Goal: Task Accomplishment & Management: Manage account settings

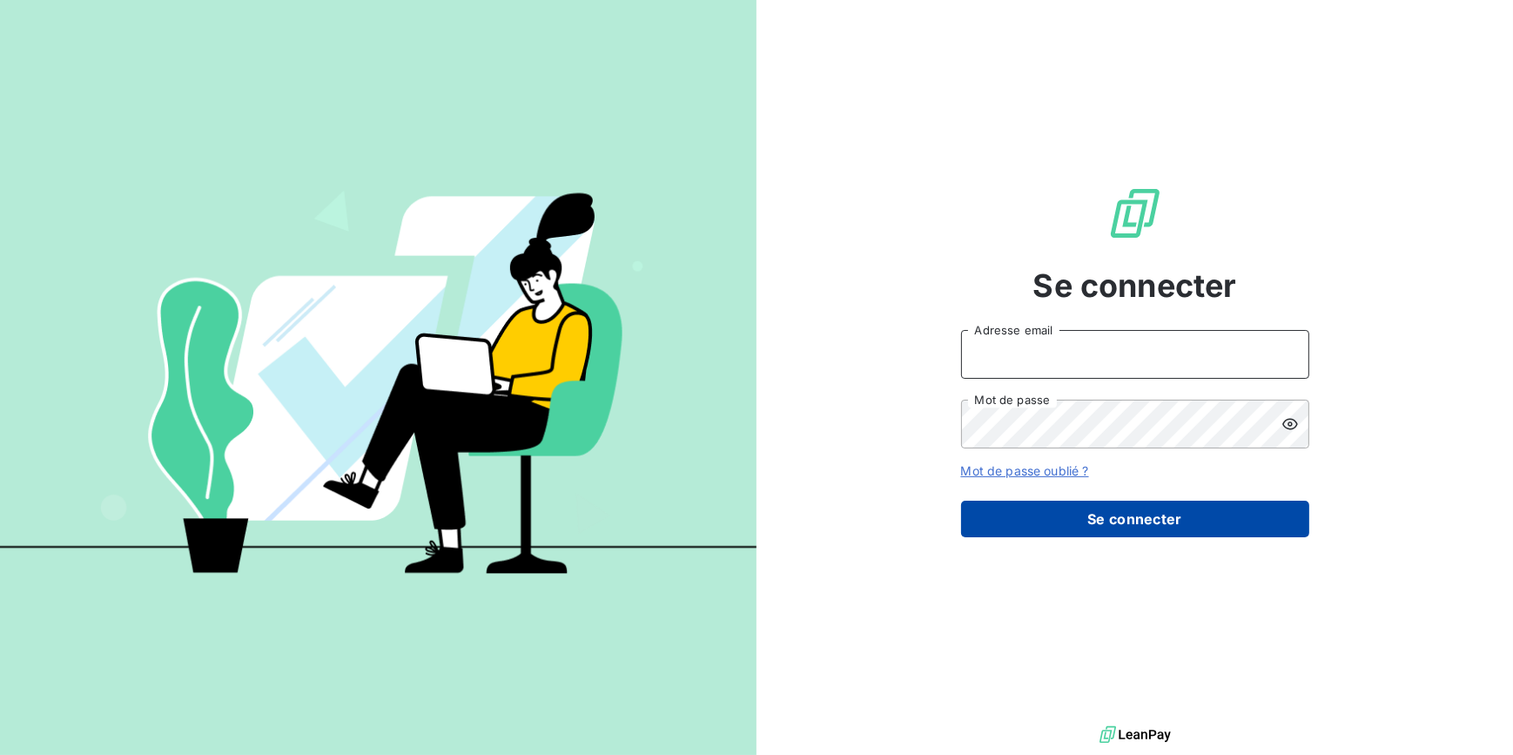
type input "[PERSON_NAME][EMAIL_ADDRESS][DOMAIN_NAME]"
click at [1219, 525] on button "Se connecter" at bounding box center [1135, 518] width 348 height 37
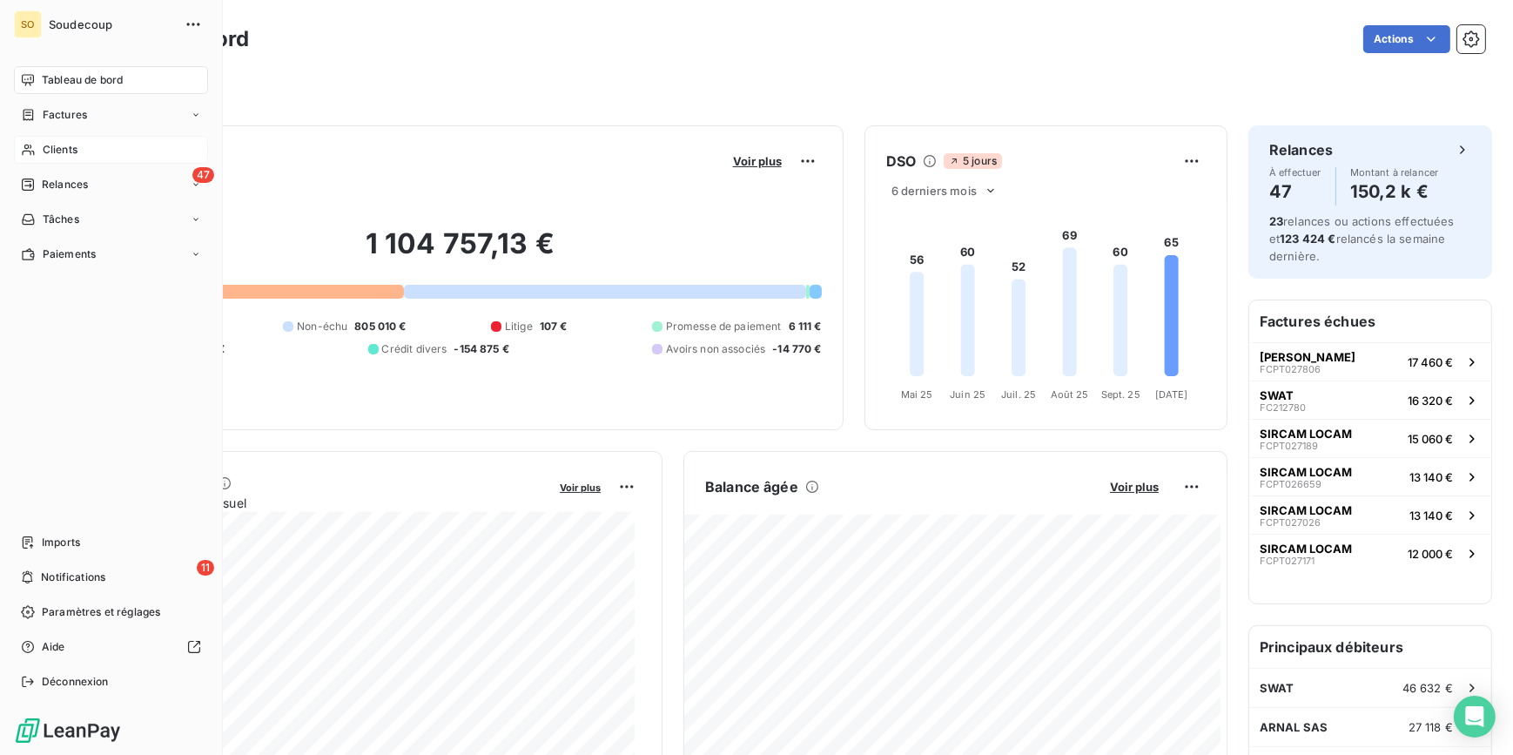
click at [51, 147] on span "Clients" at bounding box center [60, 150] width 35 height 16
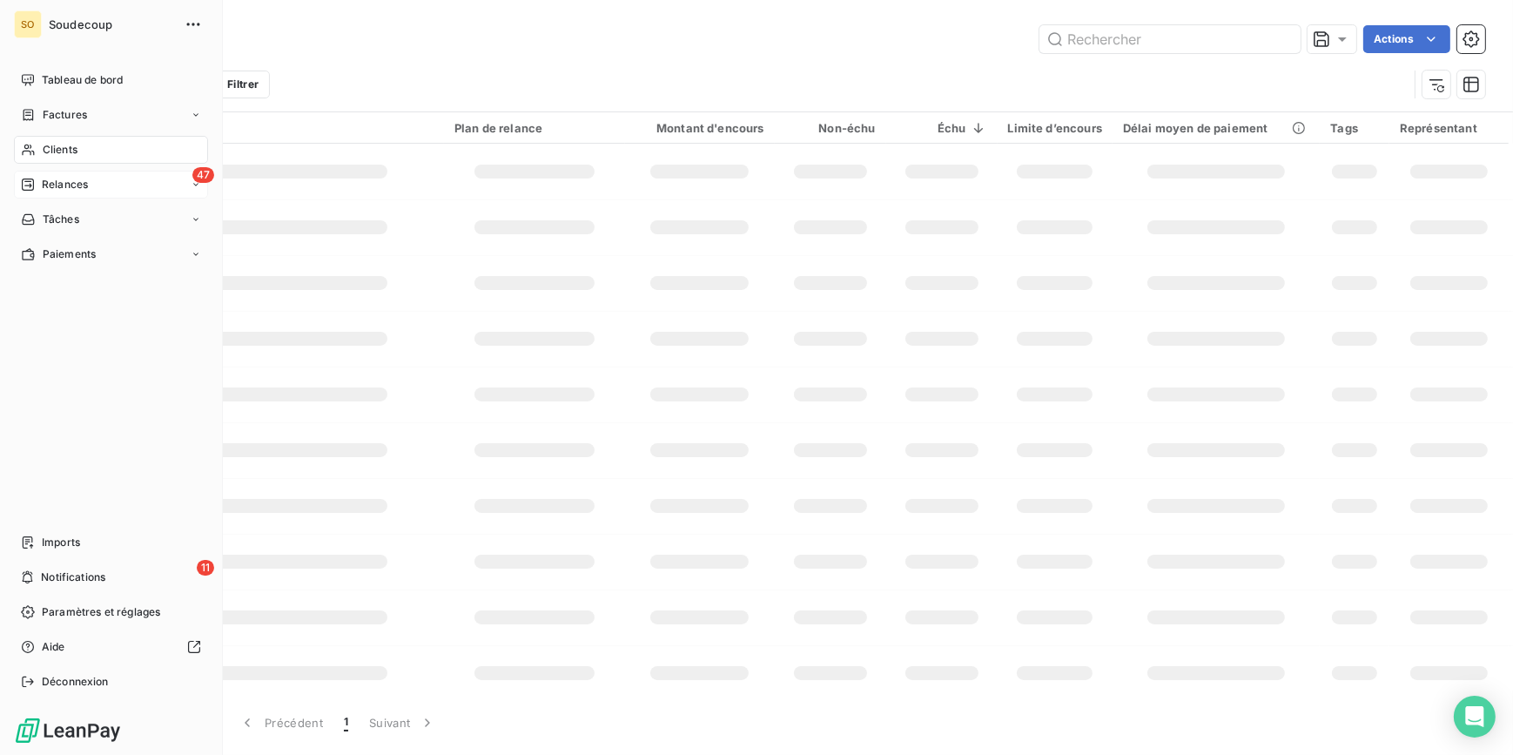
click at [55, 178] on span "Relances" at bounding box center [65, 185] width 46 height 16
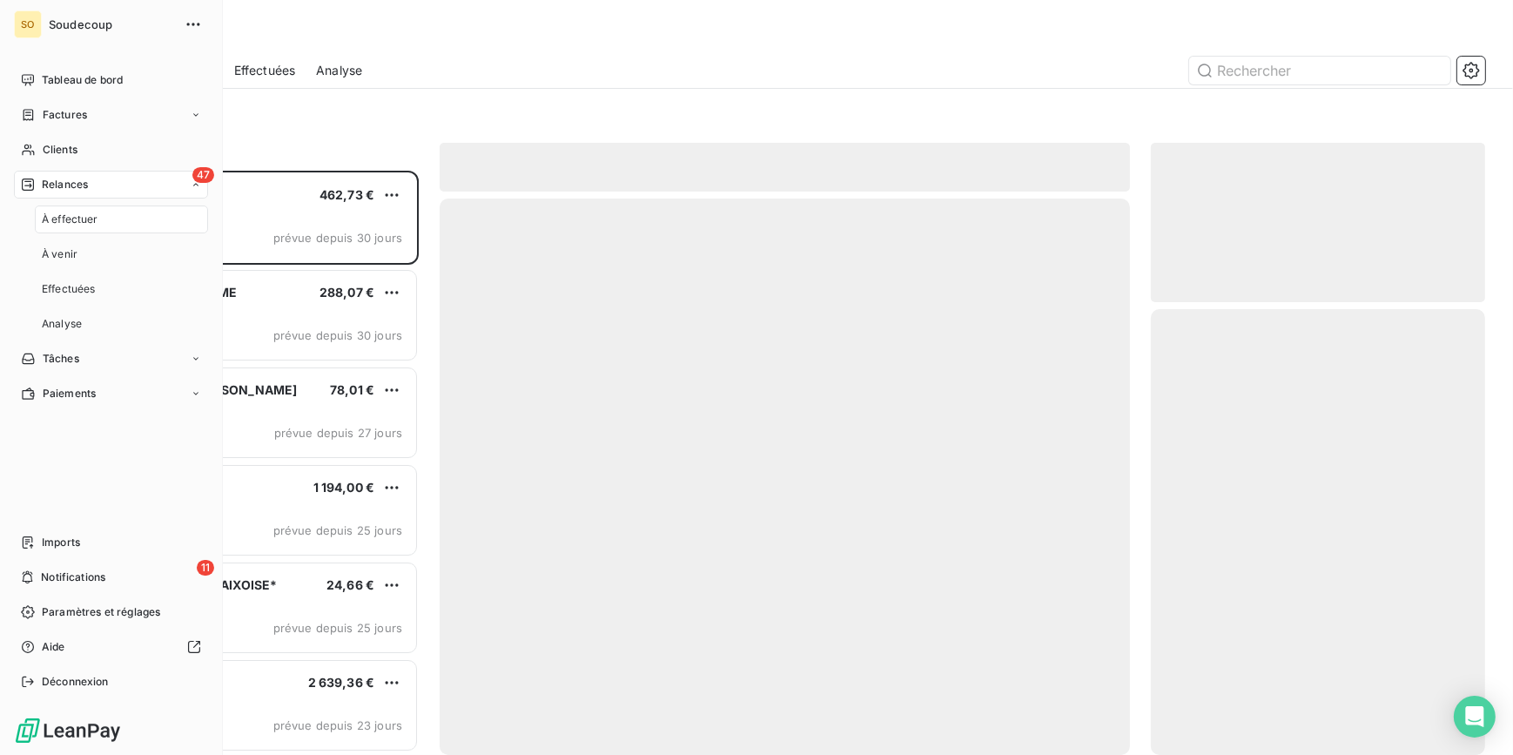
scroll to position [573, 322]
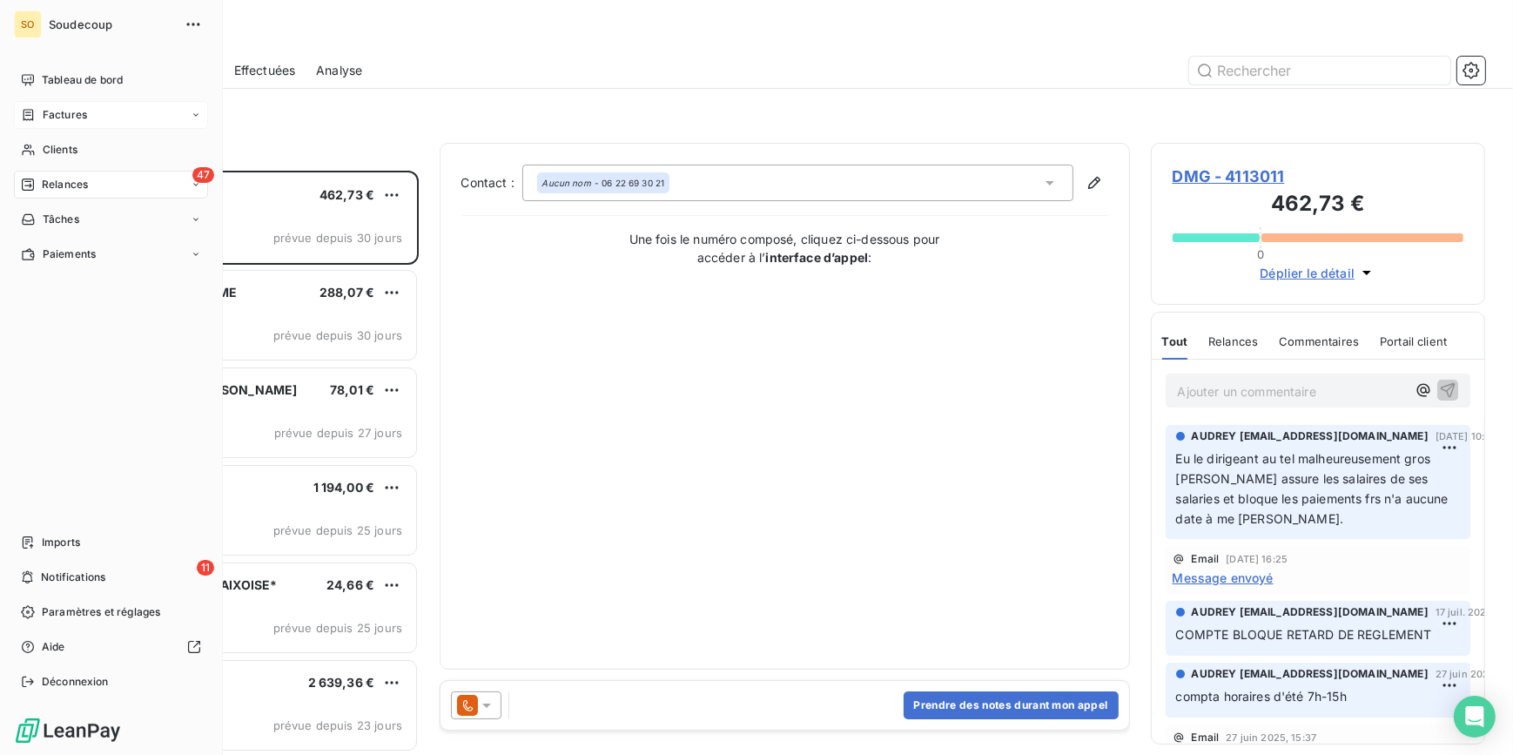
click at [55, 111] on span "Factures" at bounding box center [65, 115] width 44 height 16
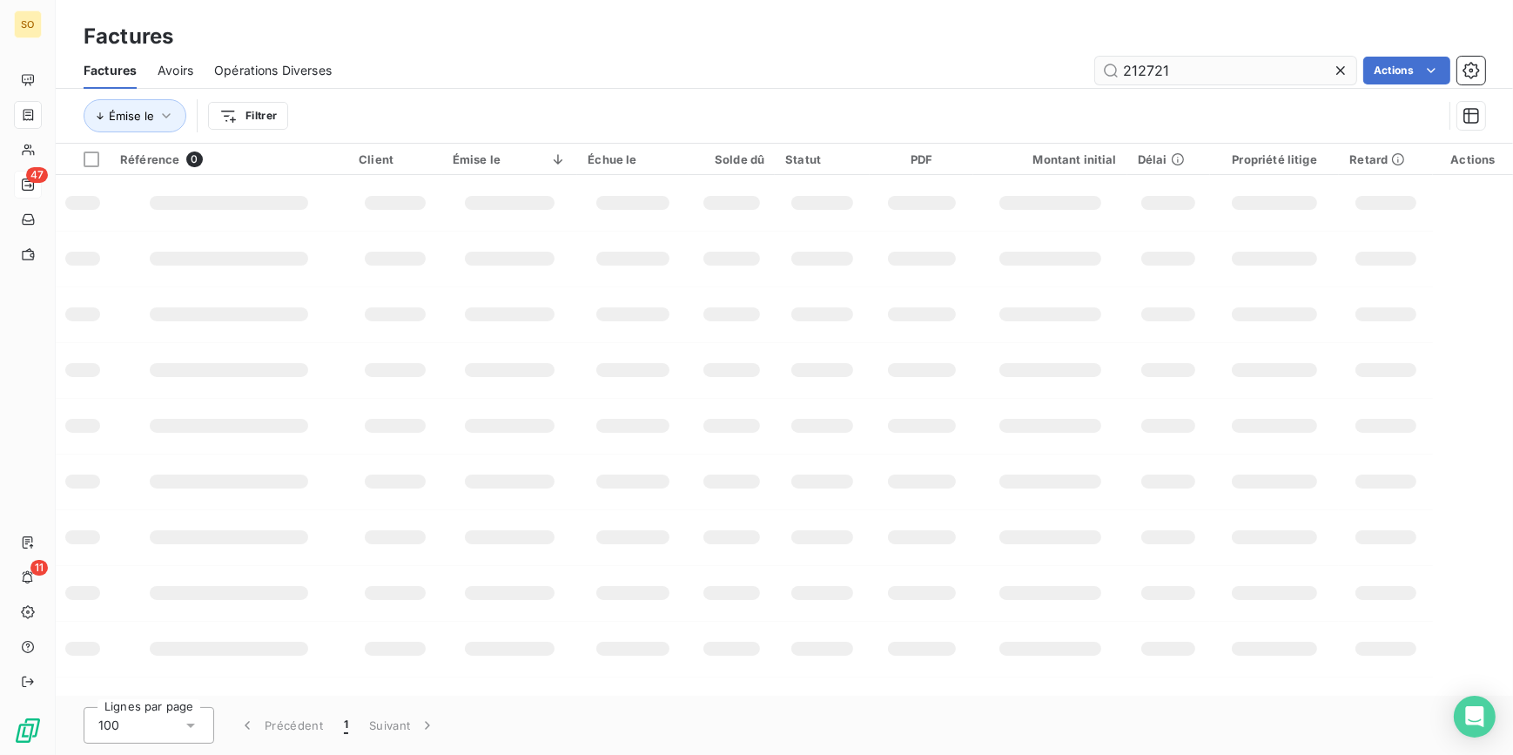
click at [1132, 70] on input "212721" at bounding box center [1225, 71] width 261 height 28
drag, startPoint x: 1141, startPoint y: 66, endPoint x: 1359, endPoint y: 77, distance: 218.7
click at [1359, 77] on div "212721 Actions" at bounding box center [918, 71] width 1132 height 28
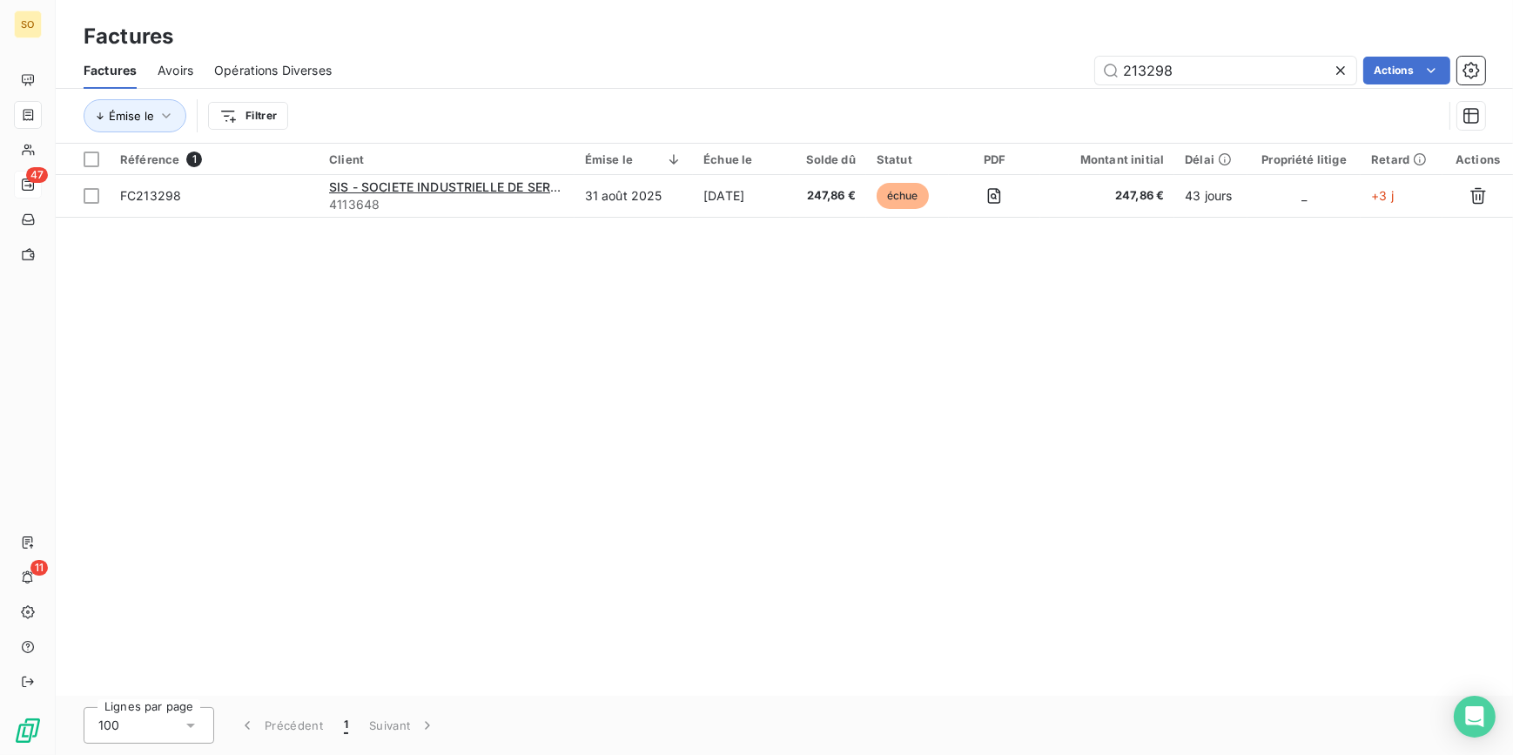
type input "213298"
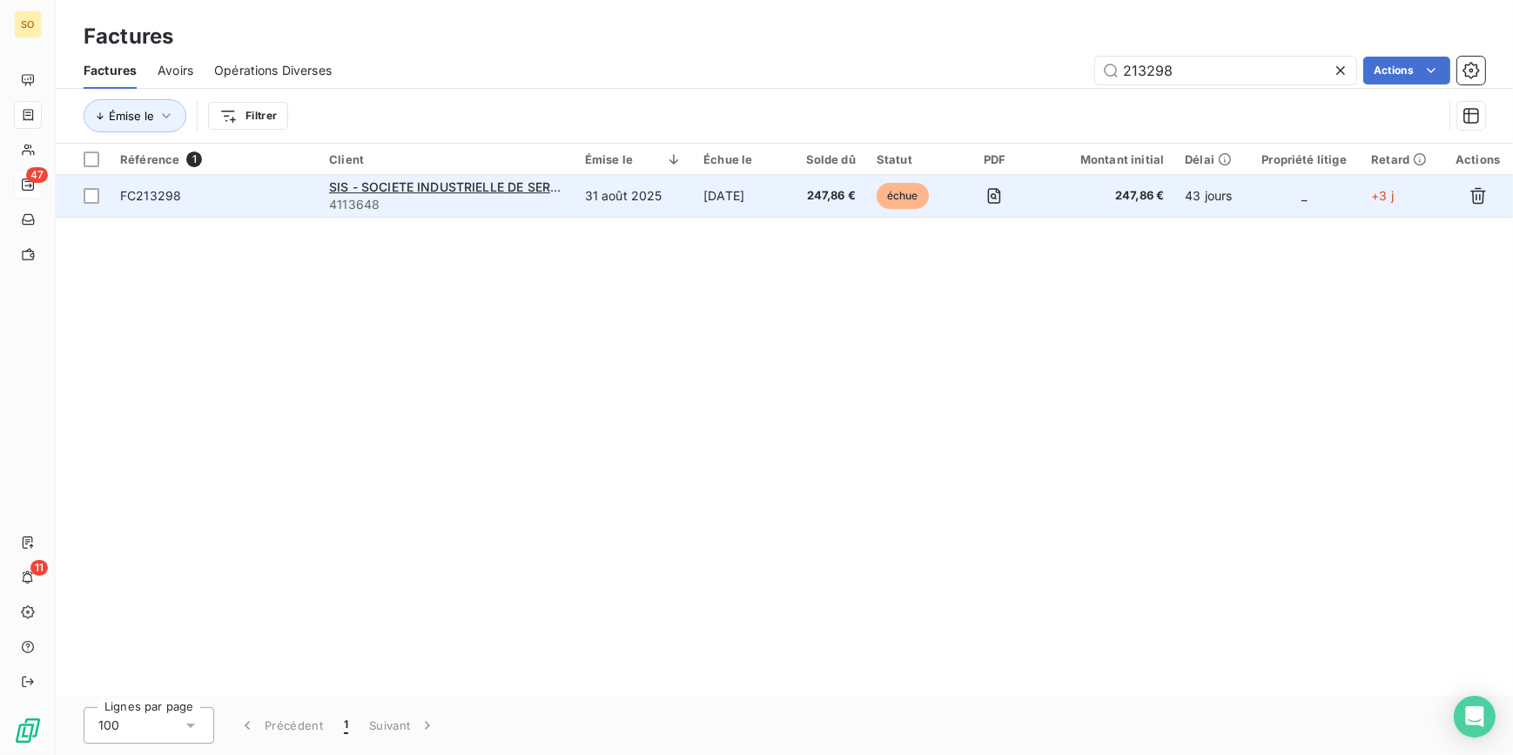
click at [895, 191] on span "échue" at bounding box center [902, 196] width 52 height 26
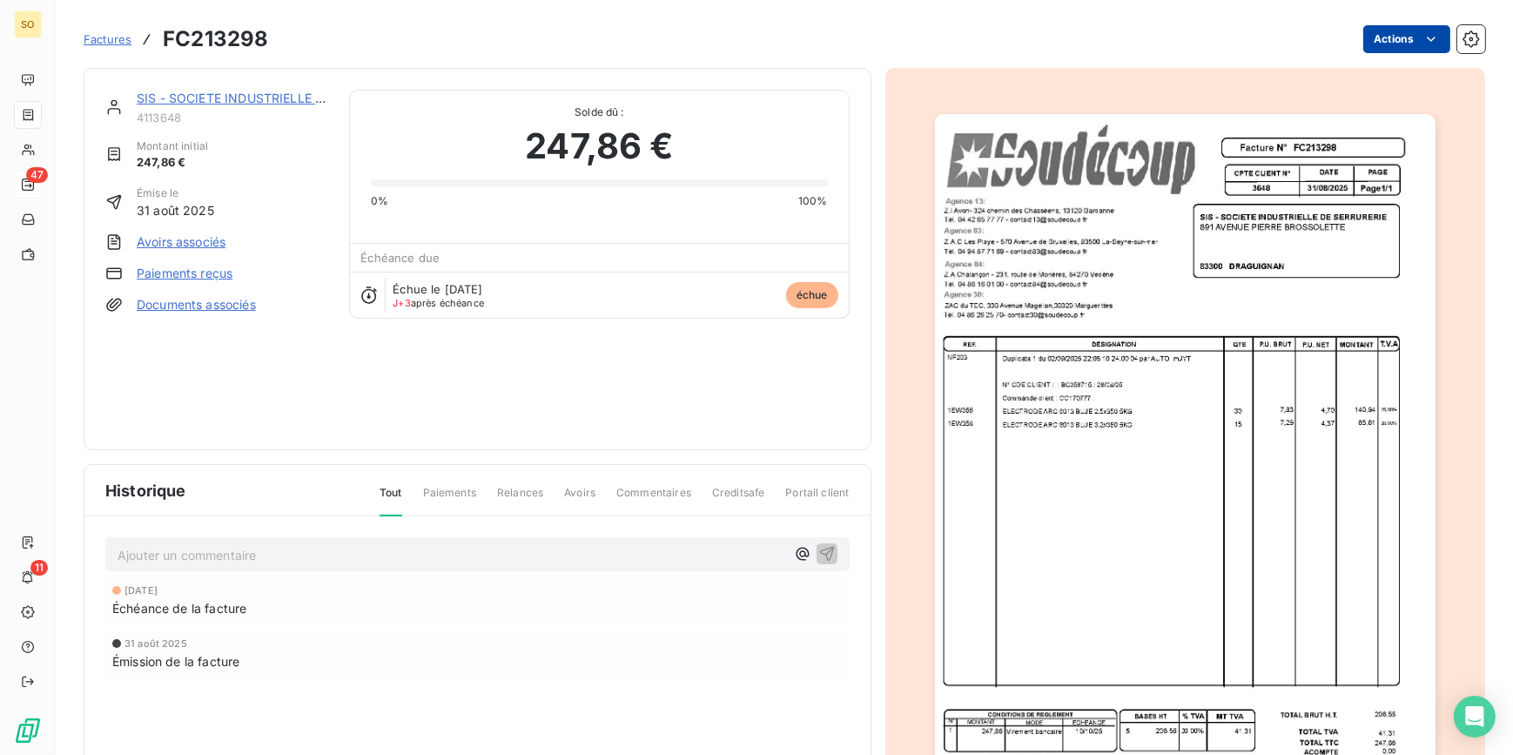
click at [1352, 36] on html "SO 47 11 Factures FC213298 Actions SIS - SOCIETE INDUSTRIELLE DE SERRURERIE SIS…" at bounding box center [756, 377] width 1513 height 755
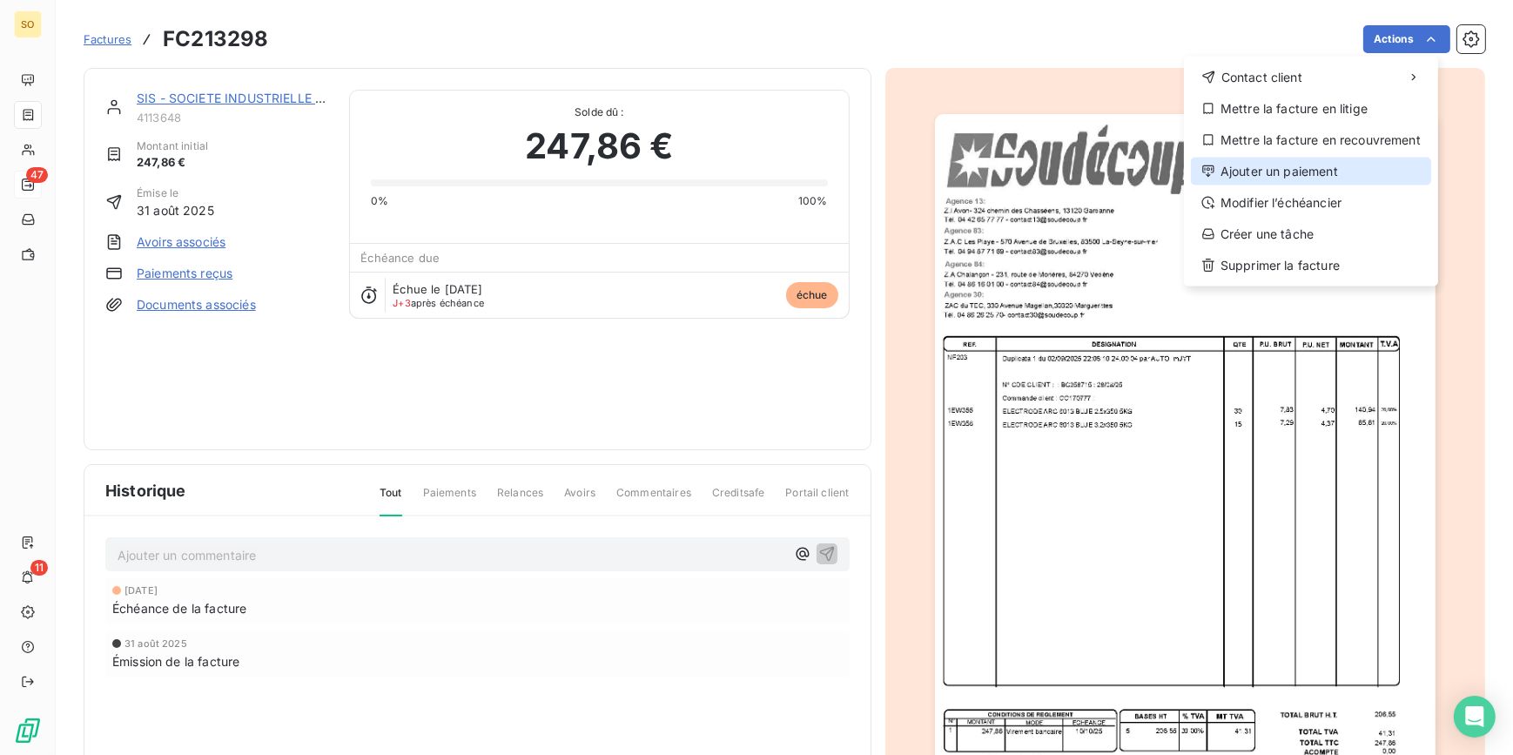
click at [1231, 170] on div "Ajouter un paiement" at bounding box center [1311, 172] width 240 height 28
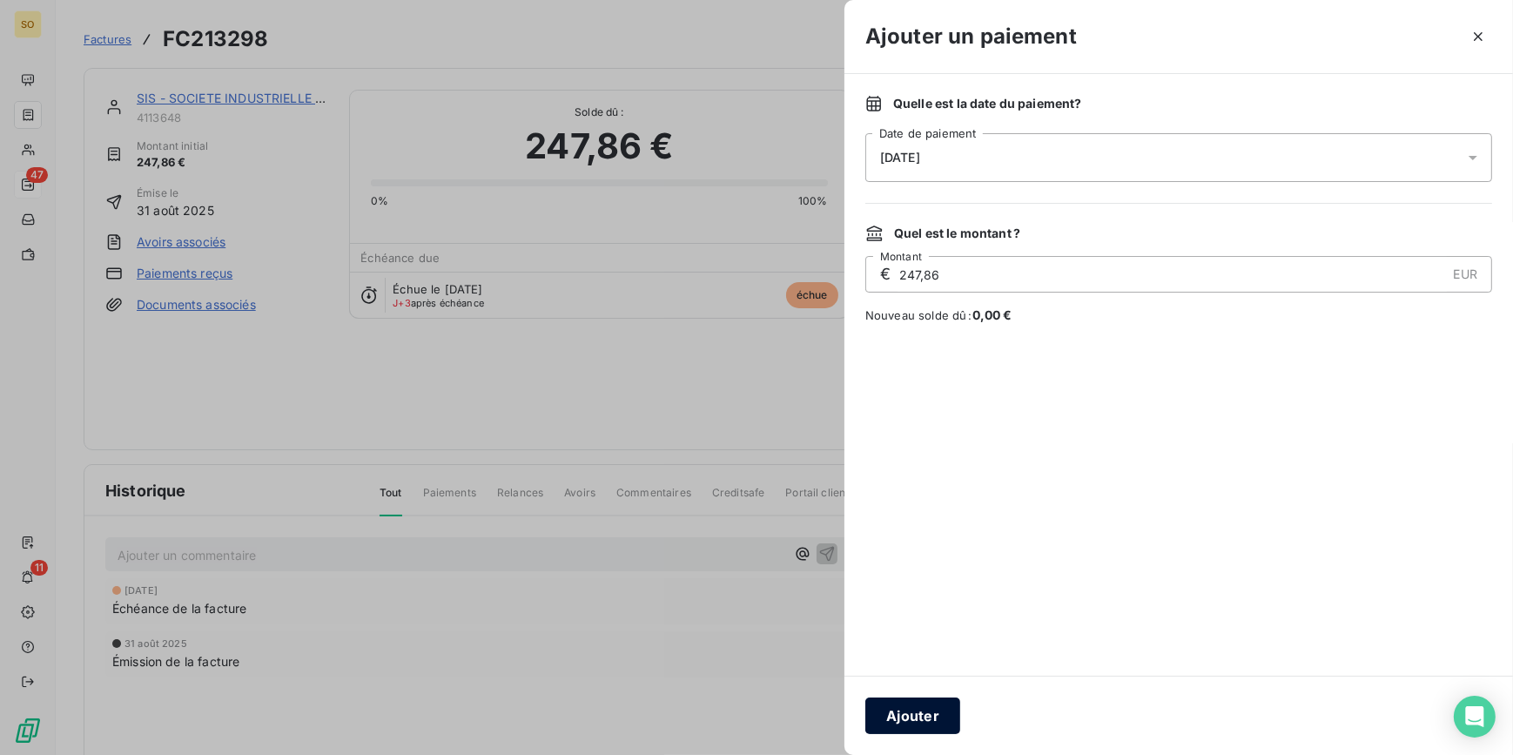
click at [916, 721] on button "Ajouter" at bounding box center [912, 715] width 95 height 37
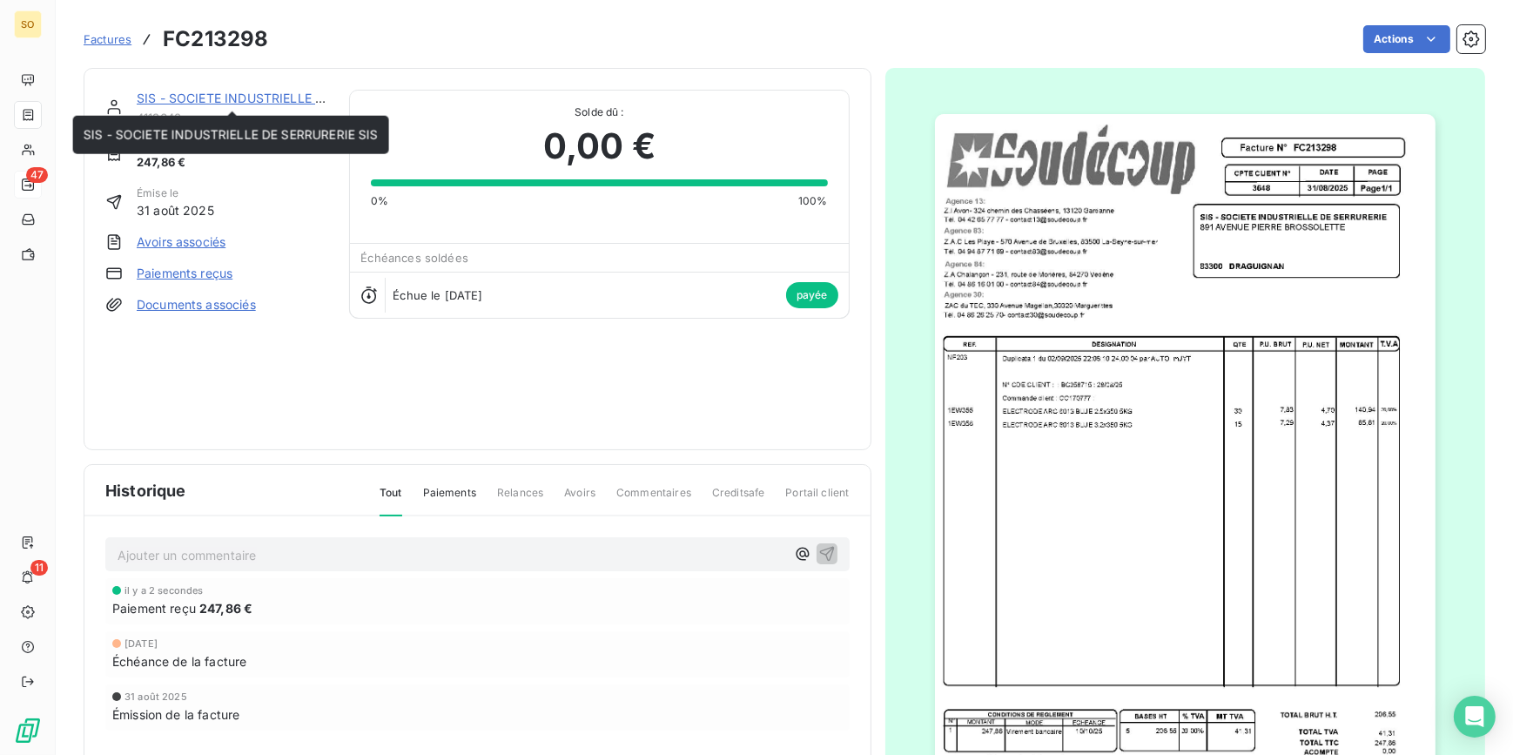
click at [215, 102] on link "SIS - SOCIETE INDUSTRIELLE DE SERRURERIE SIS" at bounding box center [284, 98] width 295 height 15
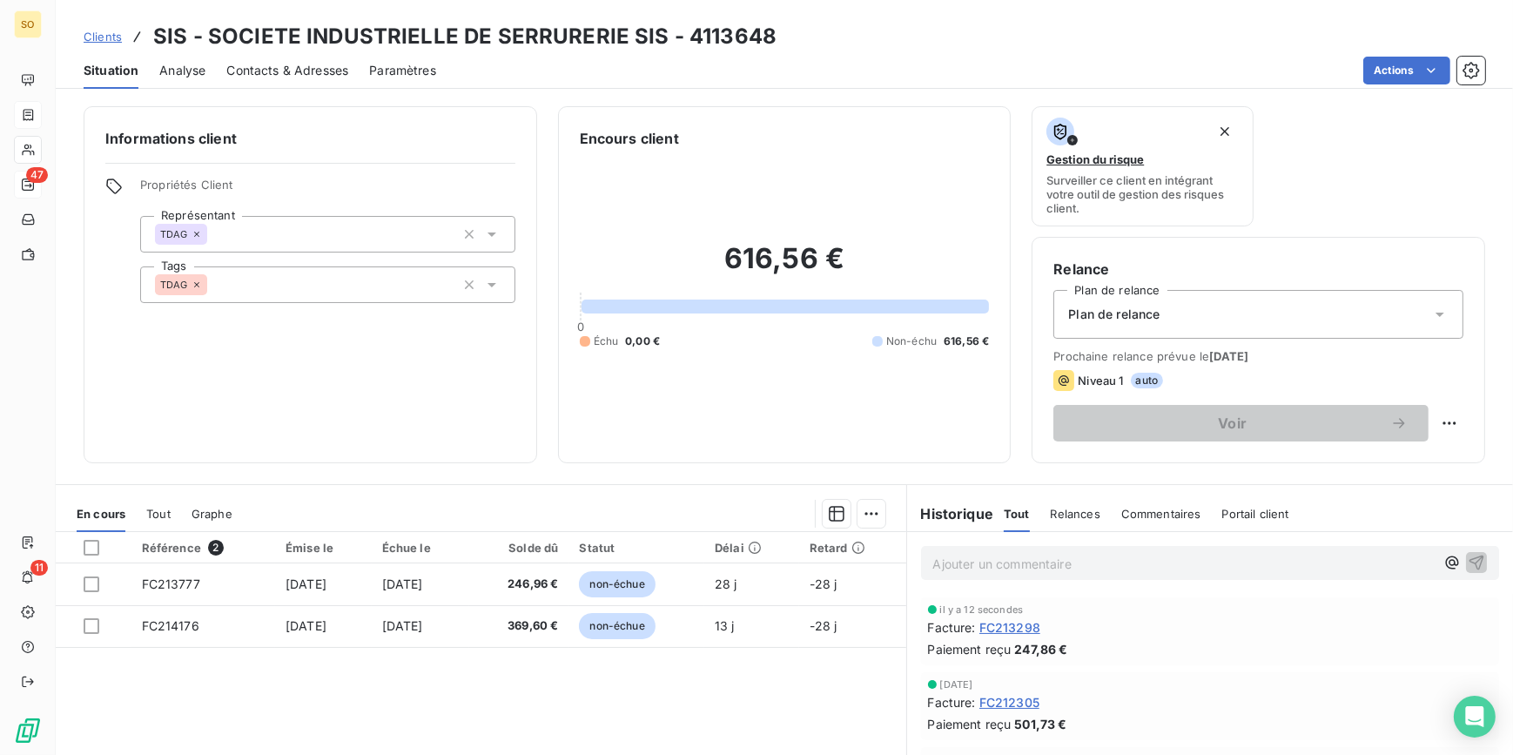
click at [121, 37] on div "Clients SIS - SOCIETE INDUSTRIELLE DE SERRURERIE SIS - 4113648" at bounding box center [430, 36] width 693 height 31
click at [102, 30] on span "Clients" at bounding box center [103, 37] width 38 height 14
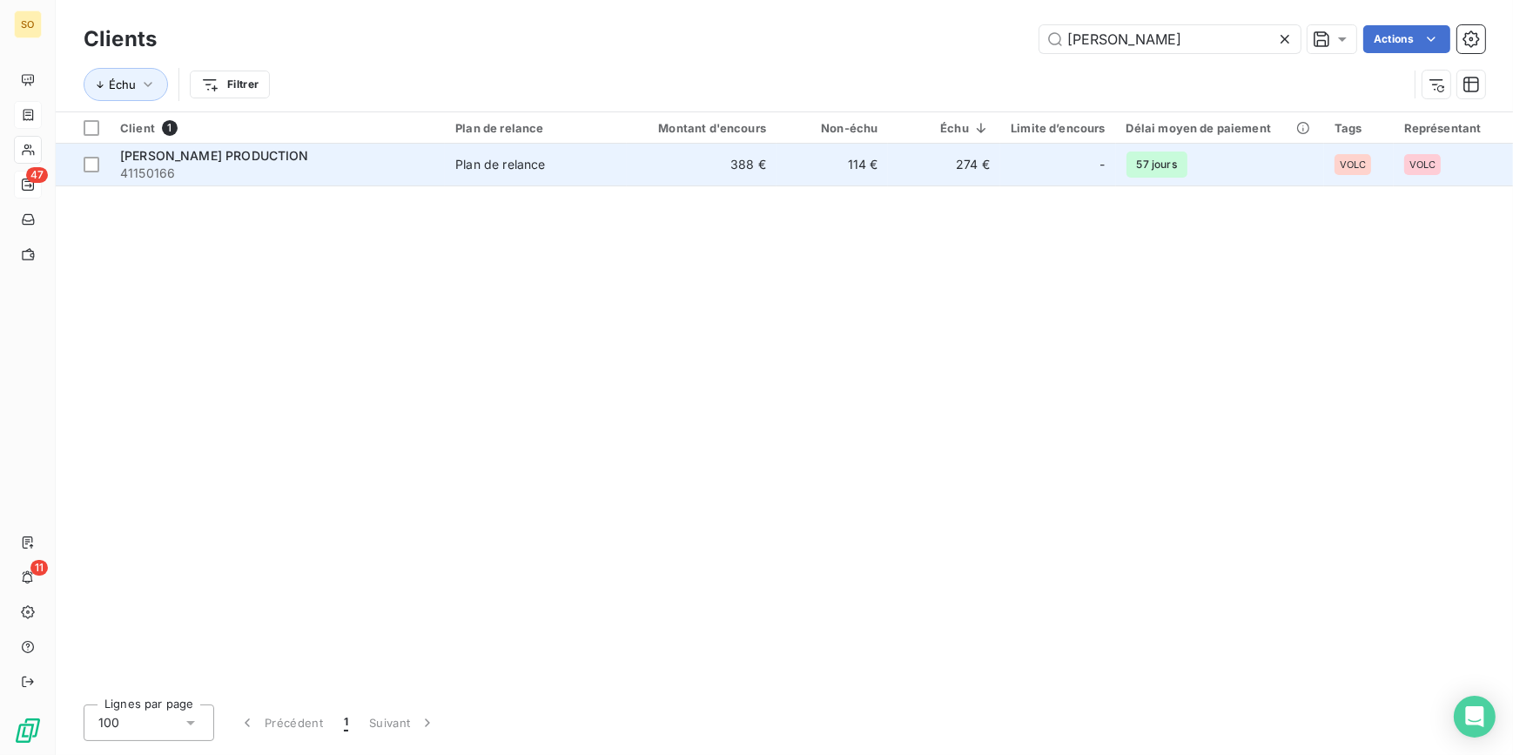
type input "[PERSON_NAME]"
click at [798, 161] on td "114 €" at bounding box center [831, 165] width 111 height 42
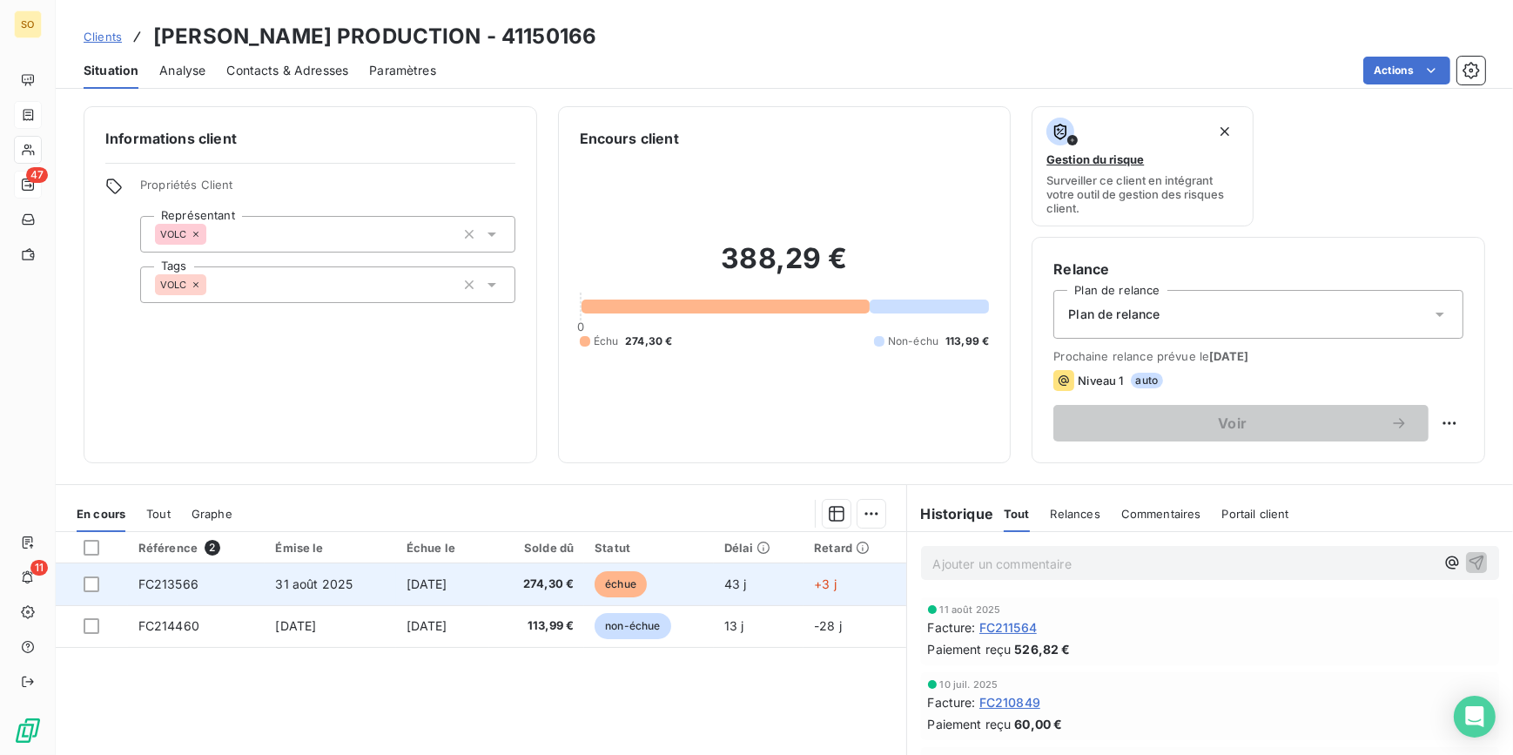
click at [621, 583] on span "échue" at bounding box center [620, 584] width 52 height 26
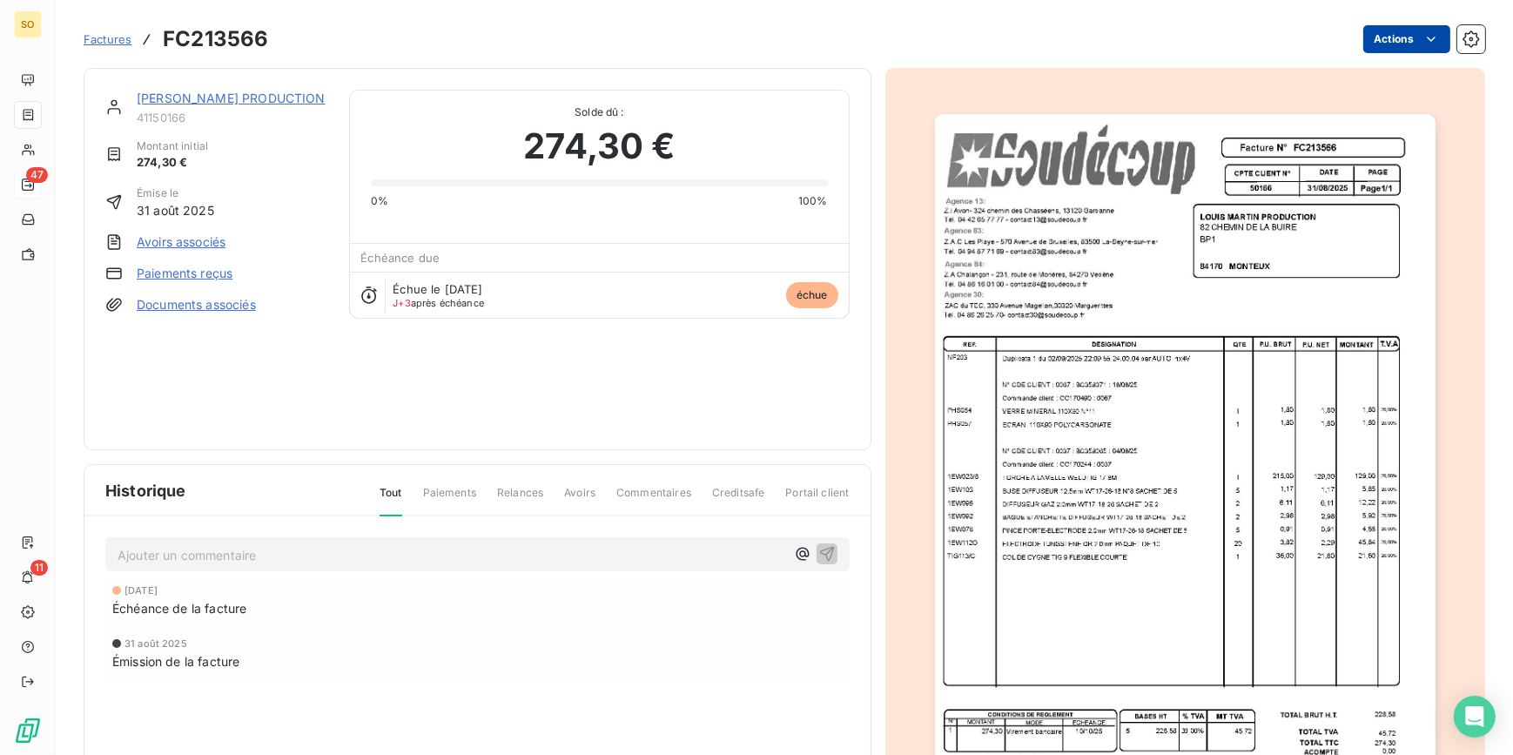
click at [1366, 44] on html "SO 47 11 Factures FC213566 Actions [PERSON_NAME] PRODUCTION 41150166 Montant in…" at bounding box center [756, 377] width 1513 height 755
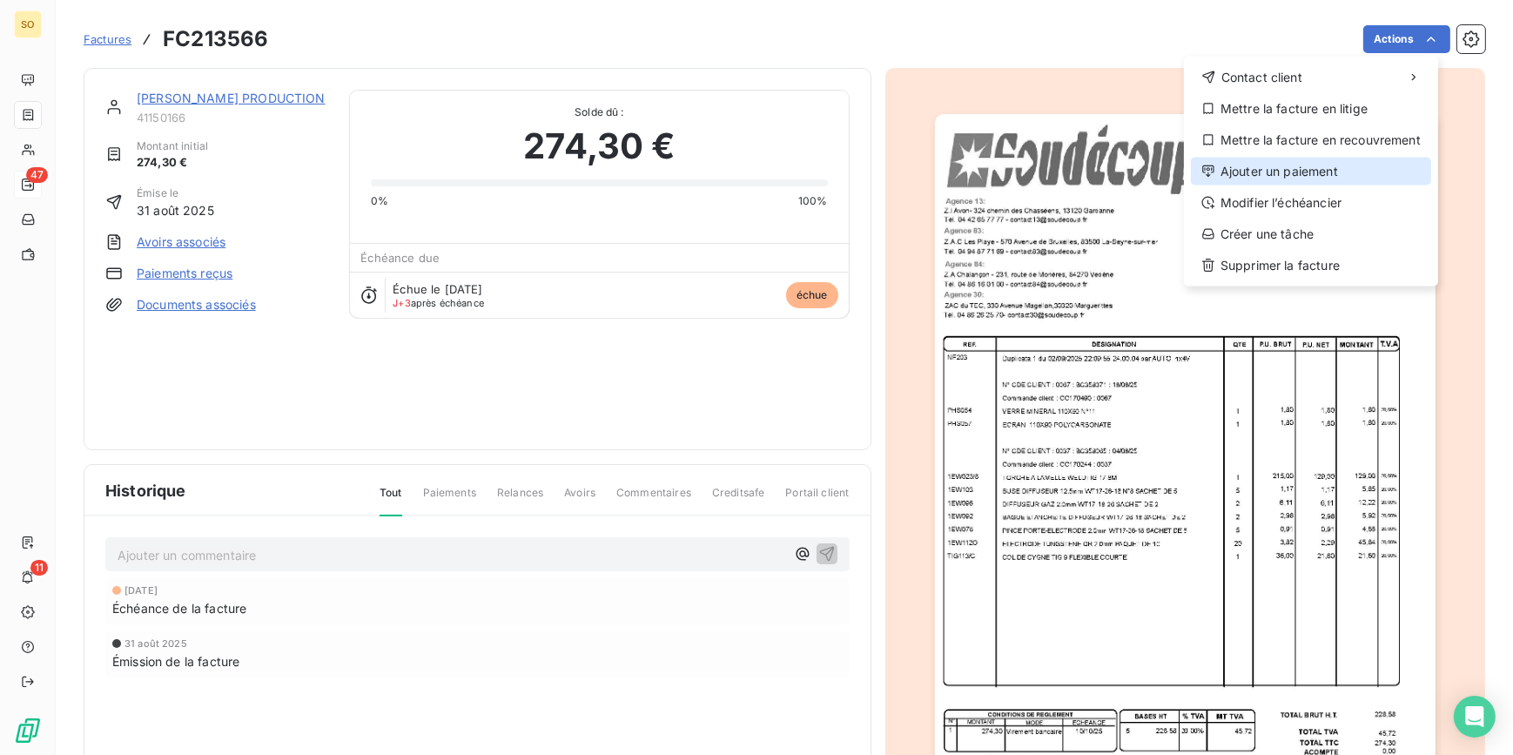
click at [1263, 181] on div "Ajouter un paiement" at bounding box center [1311, 172] width 240 height 28
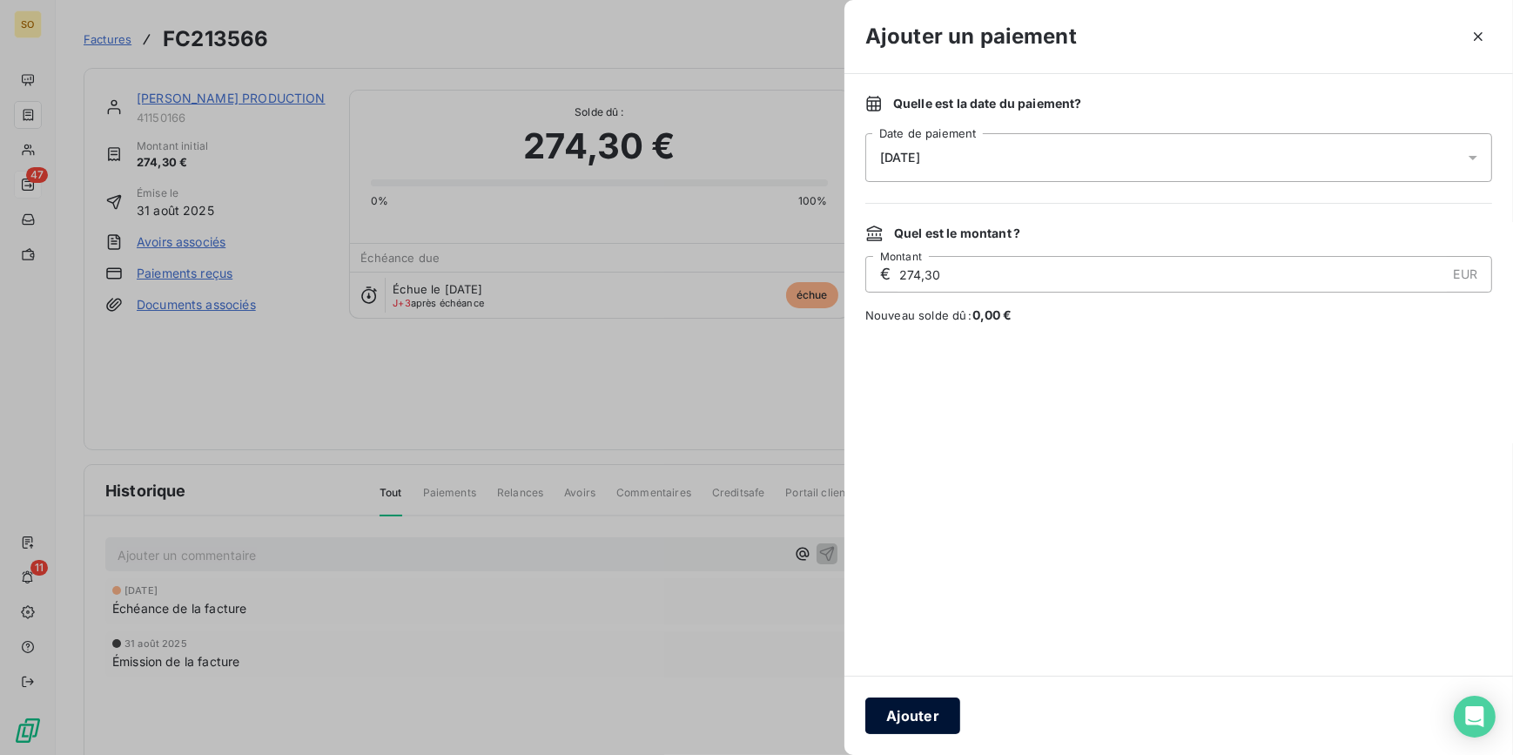
click at [935, 722] on button "Ajouter" at bounding box center [912, 715] width 95 height 37
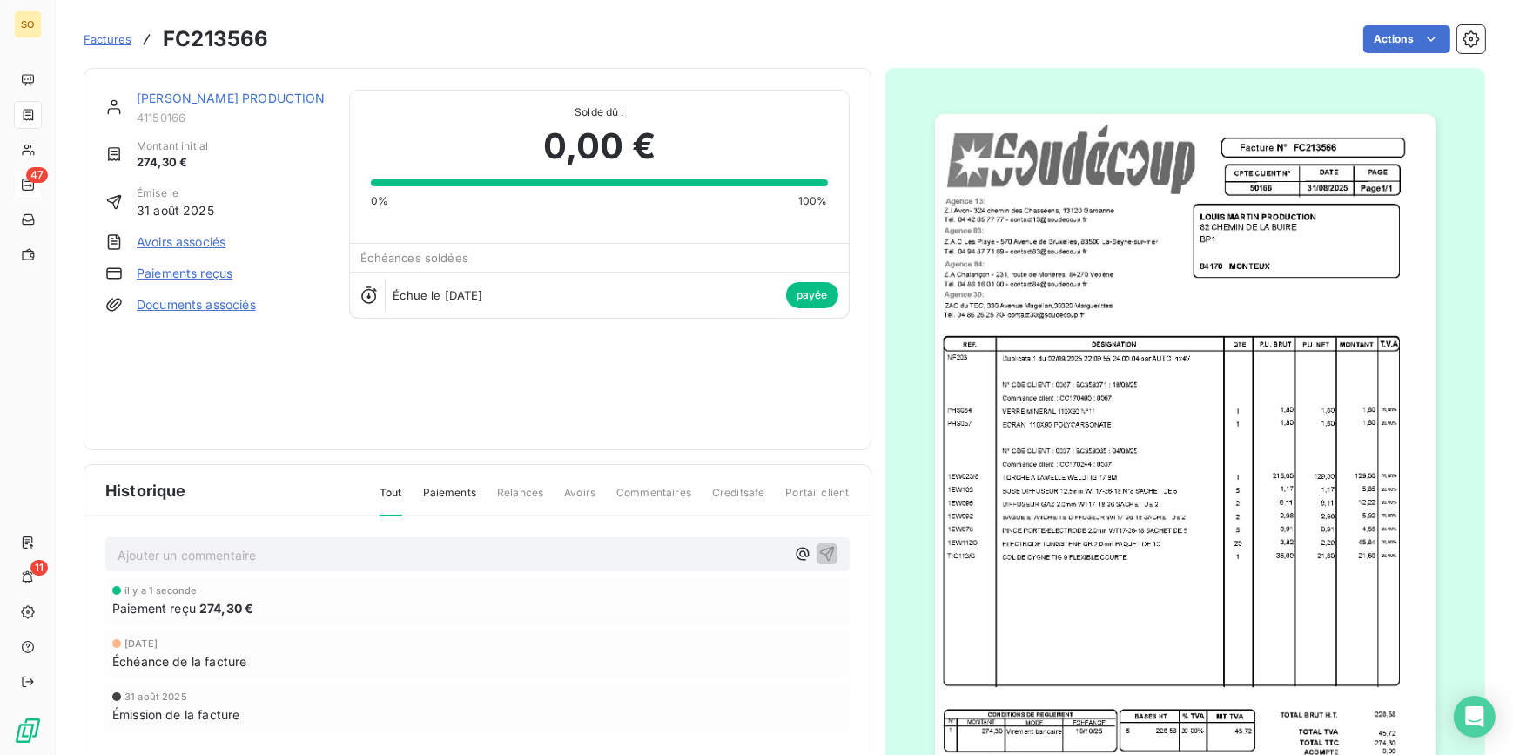
click at [181, 96] on link "[PERSON_NAME] PRODUCTION" at bounding box center [231, 98] width 189 height 15
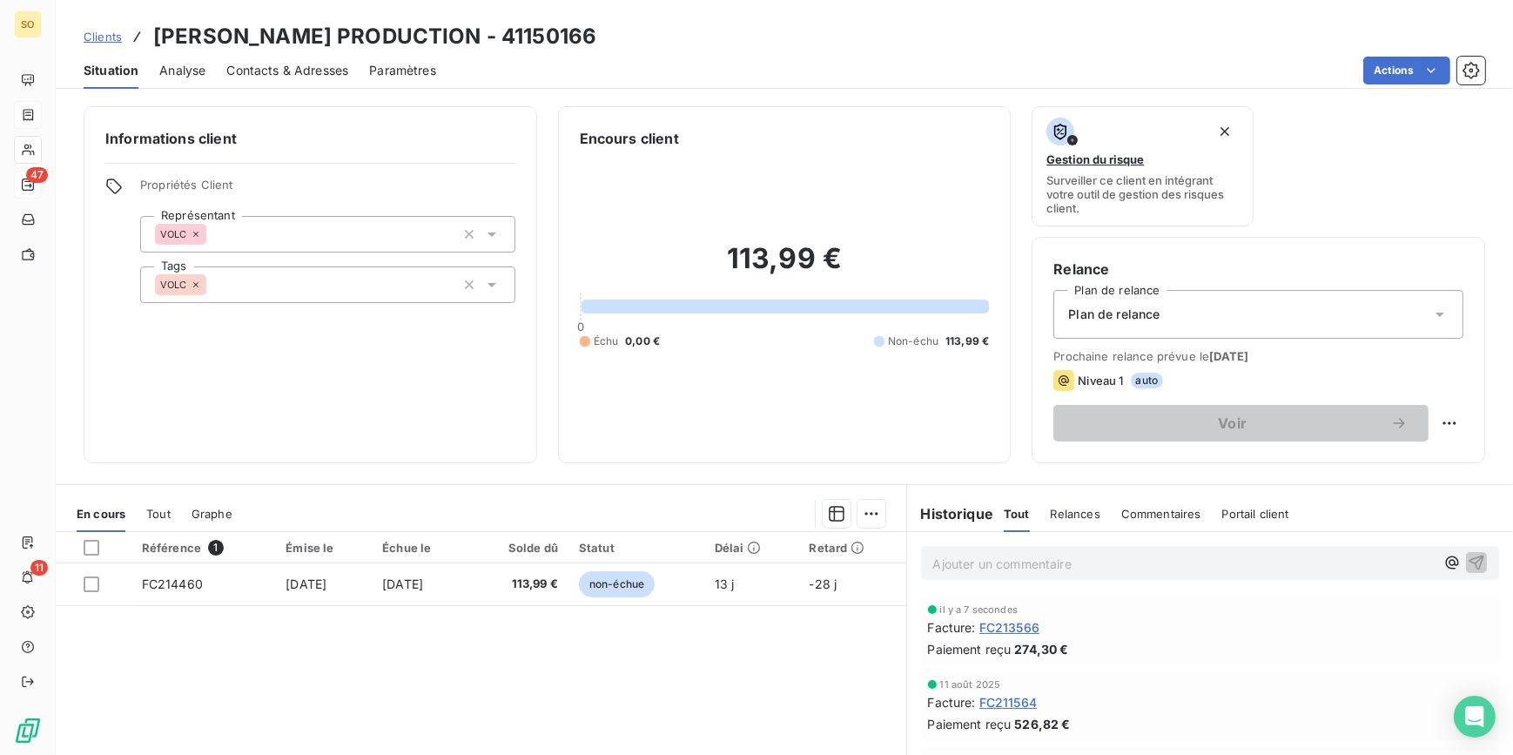
click at [114, 43] on span "Clients" at bounding box center [103, 37] width 38 height 14
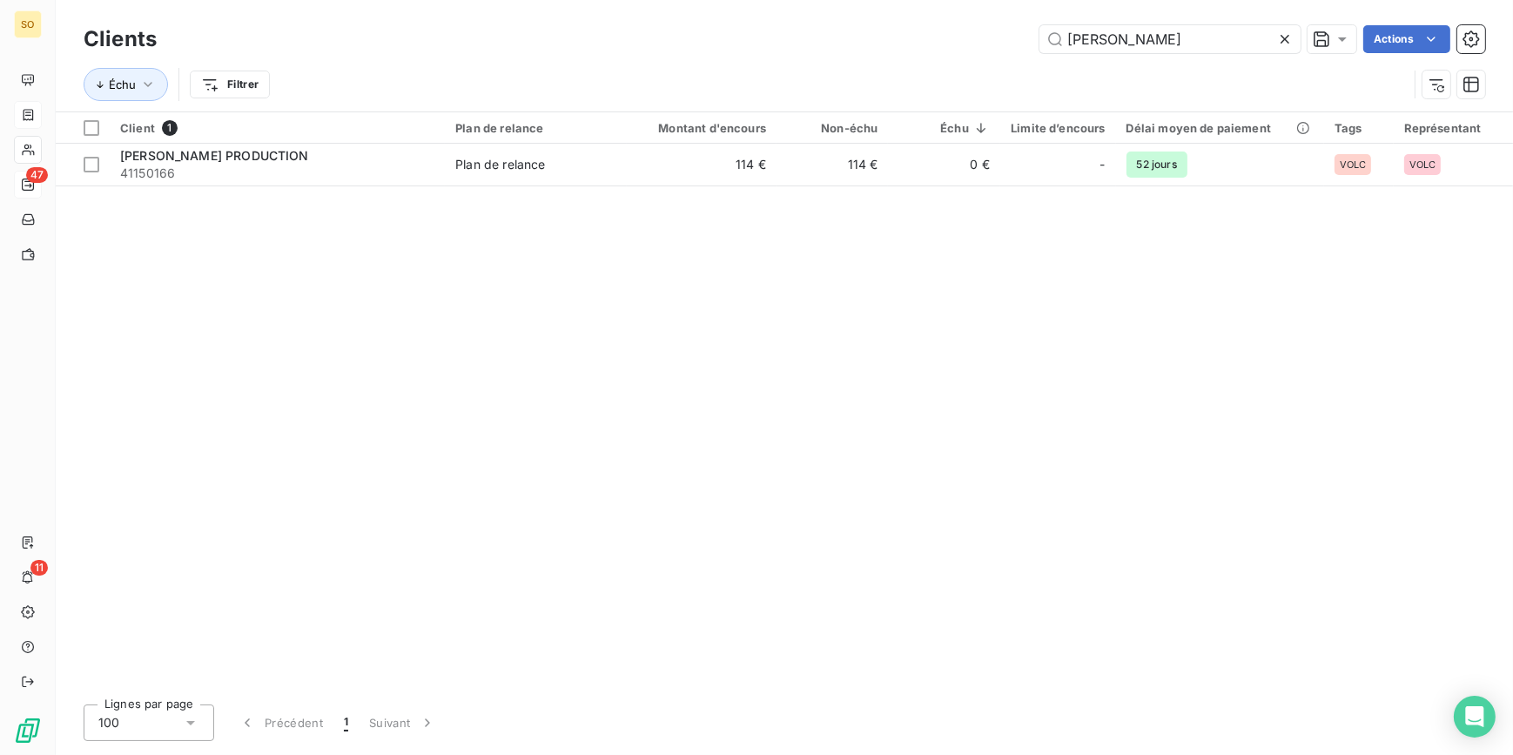
click at [1278, 55] on div "Clients [PERSON_NAME] Actions" at bounding box center [784, 39] width 1401 height 37
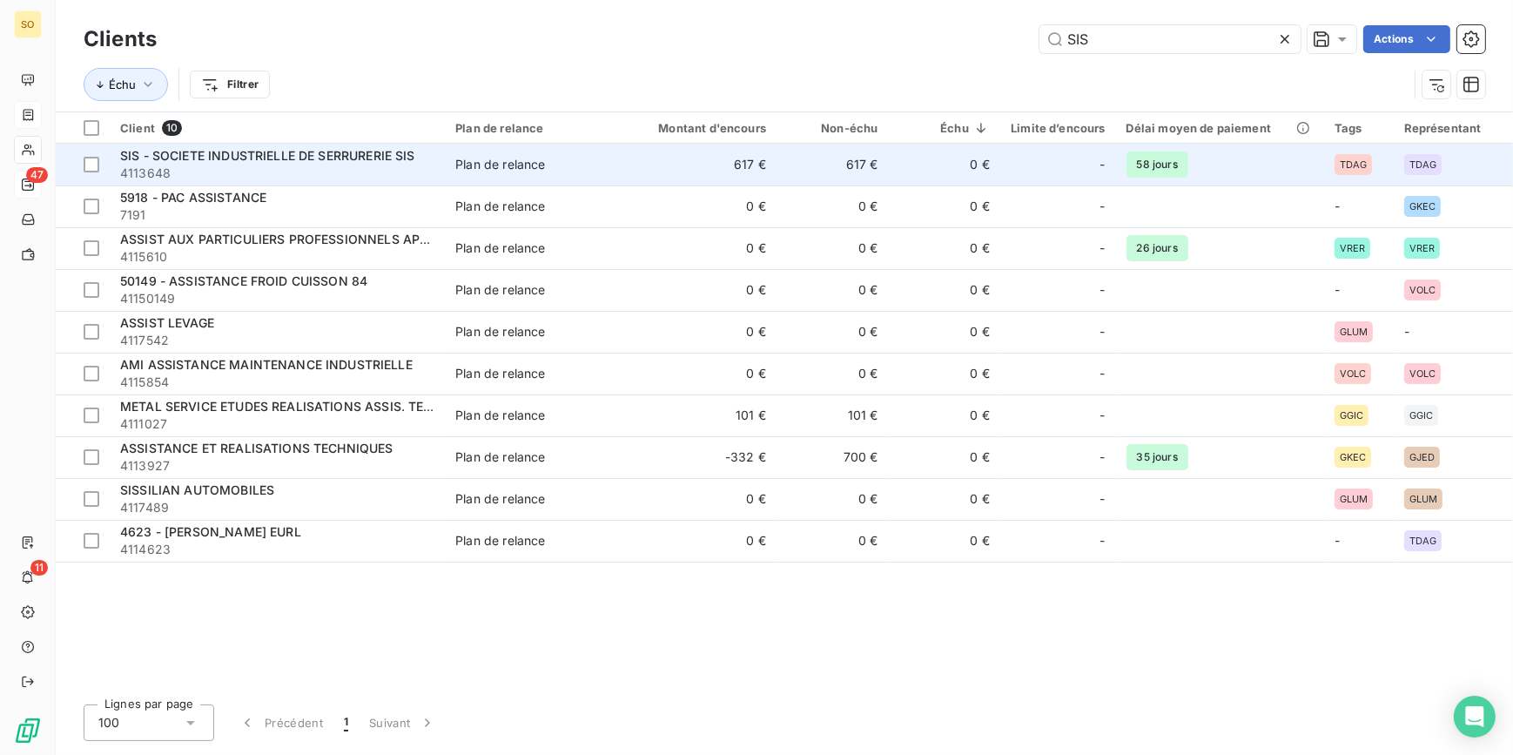
type input "SIS"
click at [235, 157] on span "SIS - SOCIETE INDUSTRIELLE DE SERRURERIE SIS" at bounding box center [267, 155] width 295 height 15
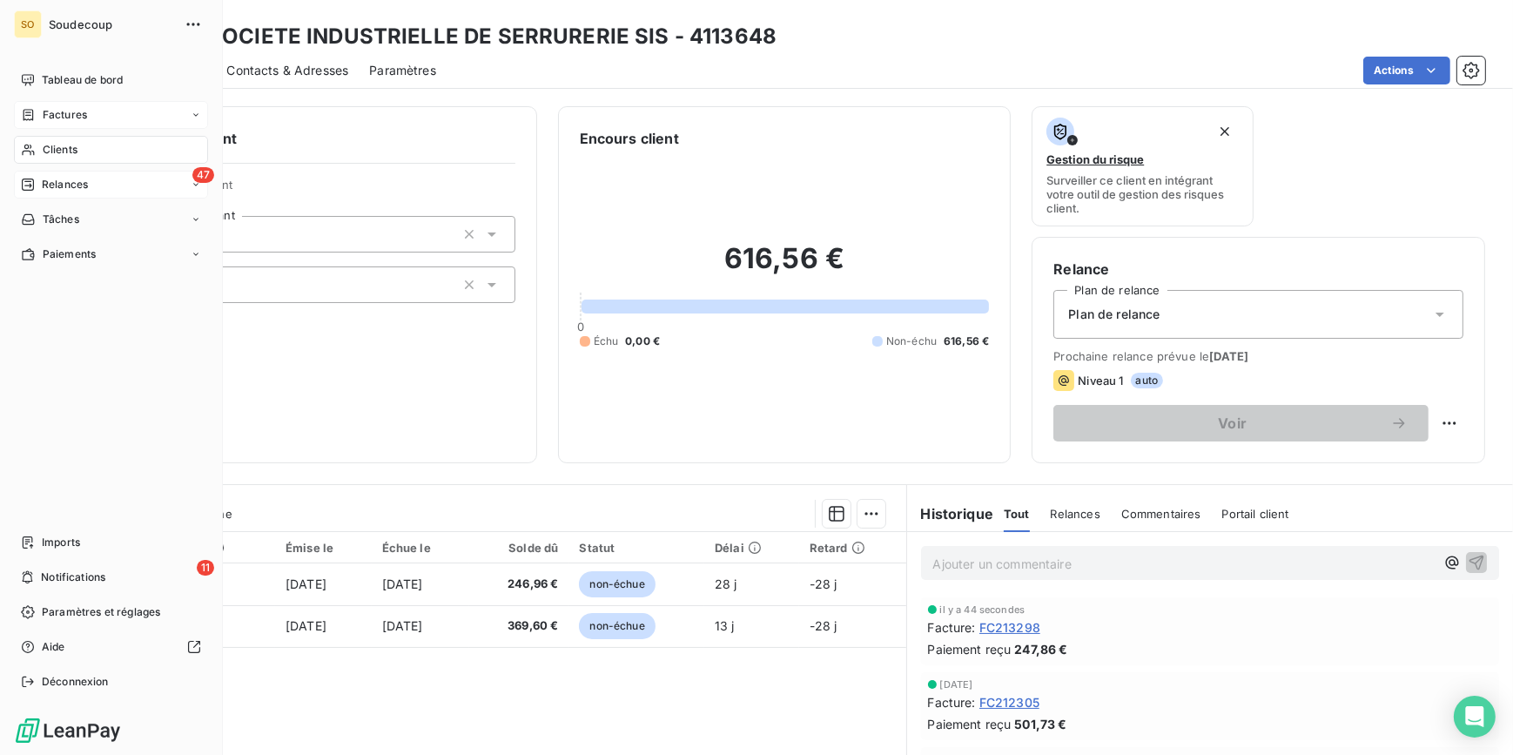
click at [51, 150] on span "Clients" at bounding box center [60, 150] width 35 height 16
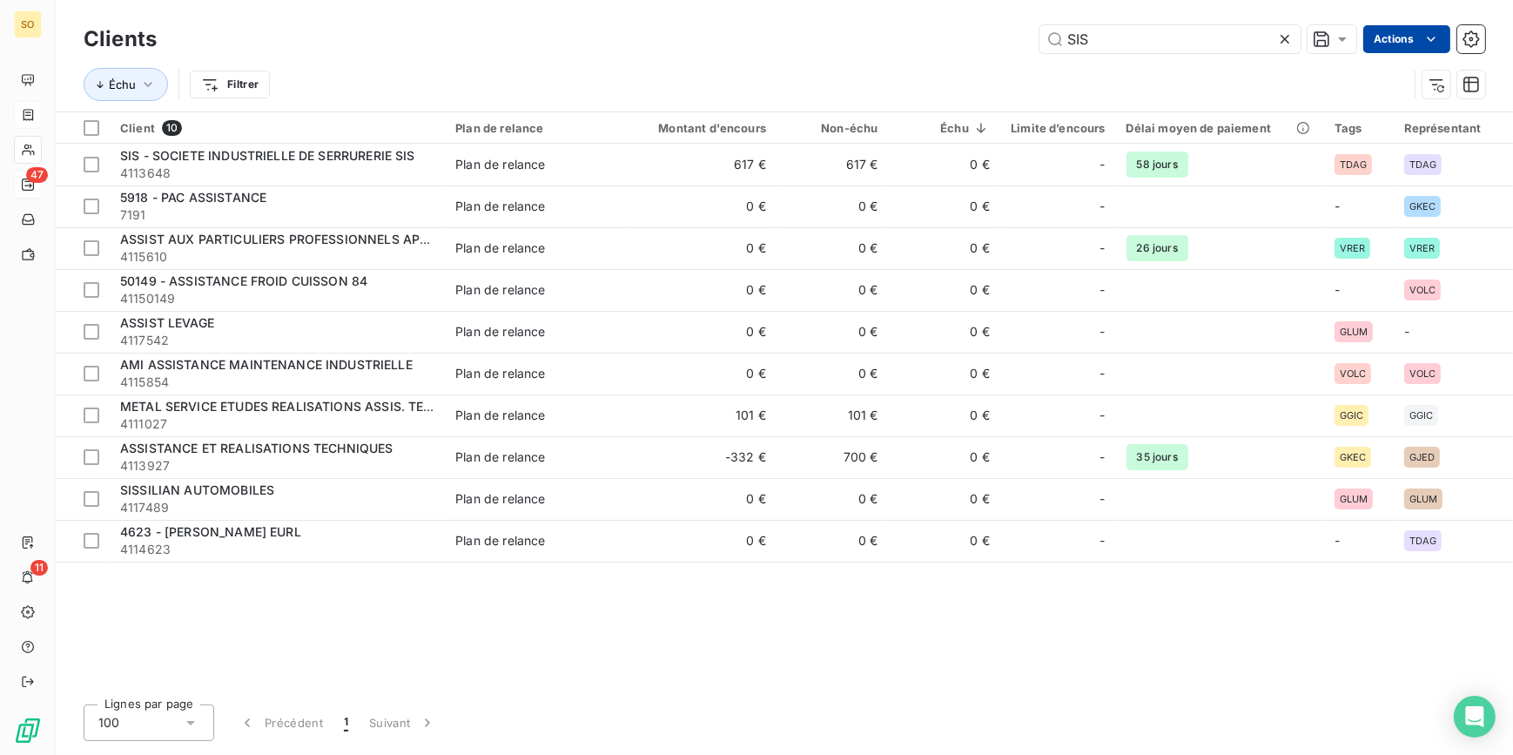
drag, startPoint x: 1061, startPoint y: 35, endPoint x: 1392, endPoint y: 44, distance: 330.8
click at [1214, 40] on input "SIS" at bounding box center [1169, 39] width 261 height 28
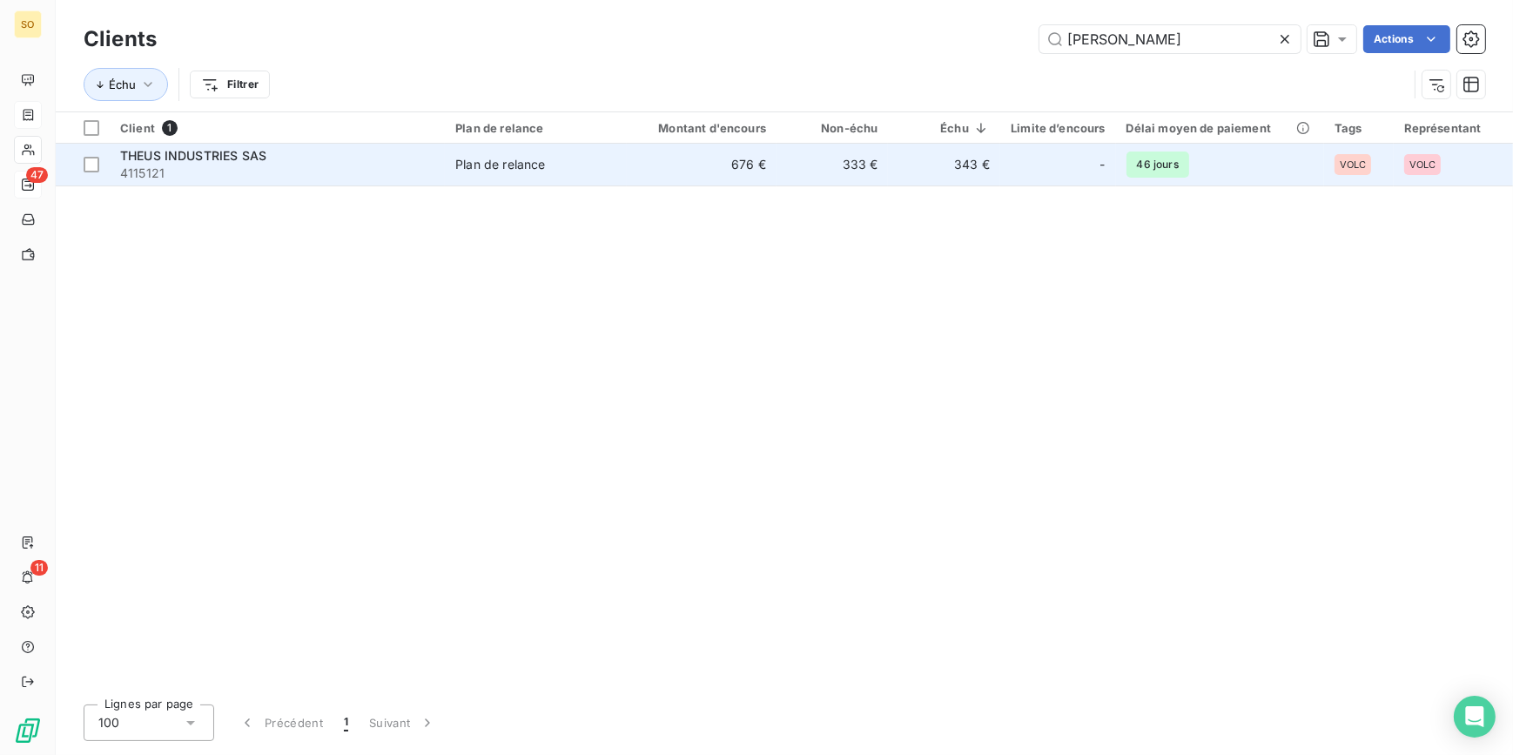
type input "[PERSON_NAME]"
click at [861, 181] on td "333 €" at bounding box center [831, 165] width 111 height 42
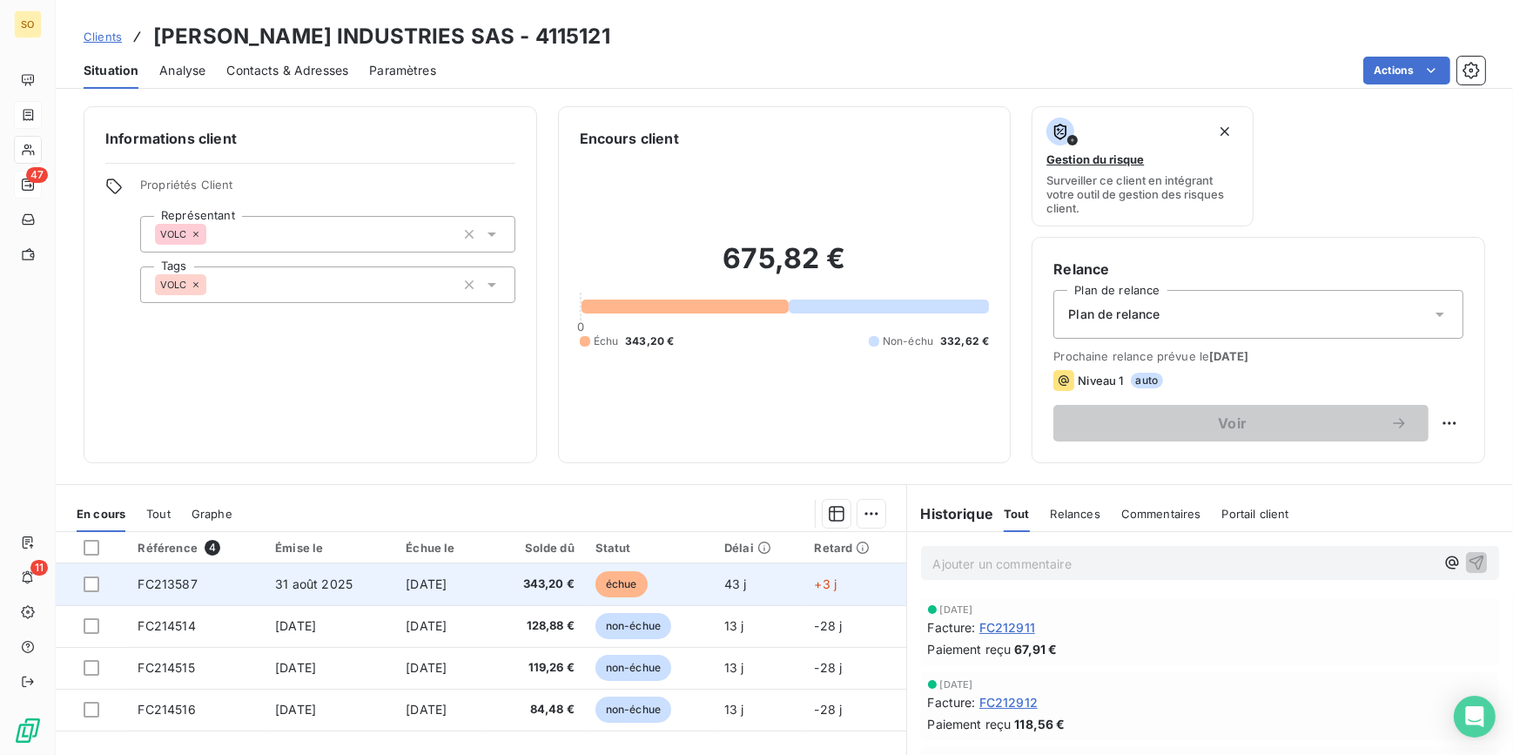
click at [626, 580] on span "échue" at bounding box center [621, 584] width 52 height 26
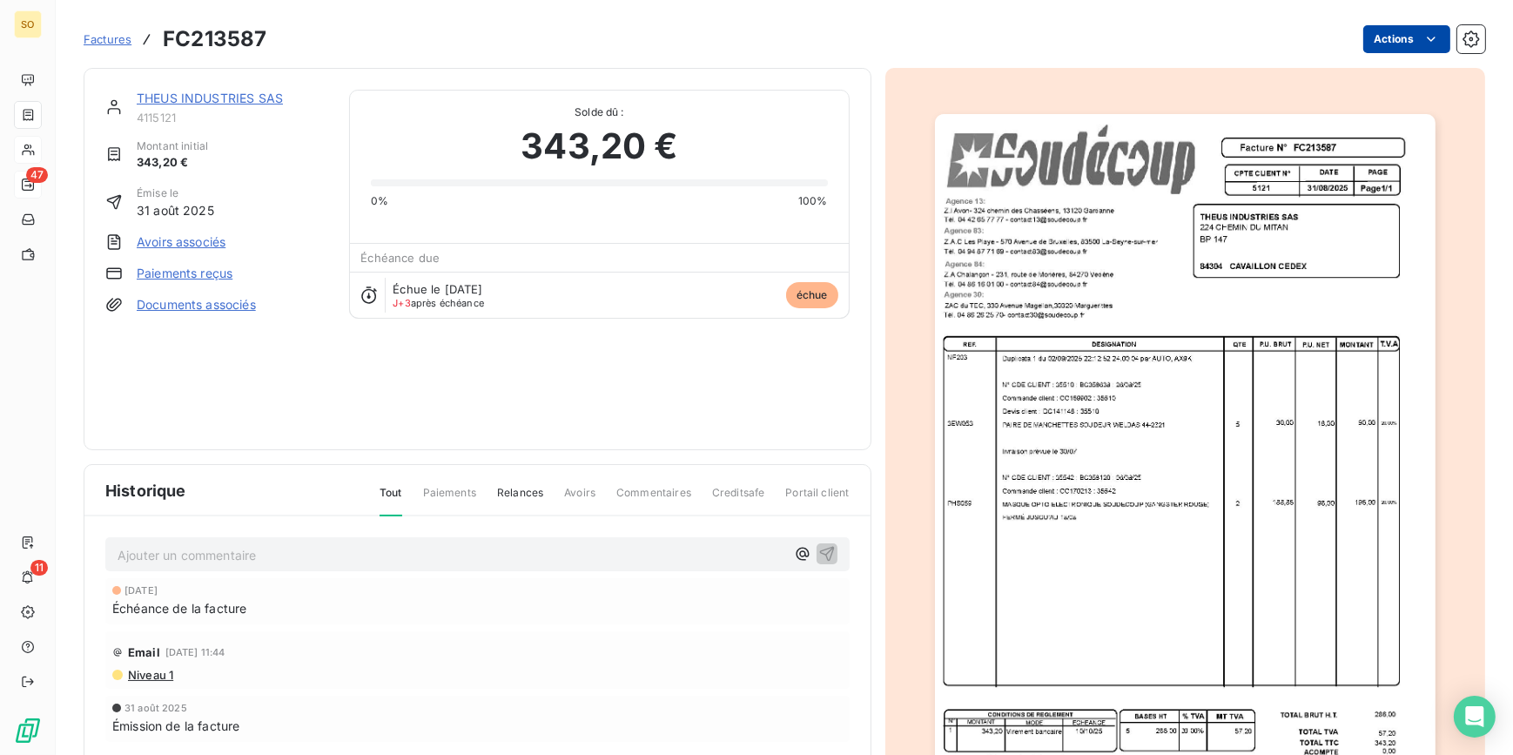
click at [1379, 42] on html "SO 47 11 Factures FC213587 Actions [PERSON_NAME] INDUSTRIES SAS 4115121 Montant…" at bounding box center [756, 377] width 1513 height 755
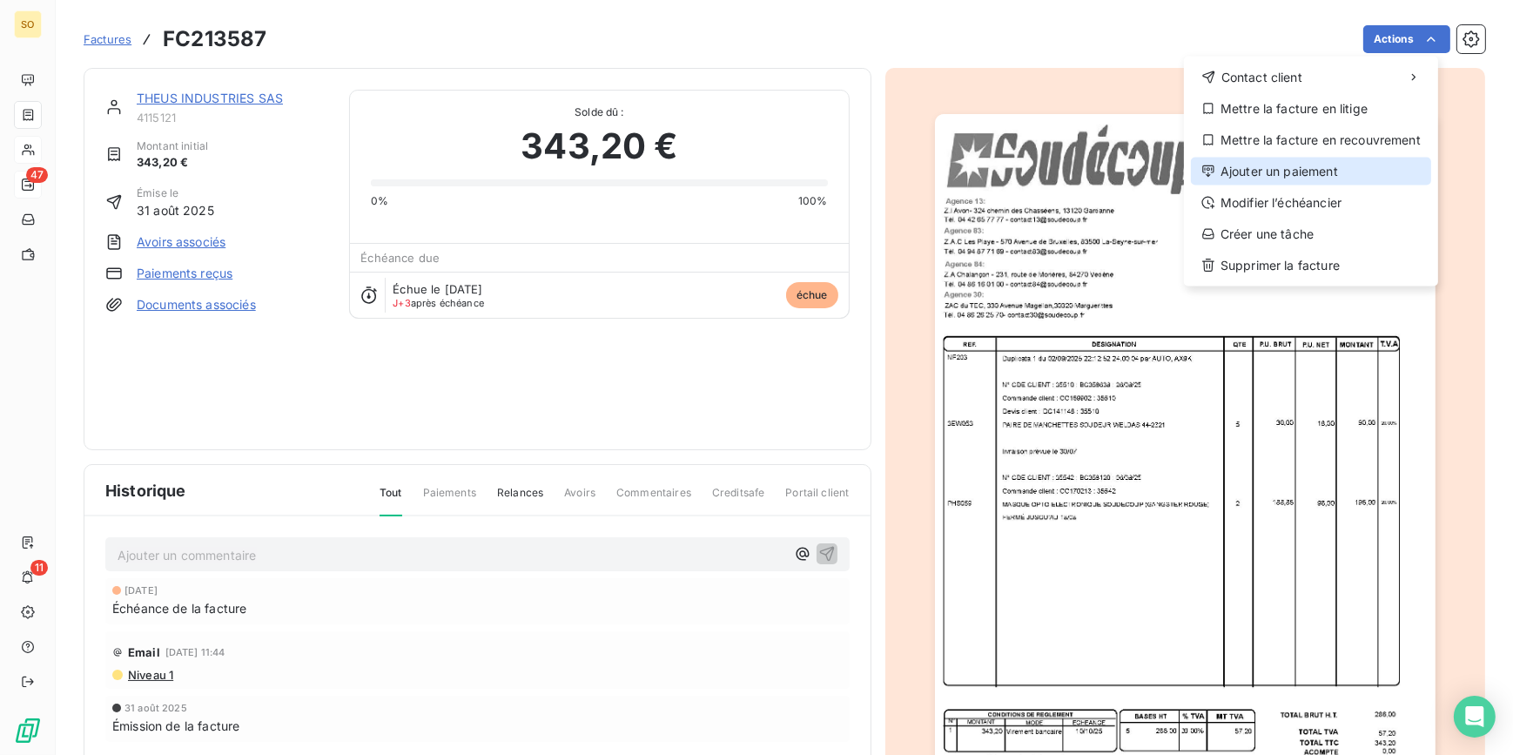
click at [1297, 166] on div "Ajouter un paiement" at bounding box center [1311, 172] width 240 height 28
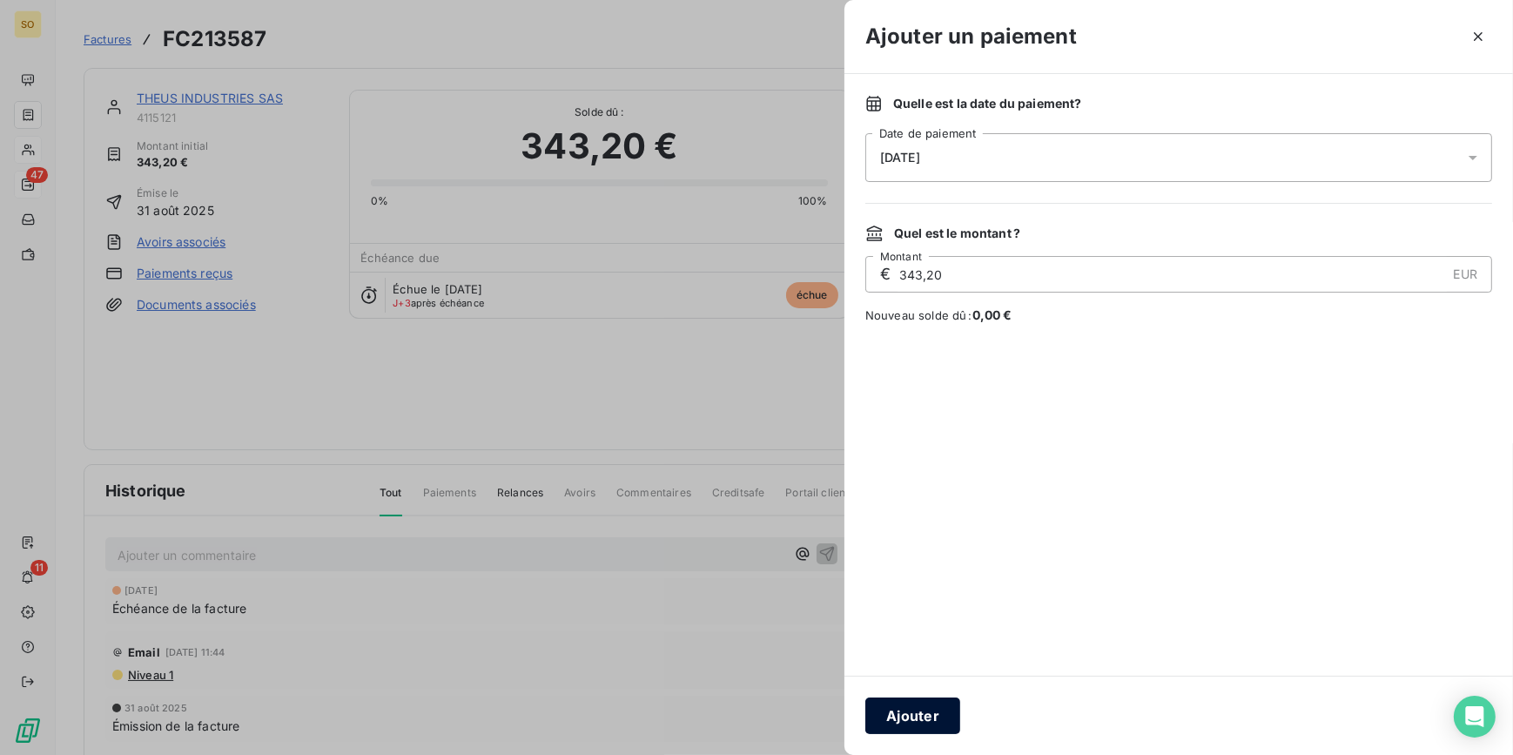
click at [936, 714] on button "Ajouter" at bounding box center [912, 715] width 95 height 37
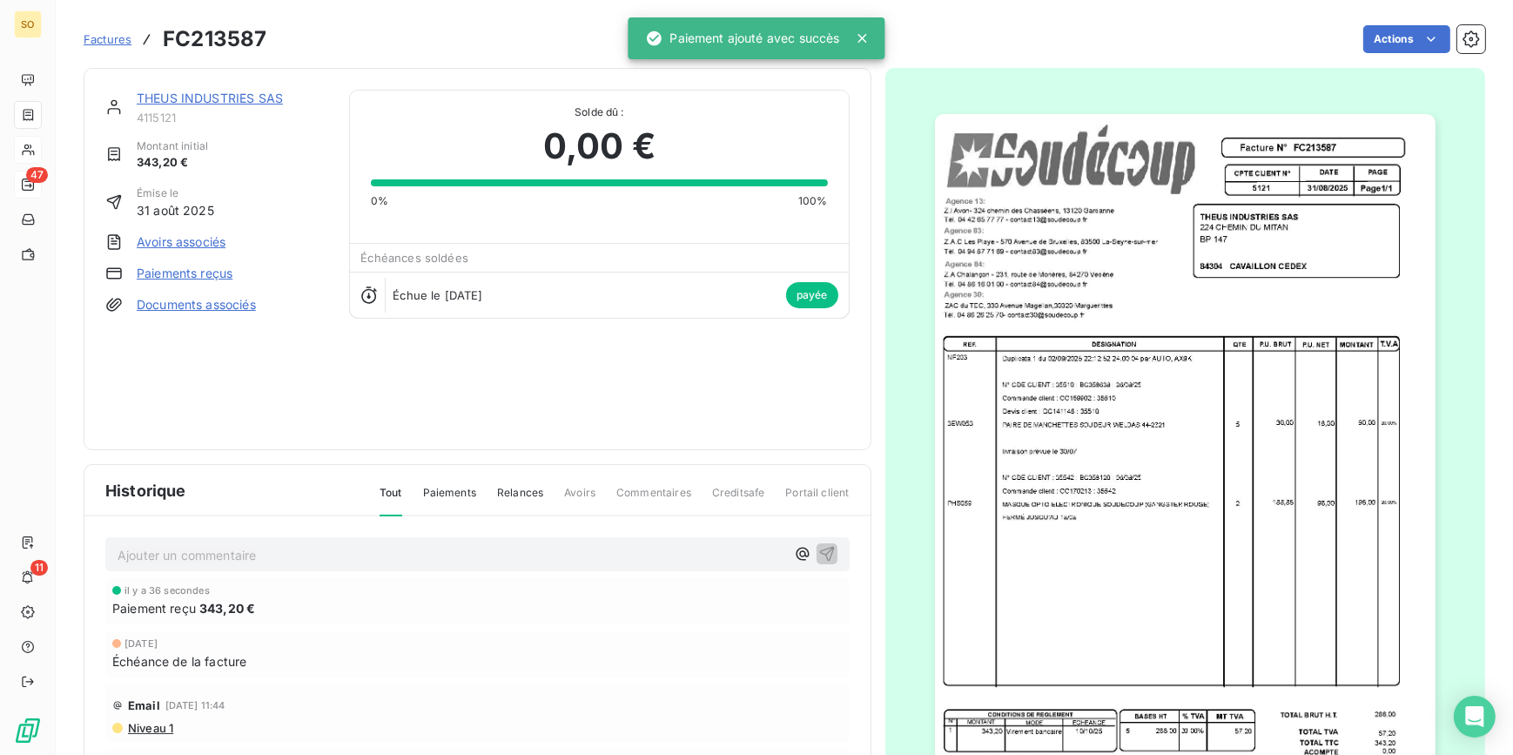
click at [173, 94] on link "THEUS INDUSTRIES SAS" at bounding box center [210, 98] width 146 height 15
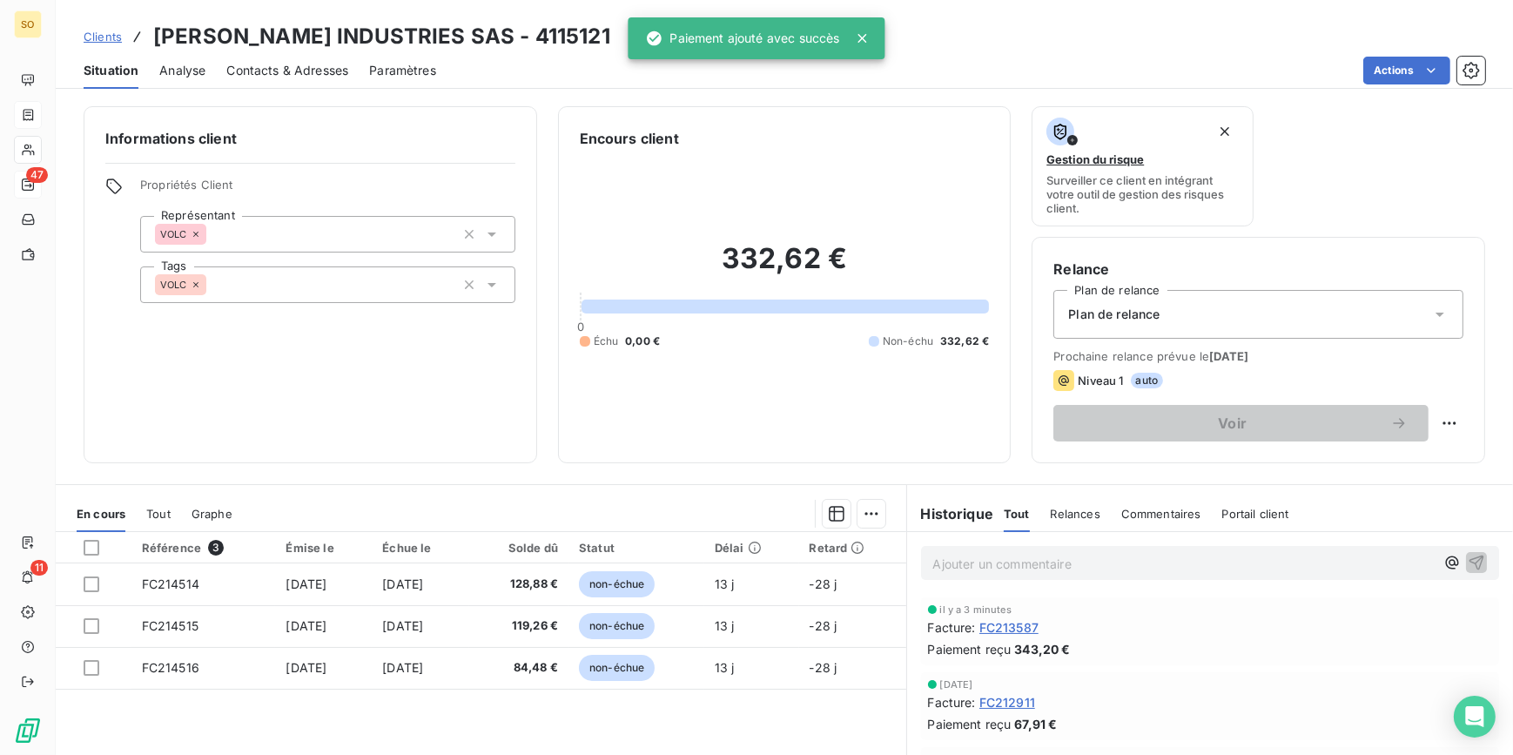
click at [91, 28] on link "Clients" at bounding box center [103, 36] width 38 height 17
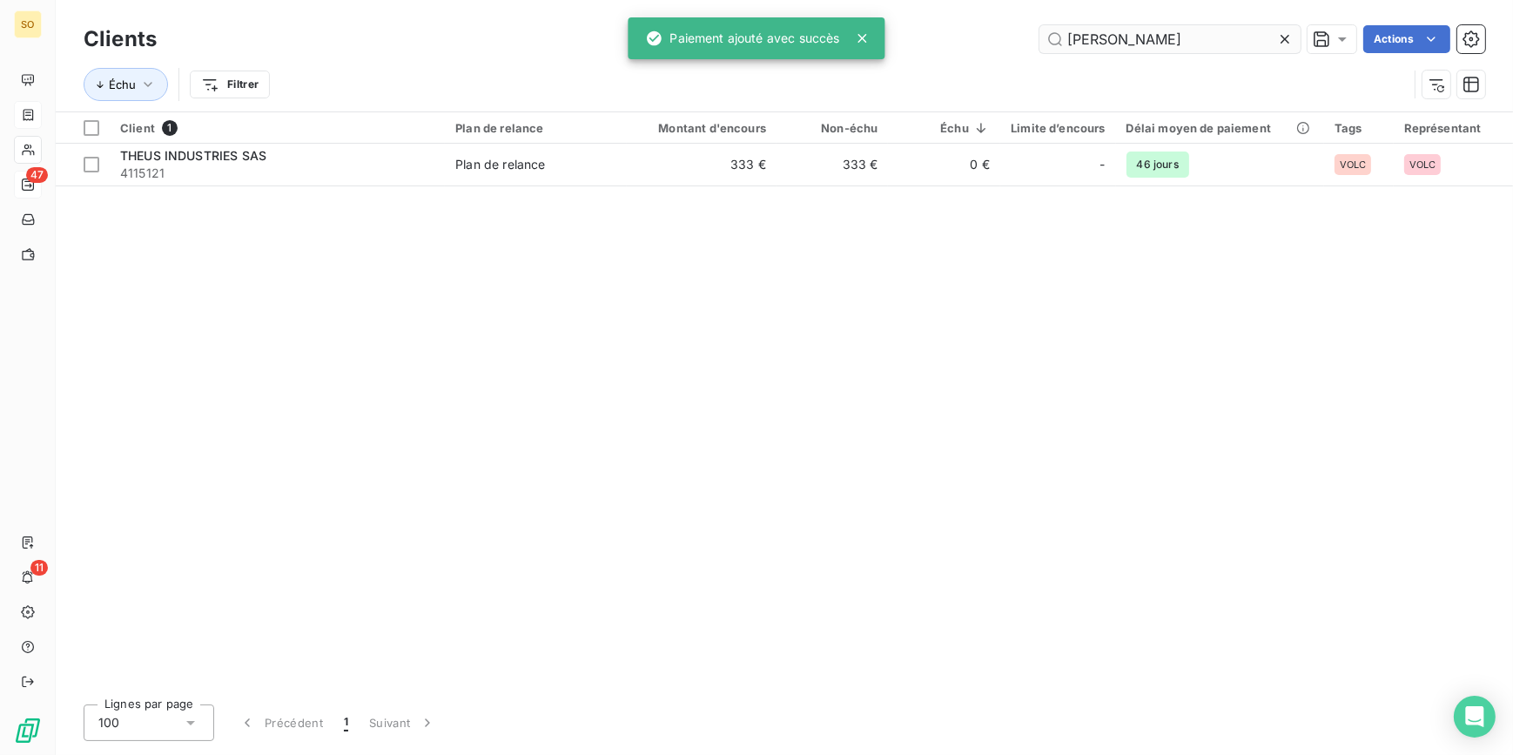
drag, startPoint x: 1065, startPoint y: 41, endPoint x: 1226, endPoint y: 35, distance: 161.1
click at [1174, 37] on input "[PERSON_NAME]" at bounding box center [1169, 39] width 261 height 28
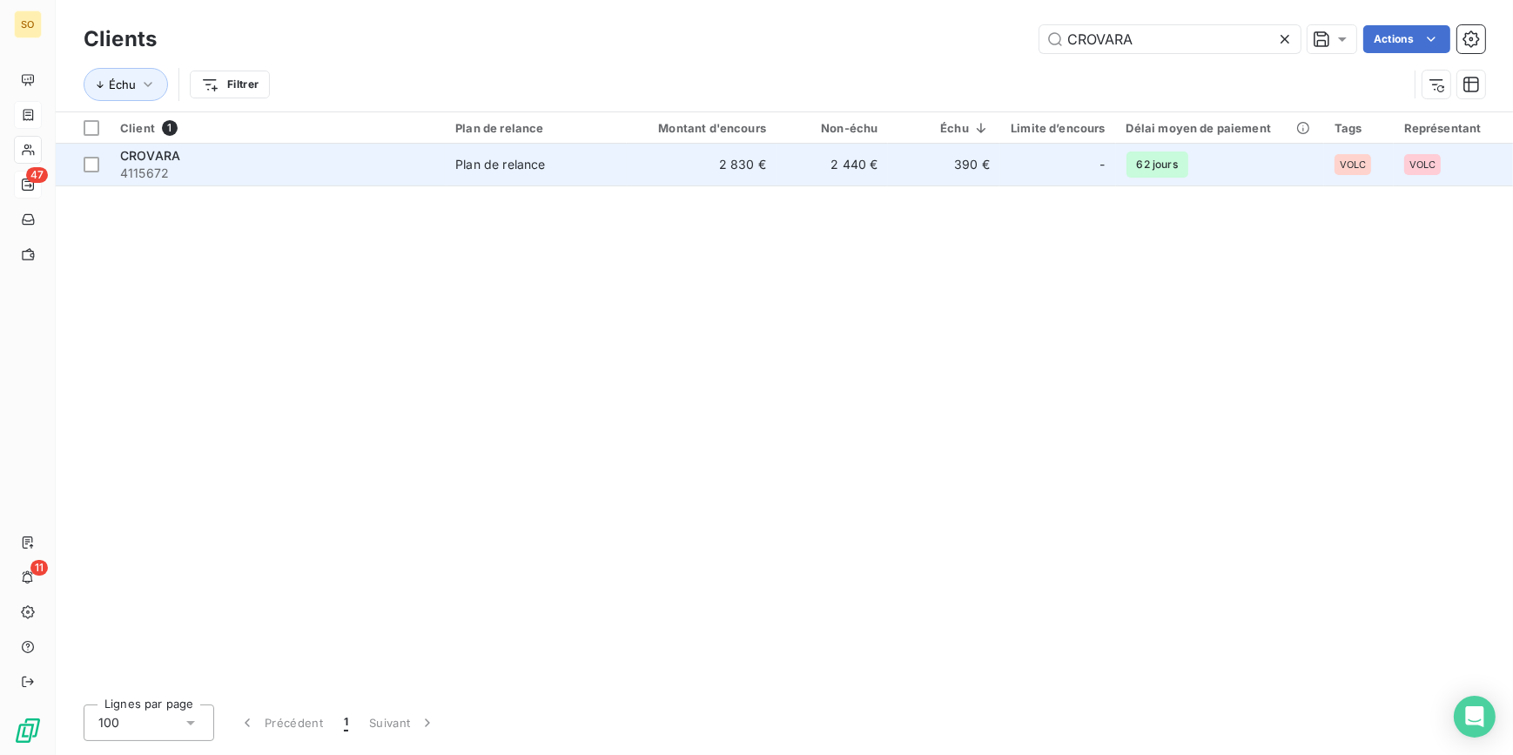
type input "CROVARA"
click at [824, 163] on td "2 440 €" at bounding box center [831, 165] width 111 height 42
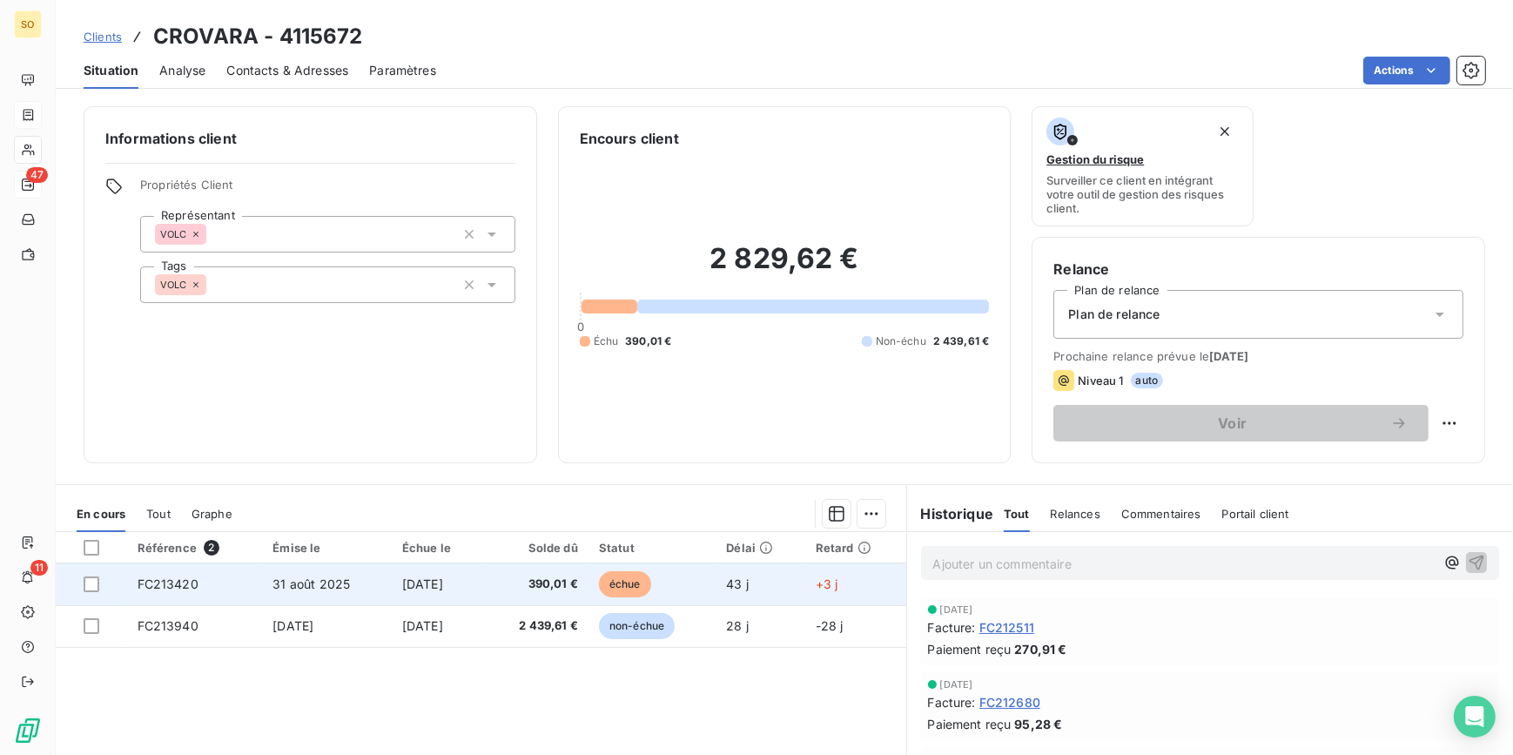
click at [641, 581] on span "échue" at bounding box center [625, 584] width 52 height 26
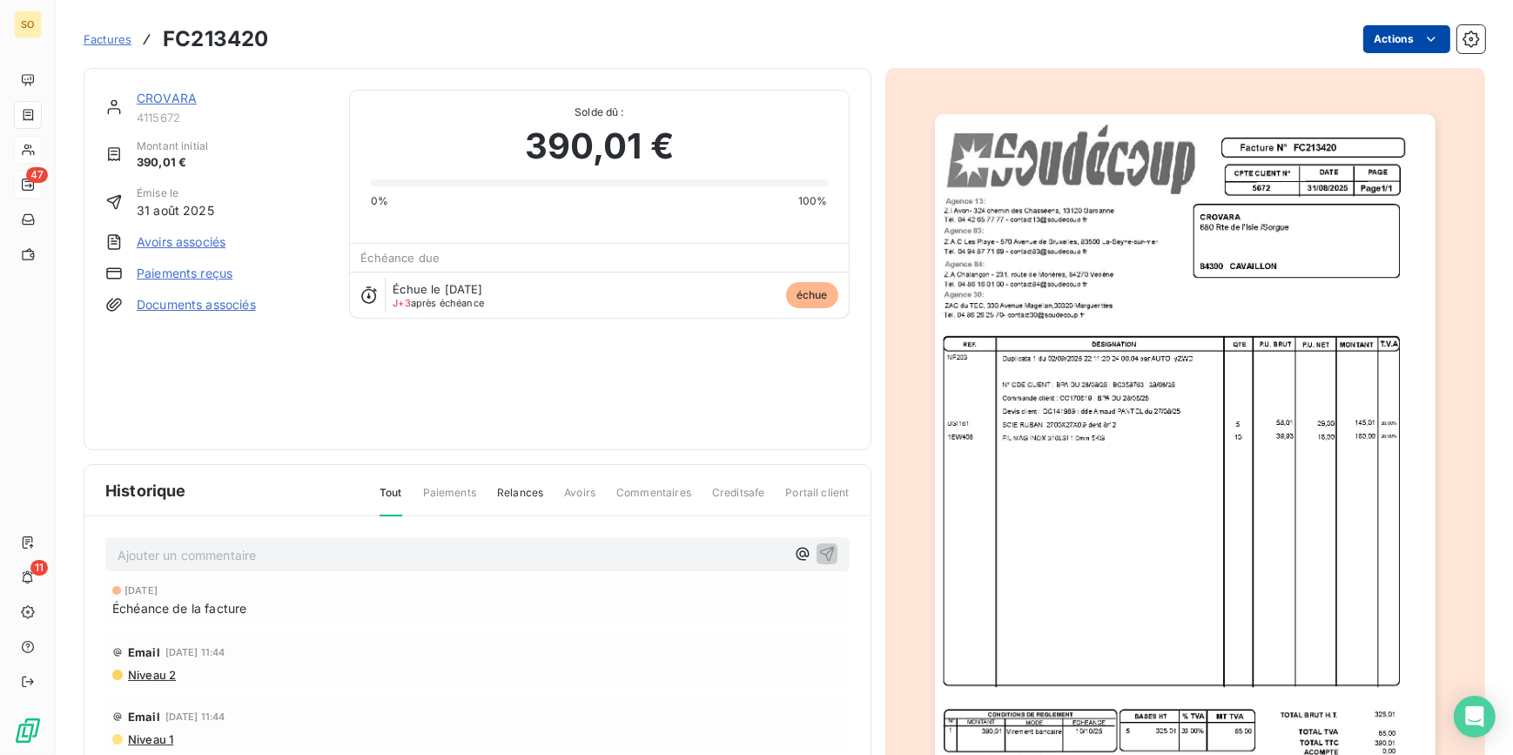
click at [1377, 41] on html "SO 47 11 Factures FC213420 Actions CROVARA 4115672 Montant initial 390,01 € Émi…" at bounding box center [756, 377] width 1513 height 755
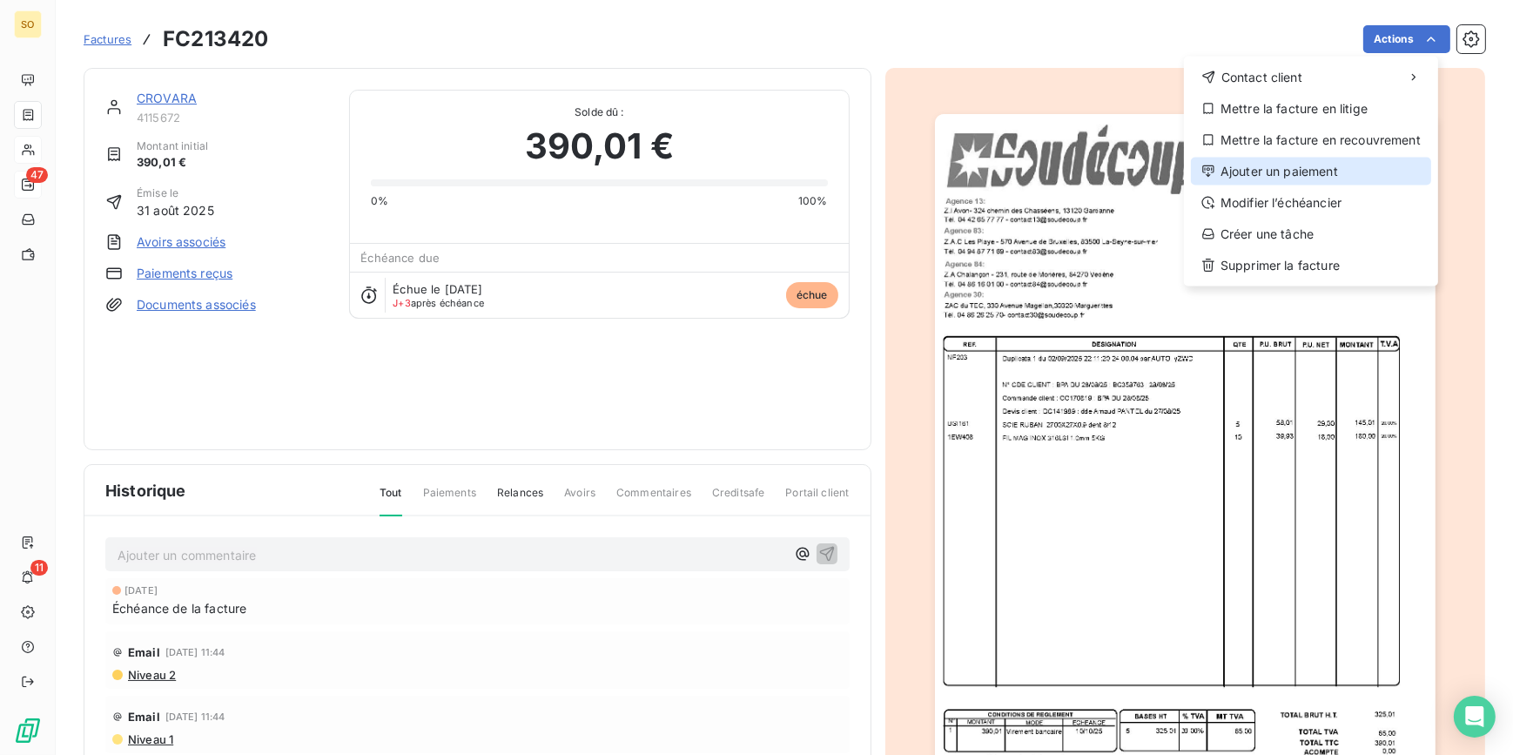
click at [1244, 164] on div "Ajouter un paiement" at bounding box center [1311, 172] width 240 height 28
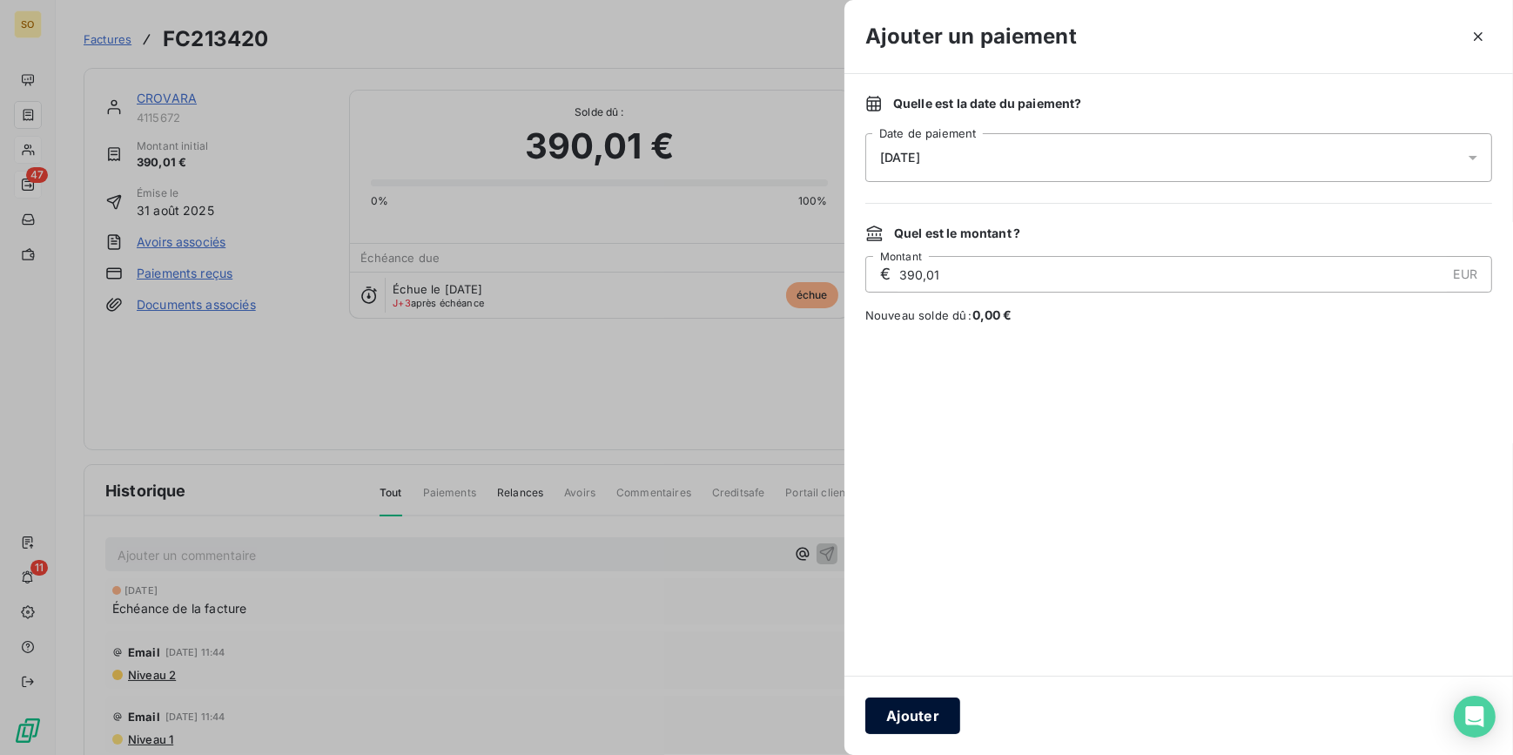
click at [917, 700] on button "Ajouter" at bounding box center [912, 715] width 95 height 37
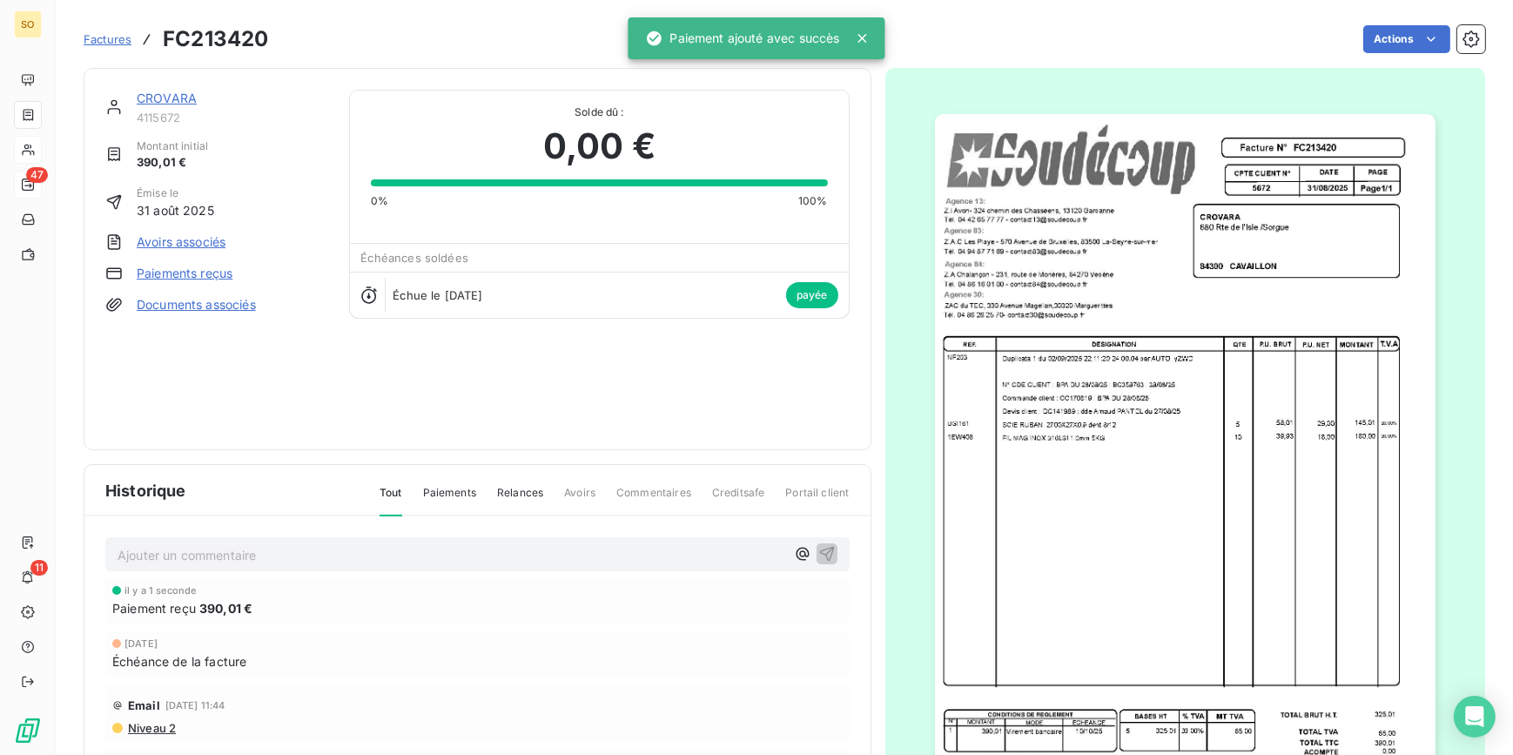
click at [115, 34] on span "Factures" at bounding box center [108, 39] width 48 height 14
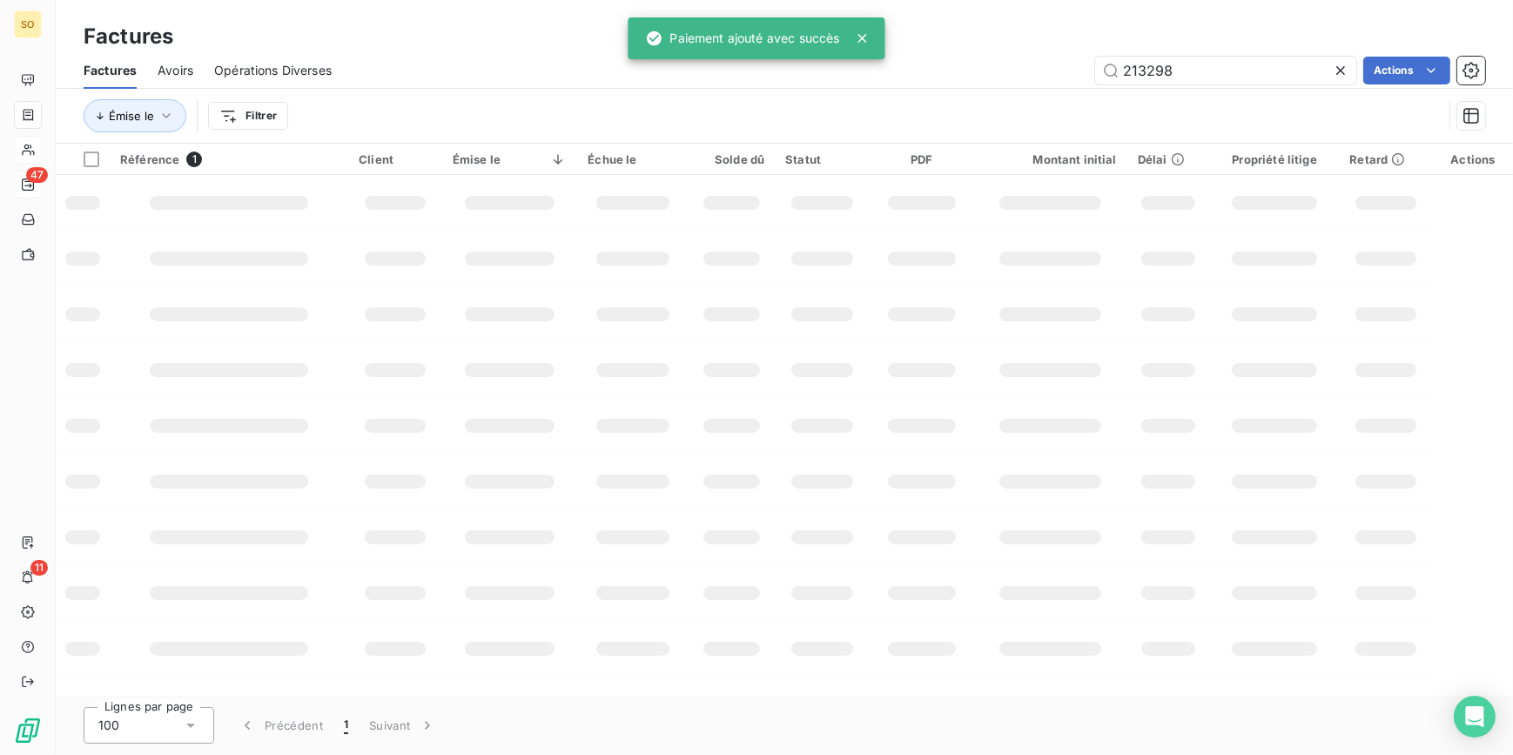
drag, startPoint x: 1143, startPoint y: 72, endPoint x: 1496, endPoint y: 72, distance: 353.3
click at [1216, 72] on input "213298" at bounding box center [1225, 71] width 261 height 28
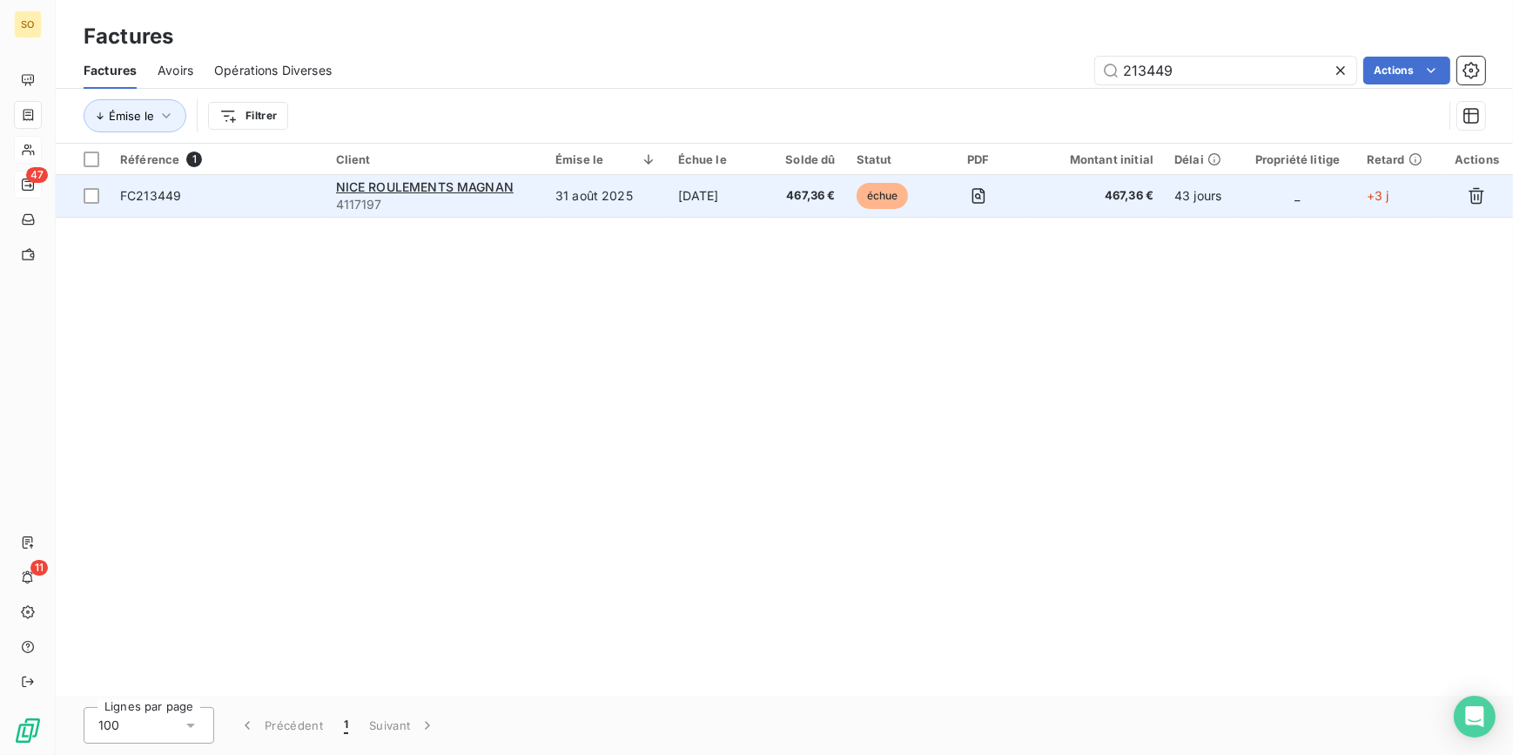
type input "213449"
click at [881, 189] on span "échue" at bounding box center [882, 196] width 52 height 26
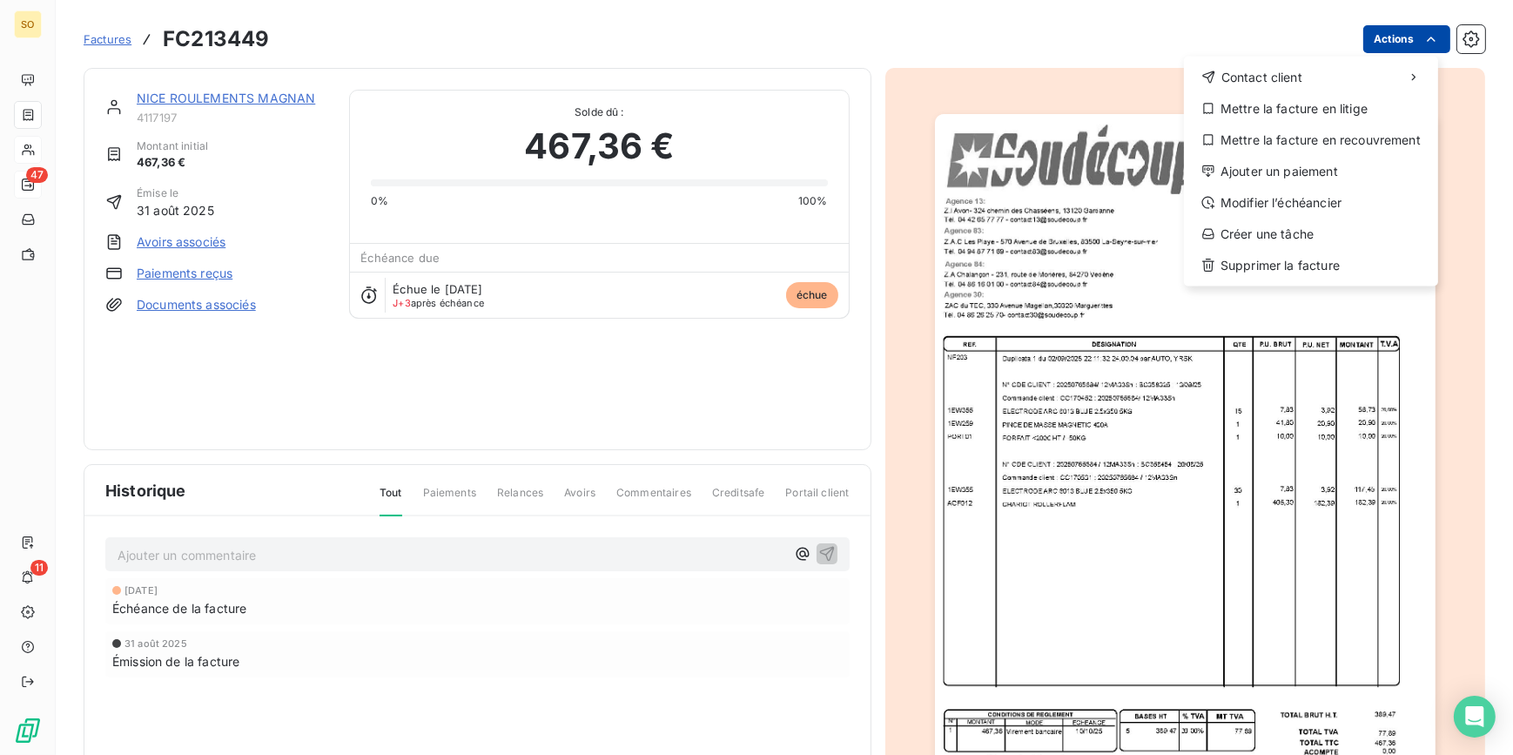
click at [1384, 33] on html "SO 47 11 Factures FC213449 Actions Contact client Mettre la facture en litige M…" at bounding box center [756, 377] width 1513 height 755
click at [1271, 159] on div "Ajouter un paiement" at bounding box center [1311, 172] width 240 height 28
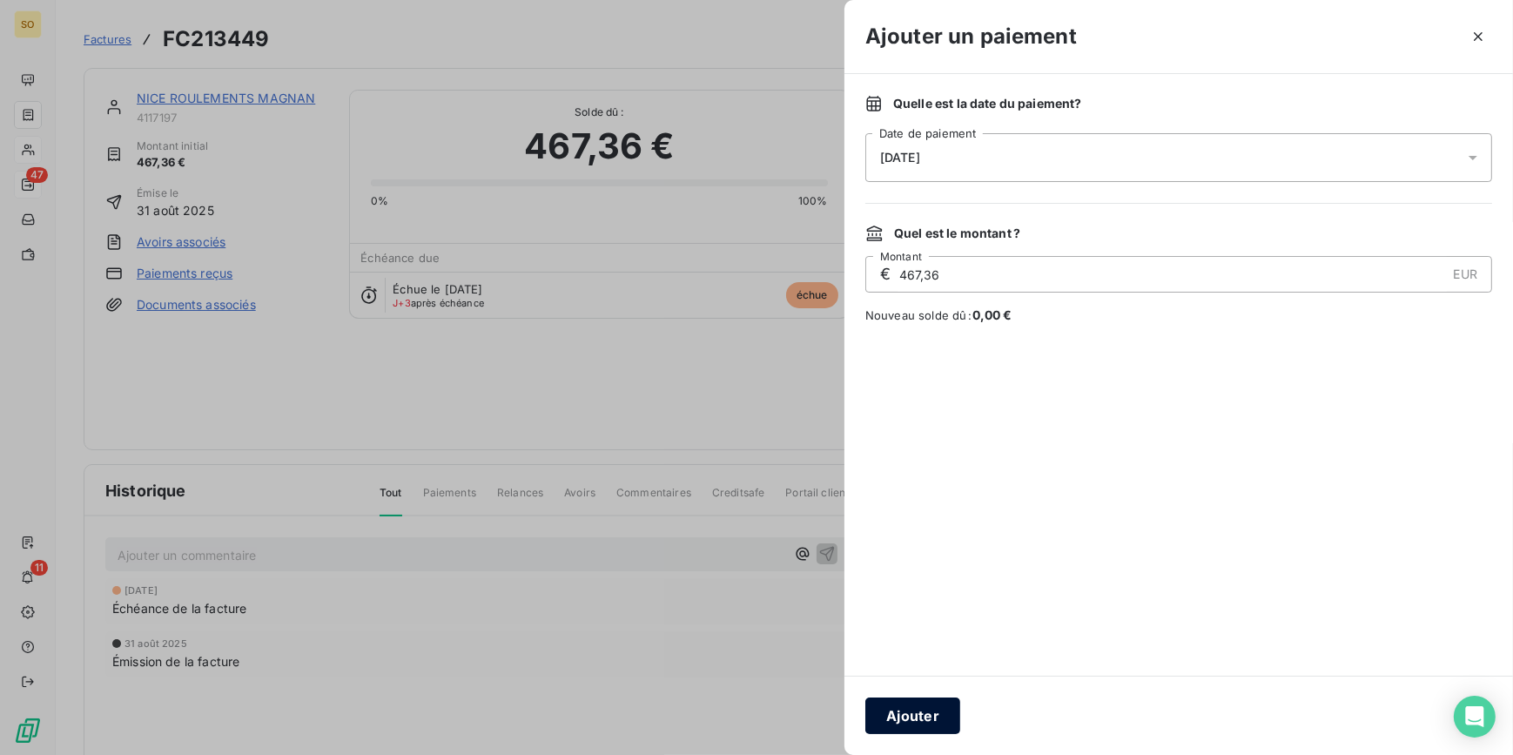
click at [937, 716] on button "Ajouter" at bounding box center [912, 715] width 95 height 37
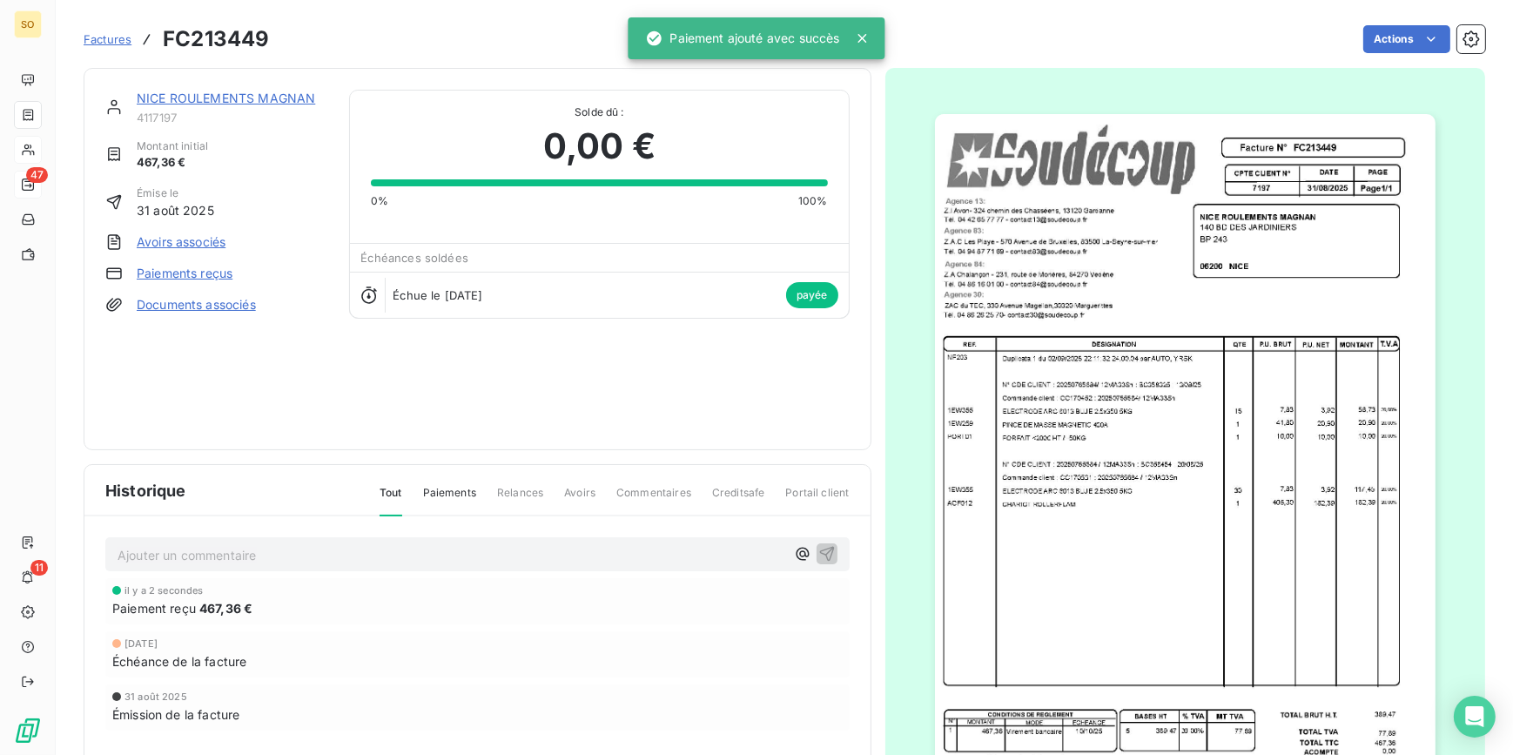
click at [101, 39] on span "Factures" at bounding box center [108, 39] width 48 height 14
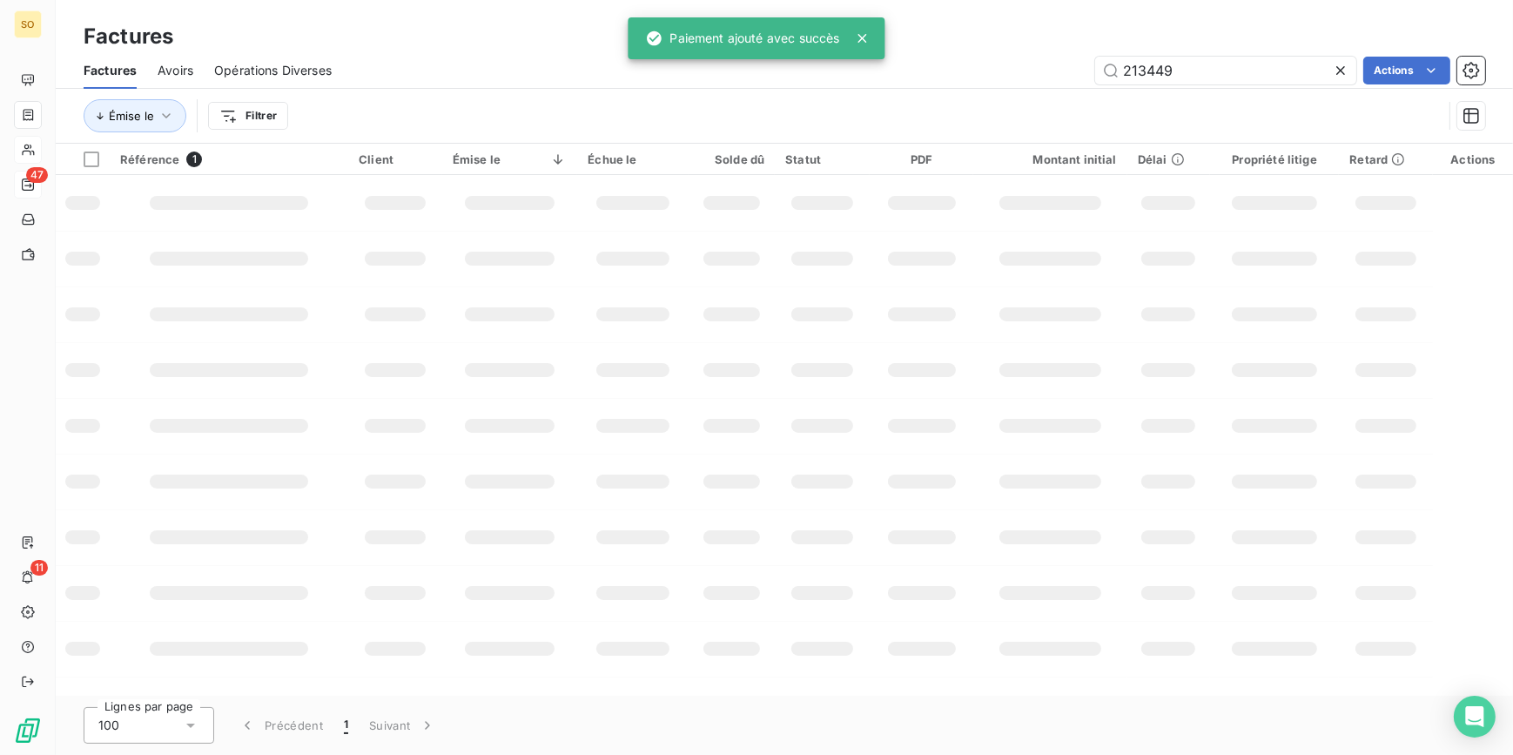
drag, startPoint x: 1137, startPoint y: 66, endPoint x: 1462, endPoint y: 39, distance: 325.7
click at [1258, 66] on input "213449" at bounding box center [1225, 71] width 261 height 28
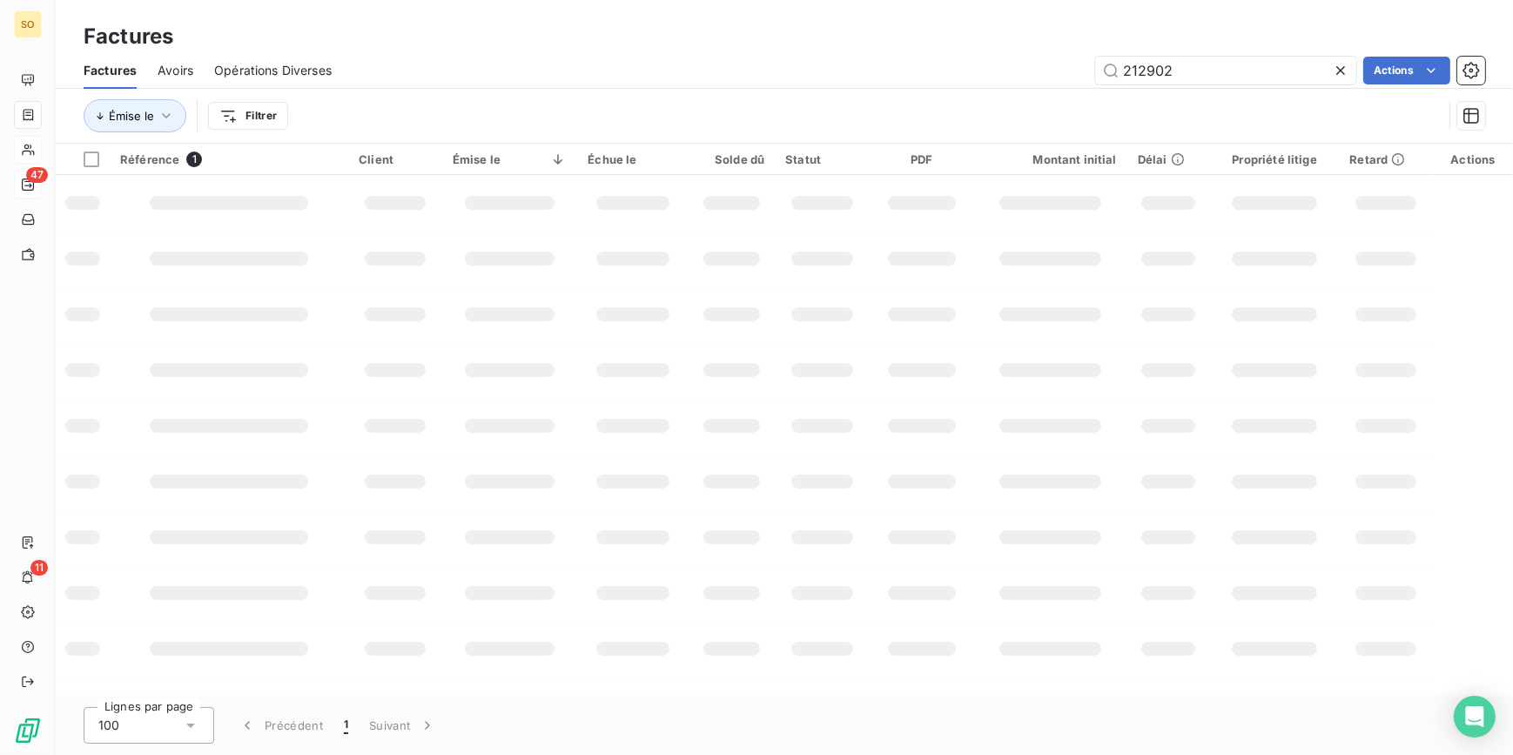
type input "212902"
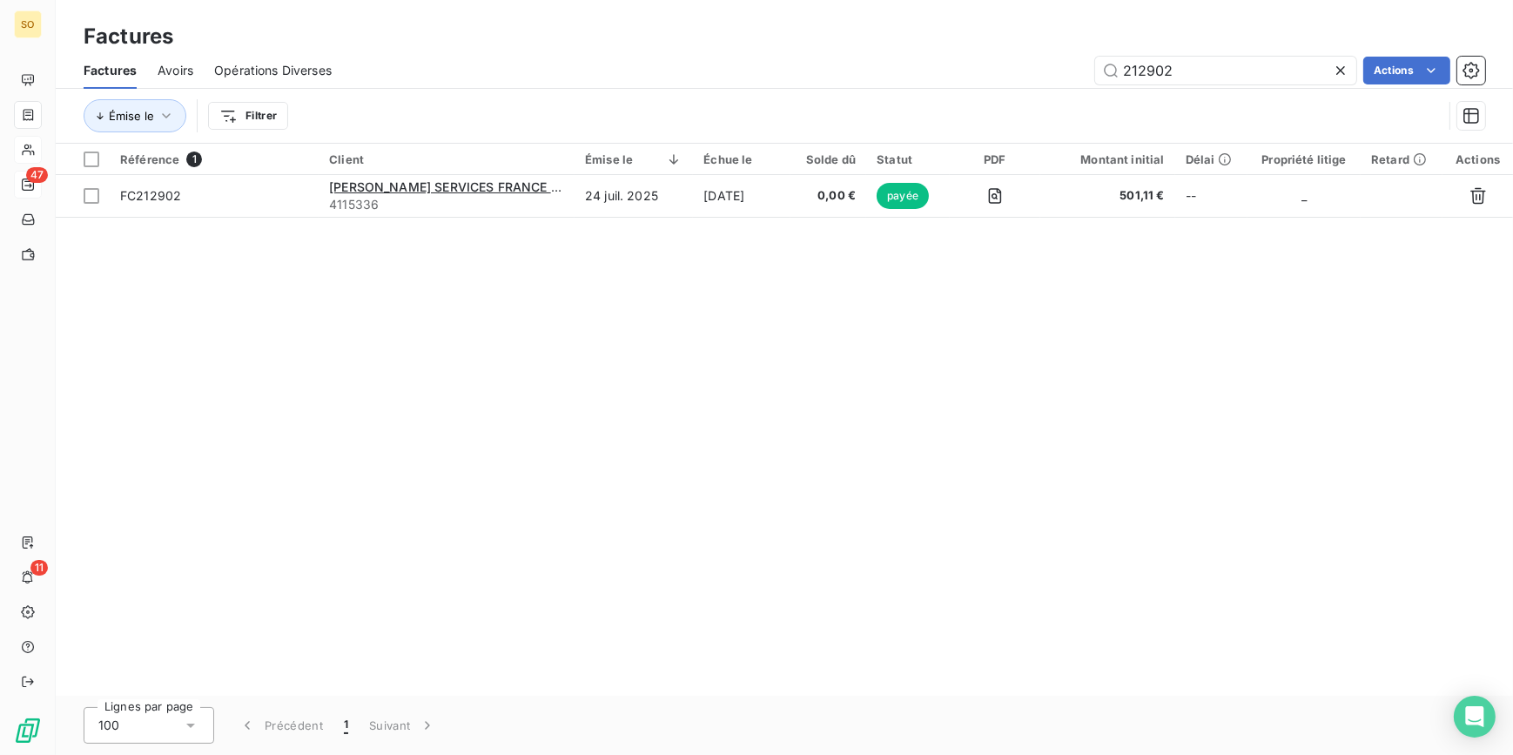
click at [1337, 64] on icon at bounding box center [1340, 70] width 17 height 17
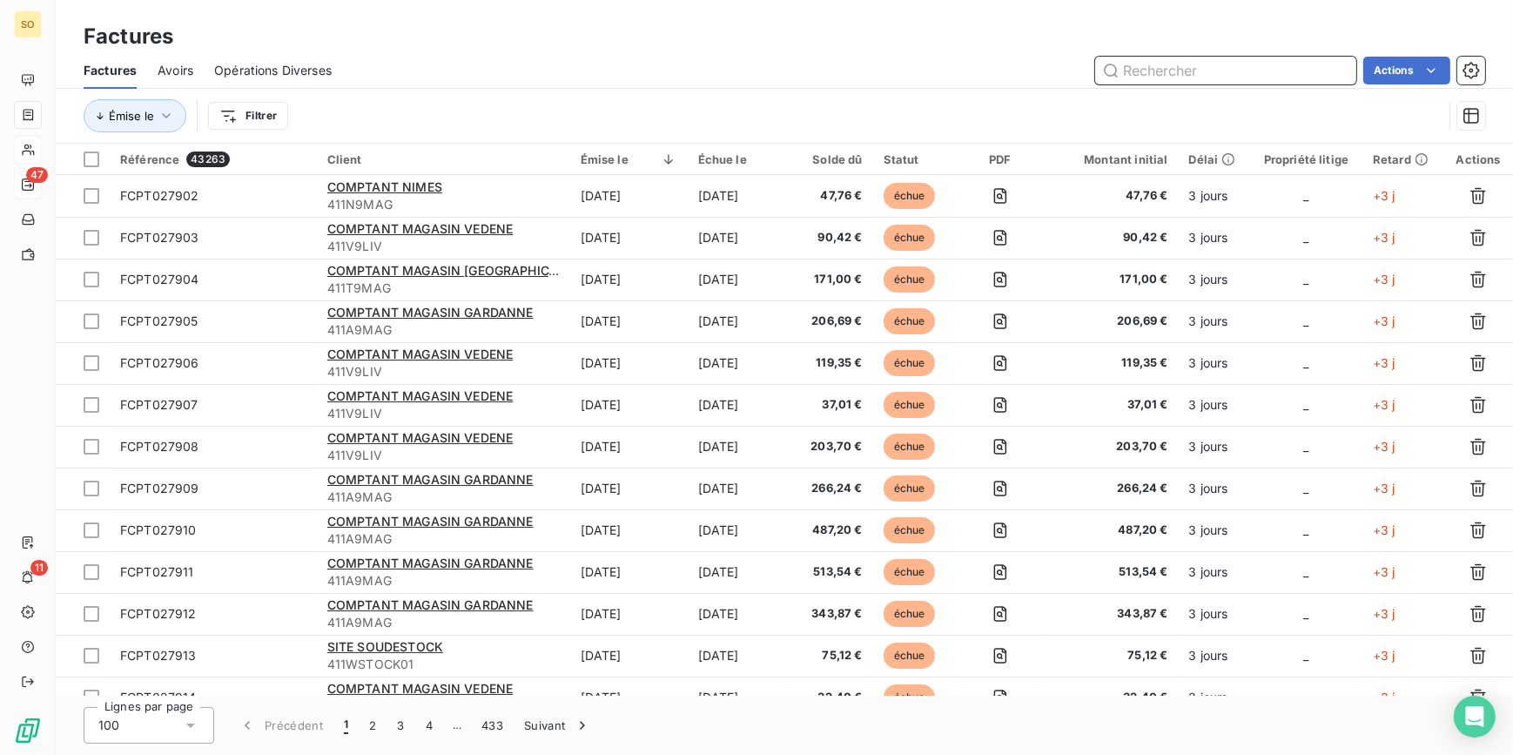
click at [1180, 72] on input "text" at bounding box center [1225, 71] width 261 height 28
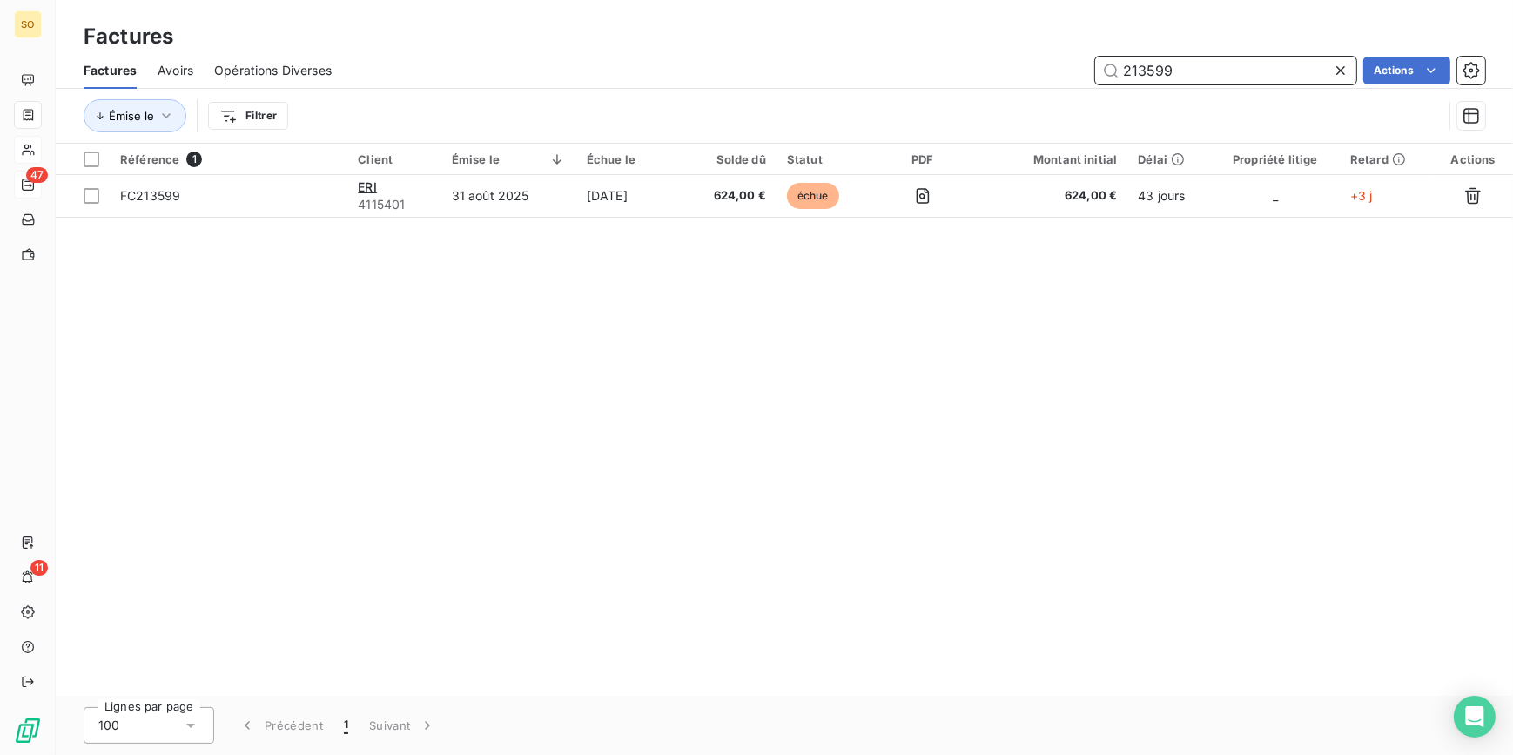
type input "213599"
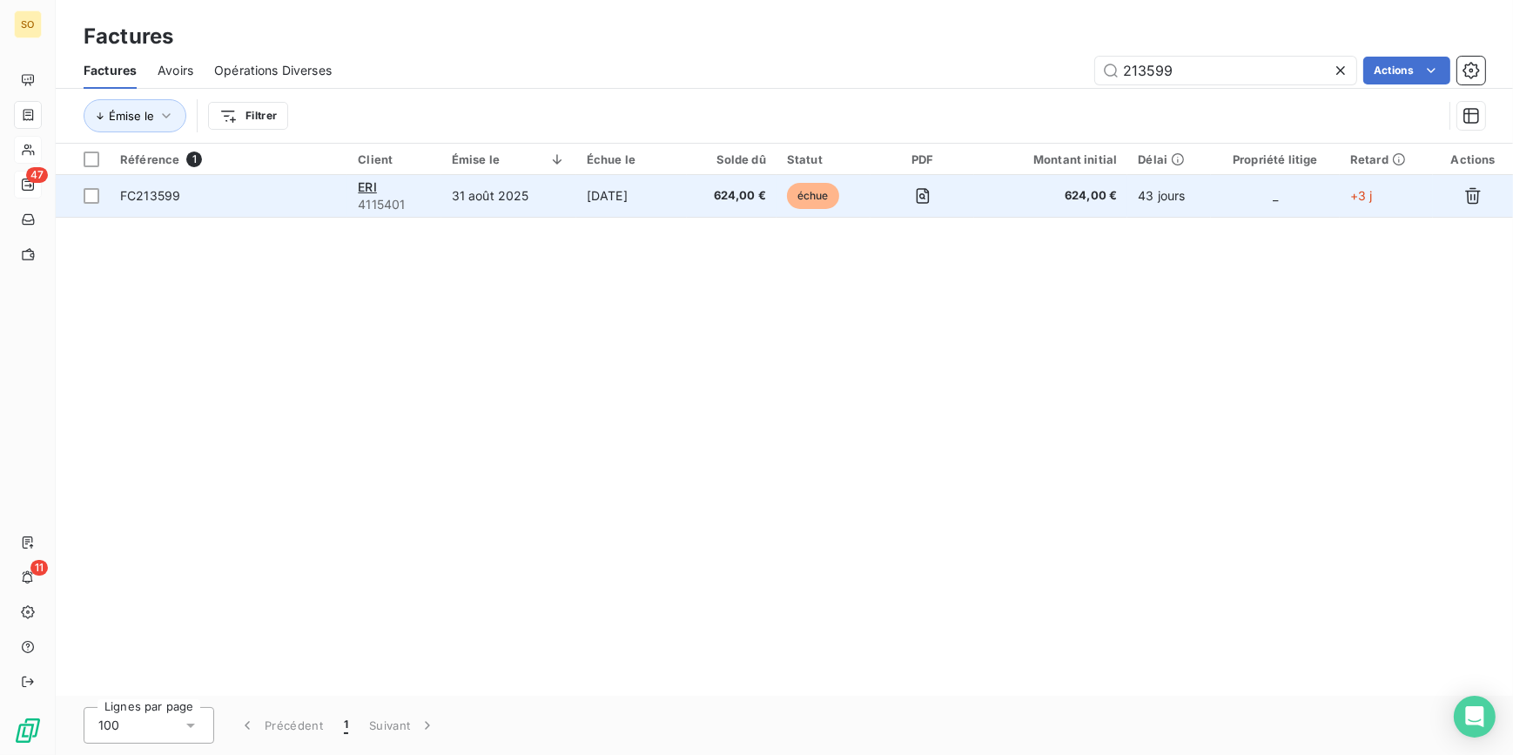
click at [818, 199] on span "échue" at bounding box center [813, 196] width 52 height 26
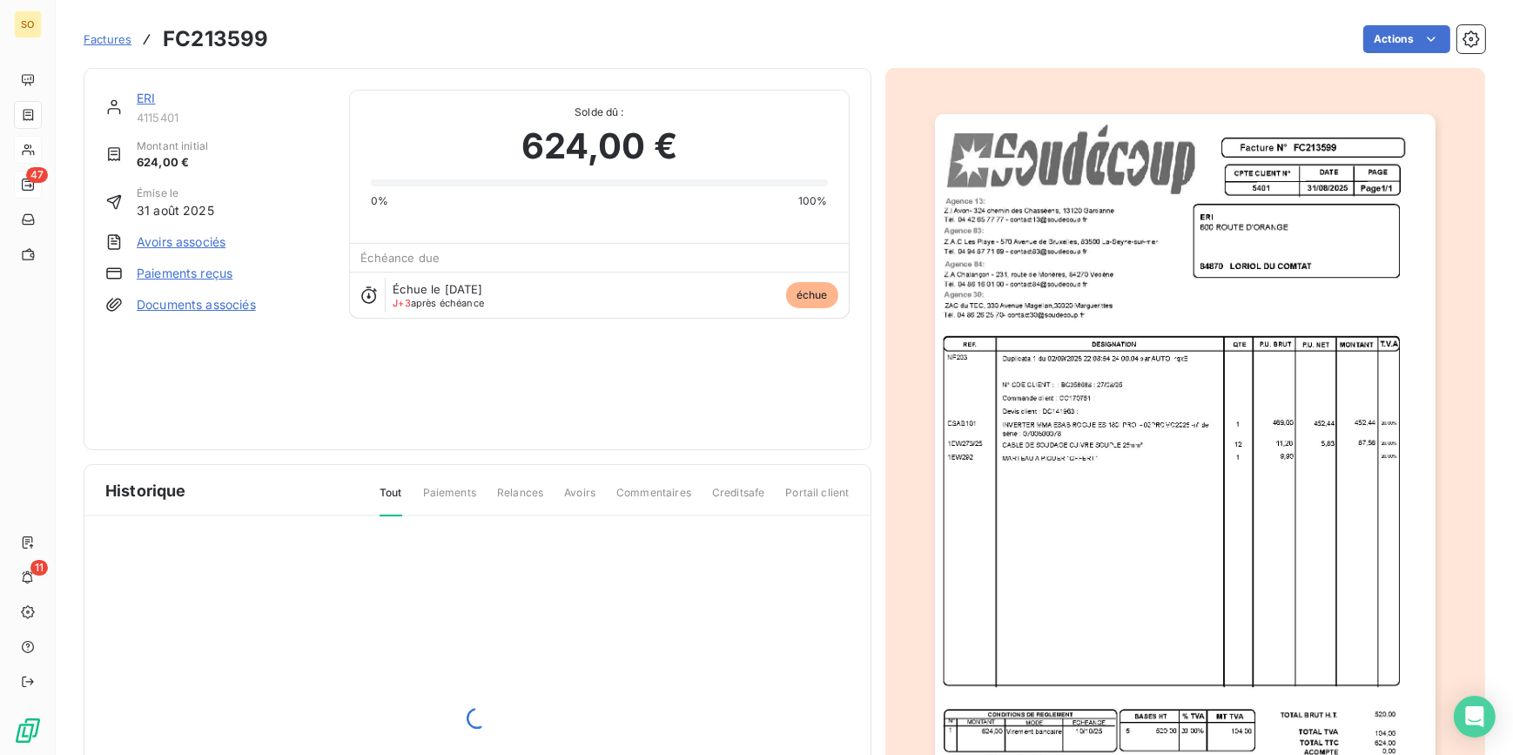
click at [1366, 37] on html "SO 47 11 Factures FC213599 Actions ERI 4115401 Montant initial 624,00 € Émise l…" at bounding box center [756, 377] width 1513 height 755
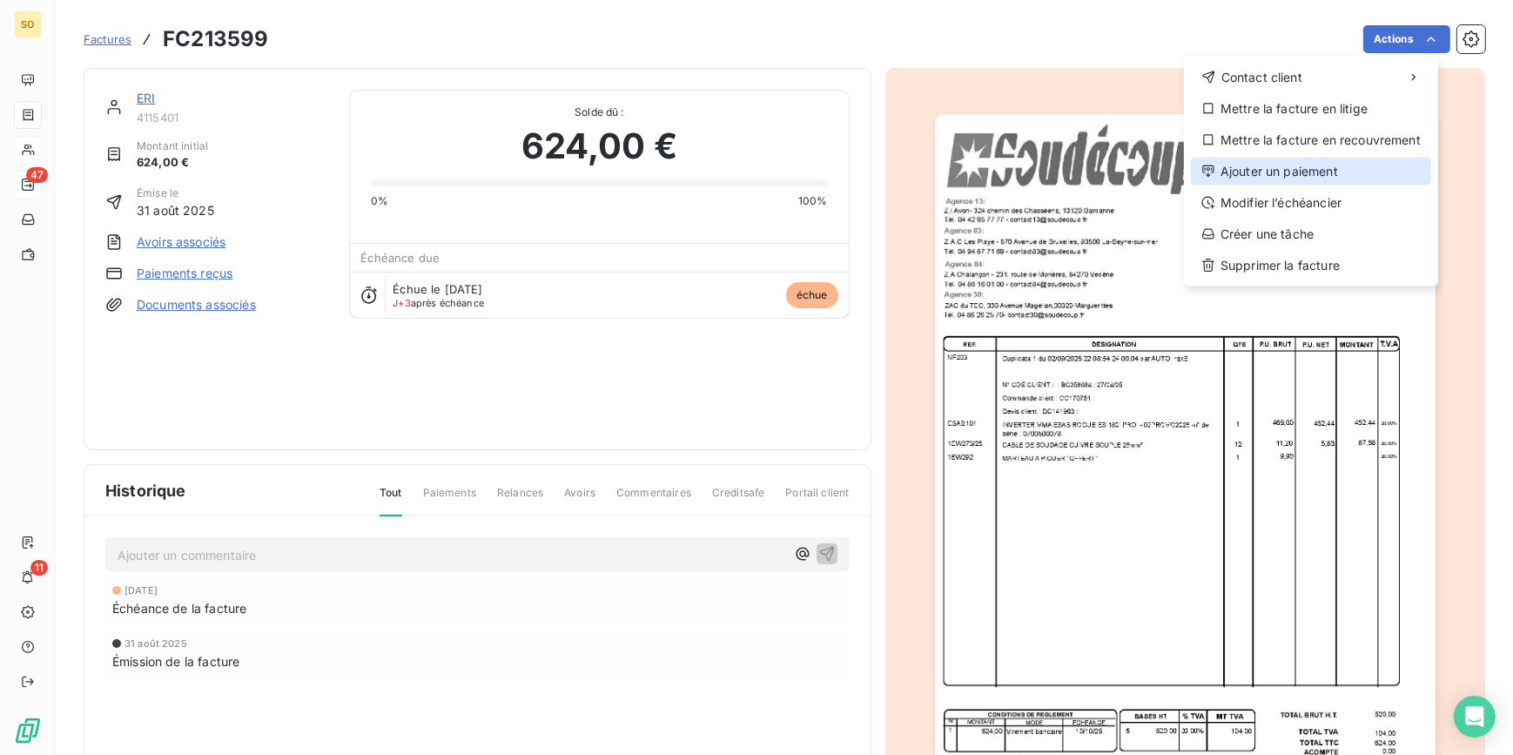
click at [1258, 158] on div "Ajouter un paiement" at bounding box center [1311, 172] width 240 height 28
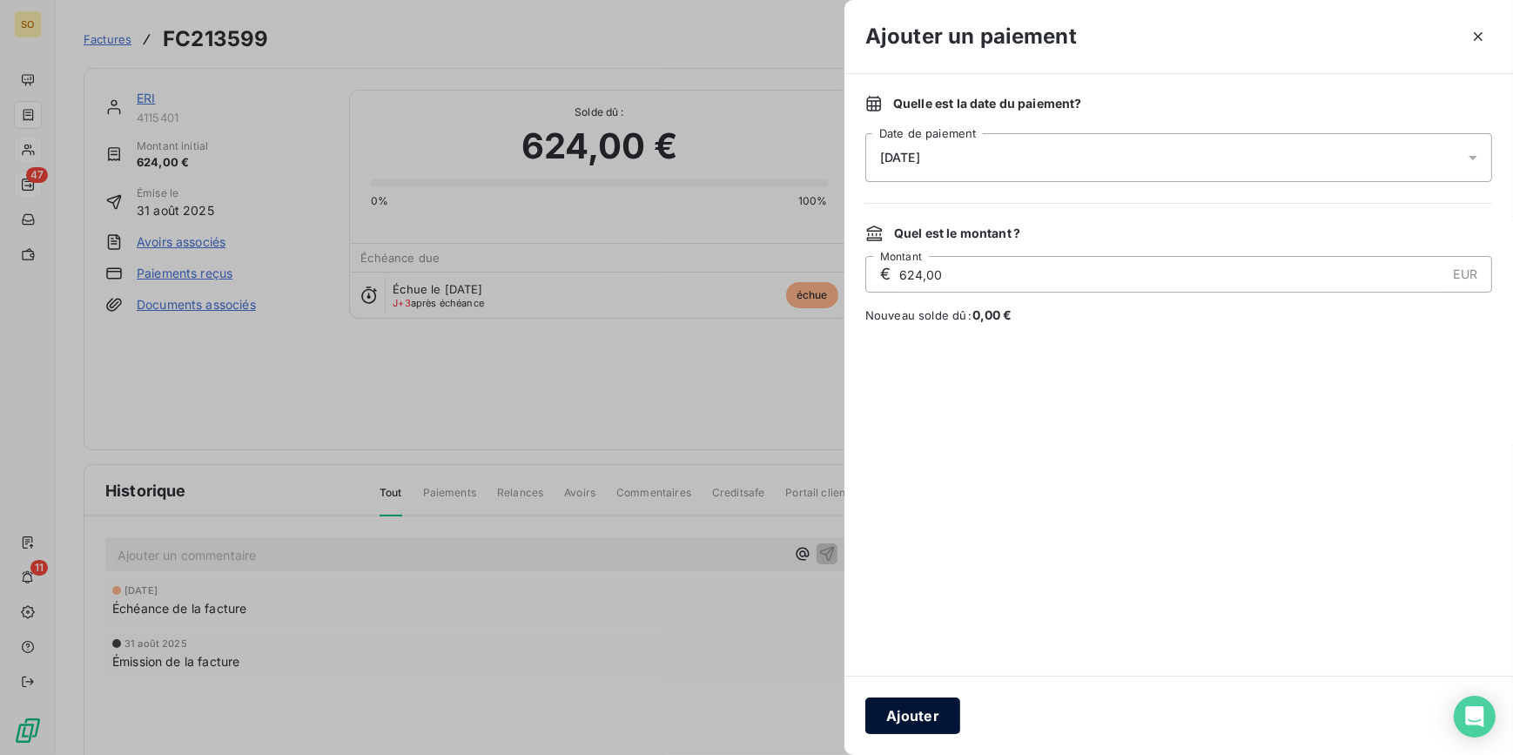
click at [916, 713] on button "Ajouter" at bounding box center [912, 715] width 95 height 37
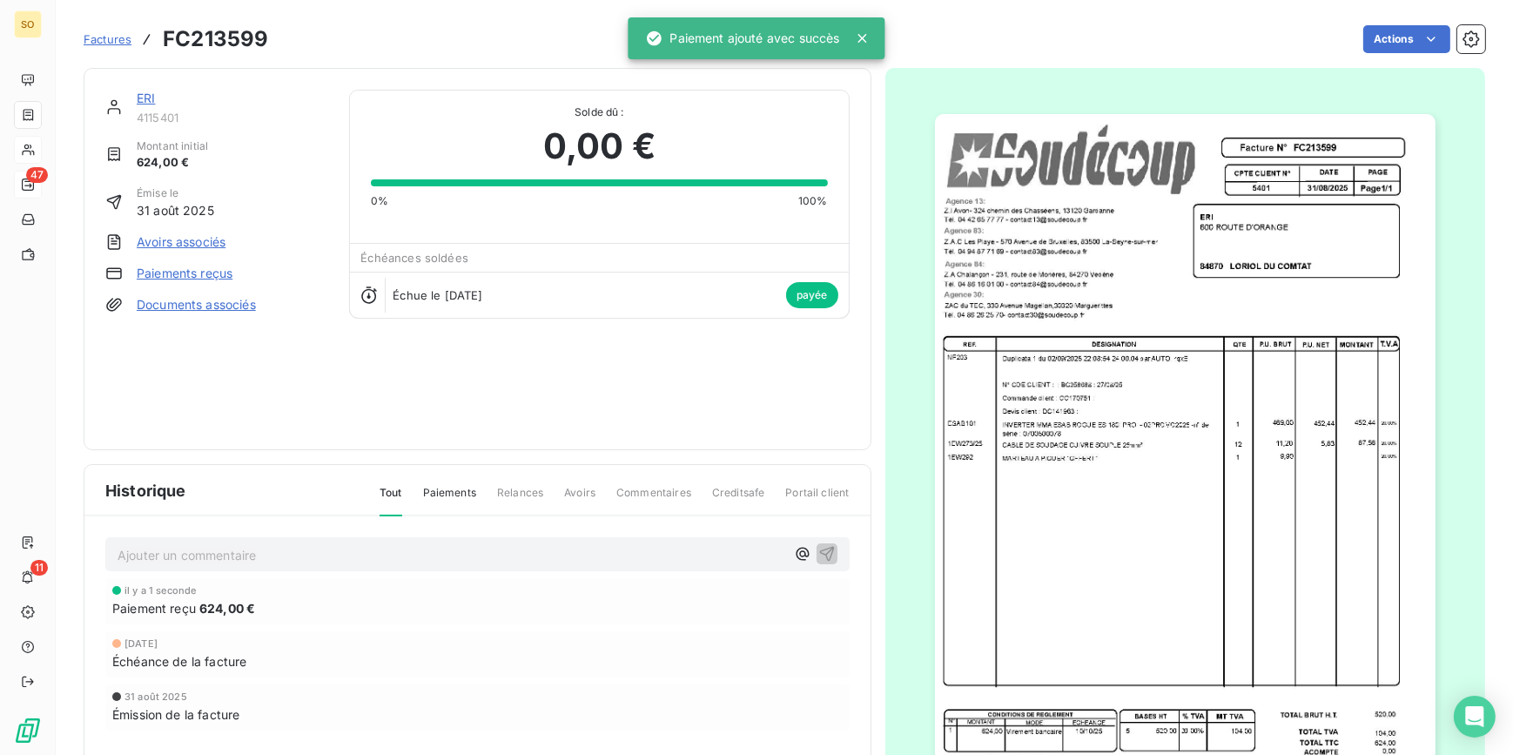
click at [101, 37] on span "Factures" at bounding box center [108, 39] width 48 height 14
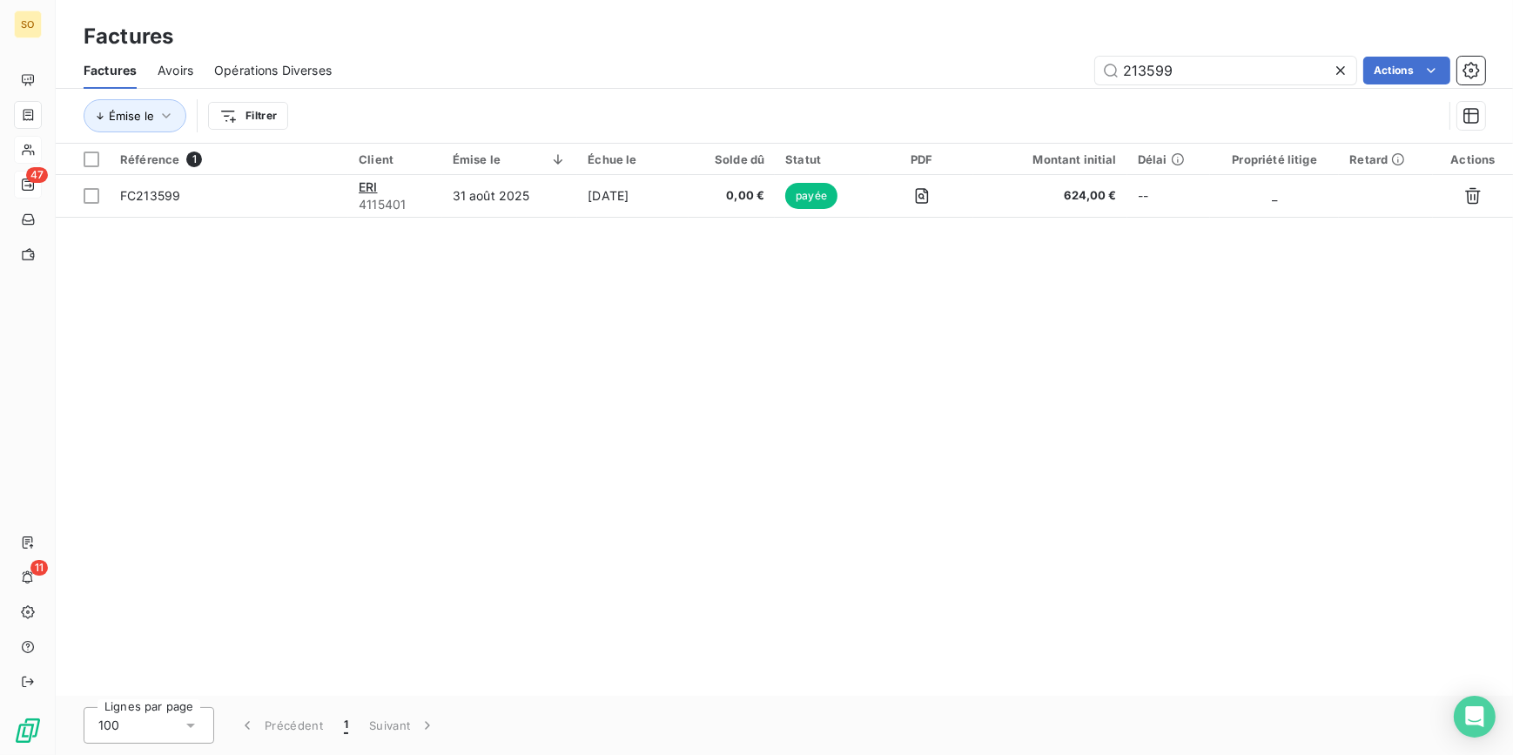
drag, startPoint x: 1139, startPoint y: 70, endPoint x: 1508, endPoint y: 78, distance: 369.1
click at [1435, 76] on div "213599 Actions" at bounding box center [918, 71] width 1132 height 28
type input "213698"
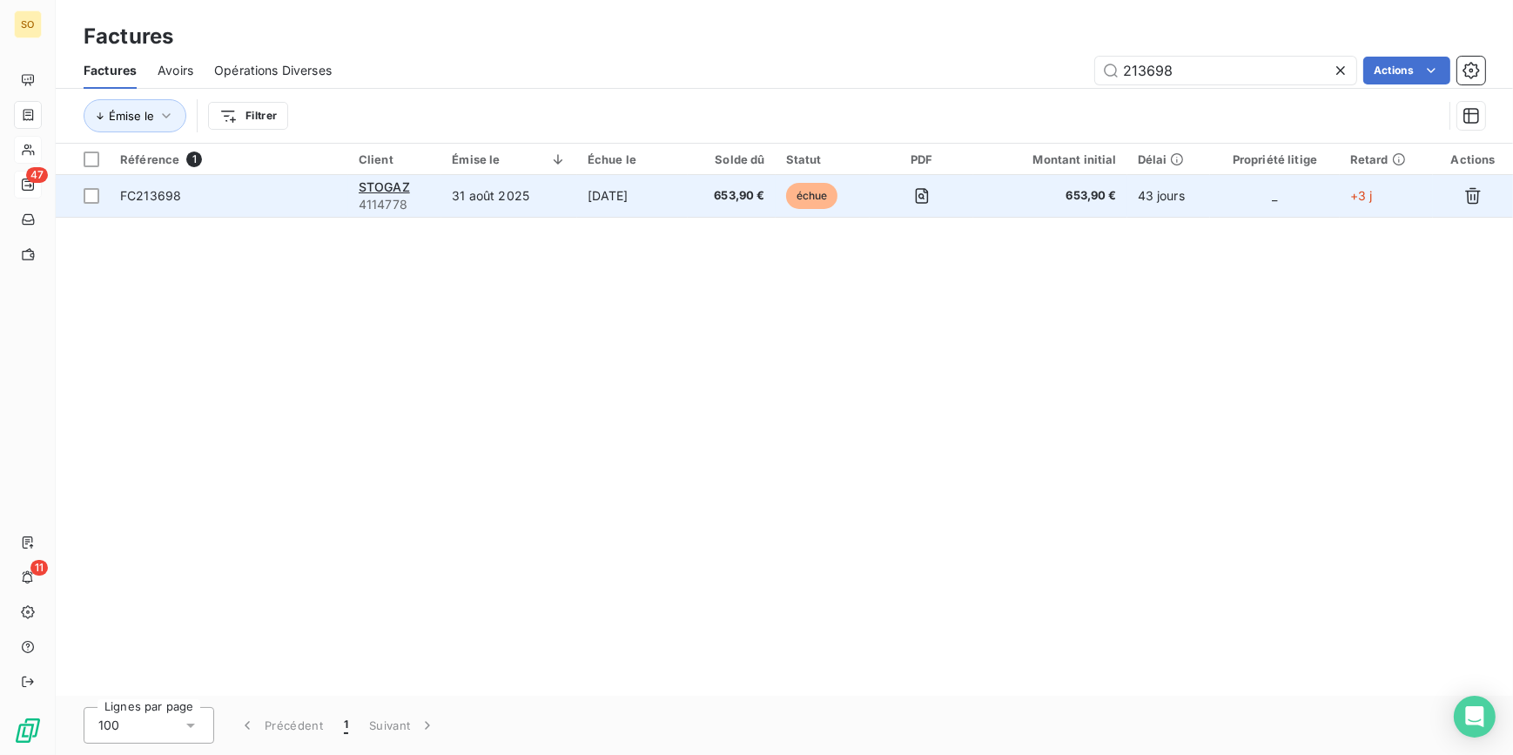
click at [817, 197] on span "échue" at bounding box center [812, 196] width 52 height 26
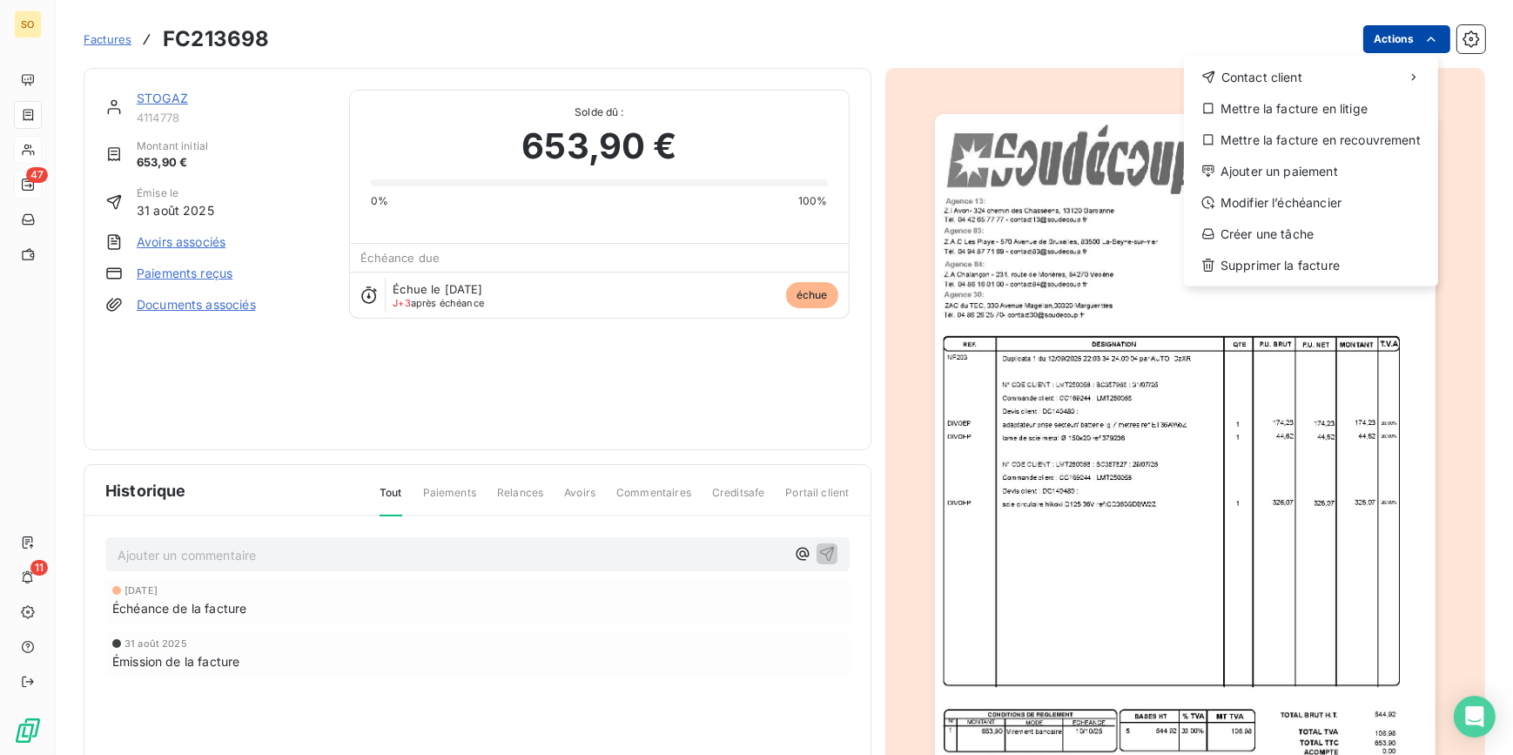
click at [1389, 29] on html "SO 47 11 Factures FC213698 Actions Contact client Mettre la facture en litige M…" at bounding box center [756, 377] width 1513 height 755
click at [1288, 159] on div "Ajouter un paiement" at bounding box center [1311, 172] width 240 height 28
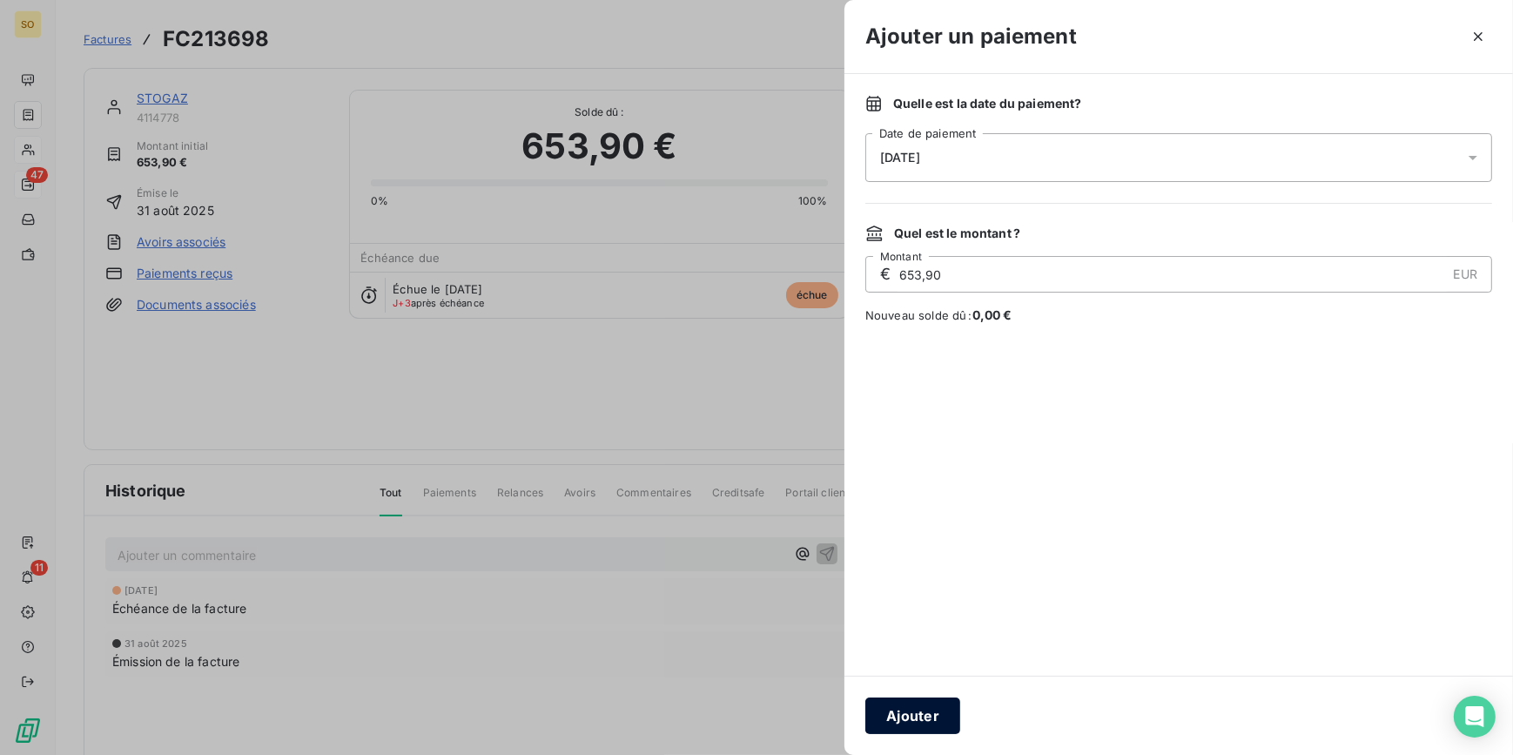
click at [922, 713] on button "Ajouter" at bounding box center [912, 715] width 95 height 37
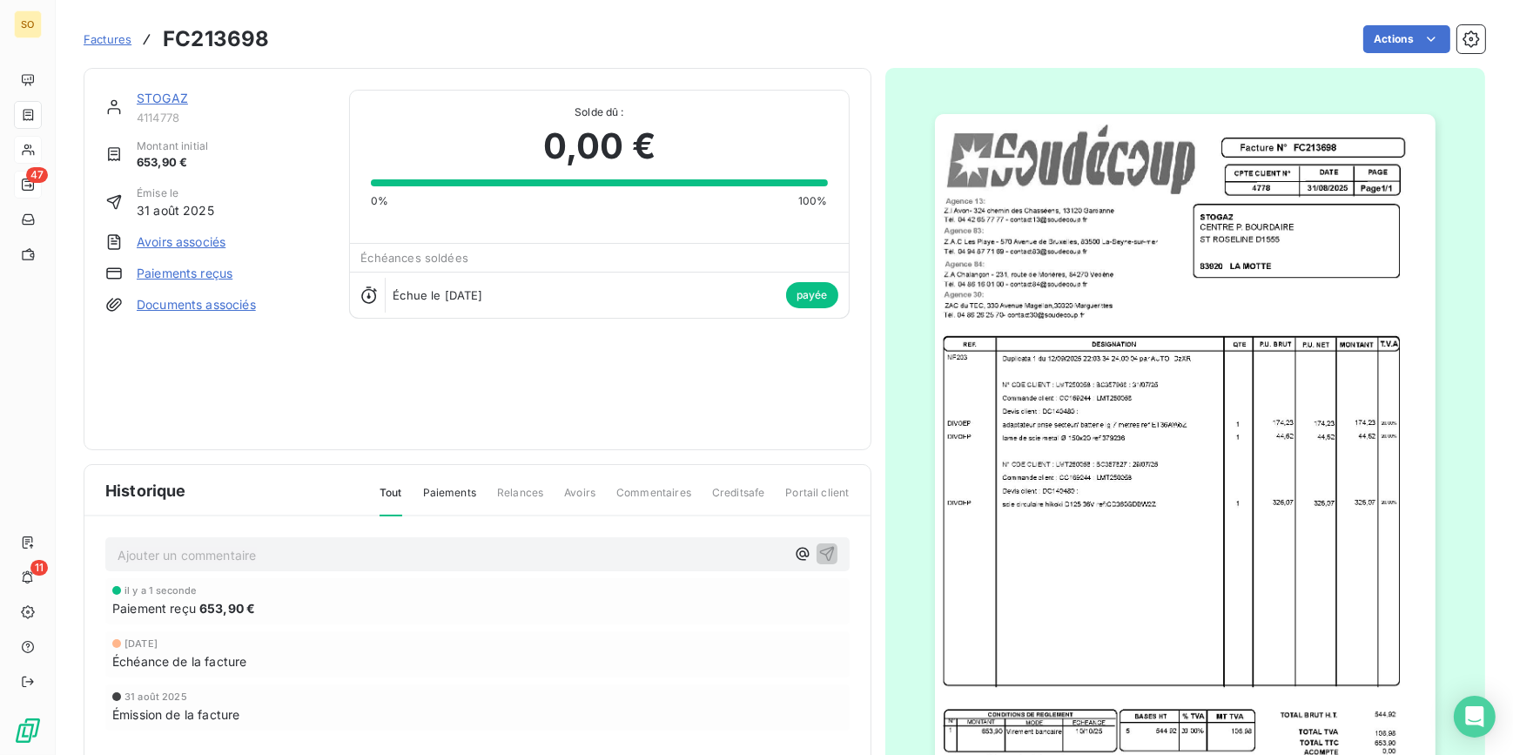
click at [174, 111] on span "4114778" at bounding box center [232, 118] width 191 height 14
click at [174, 97] on link "STOGAZ" at bounding box center [162, 98] width 51 height 15
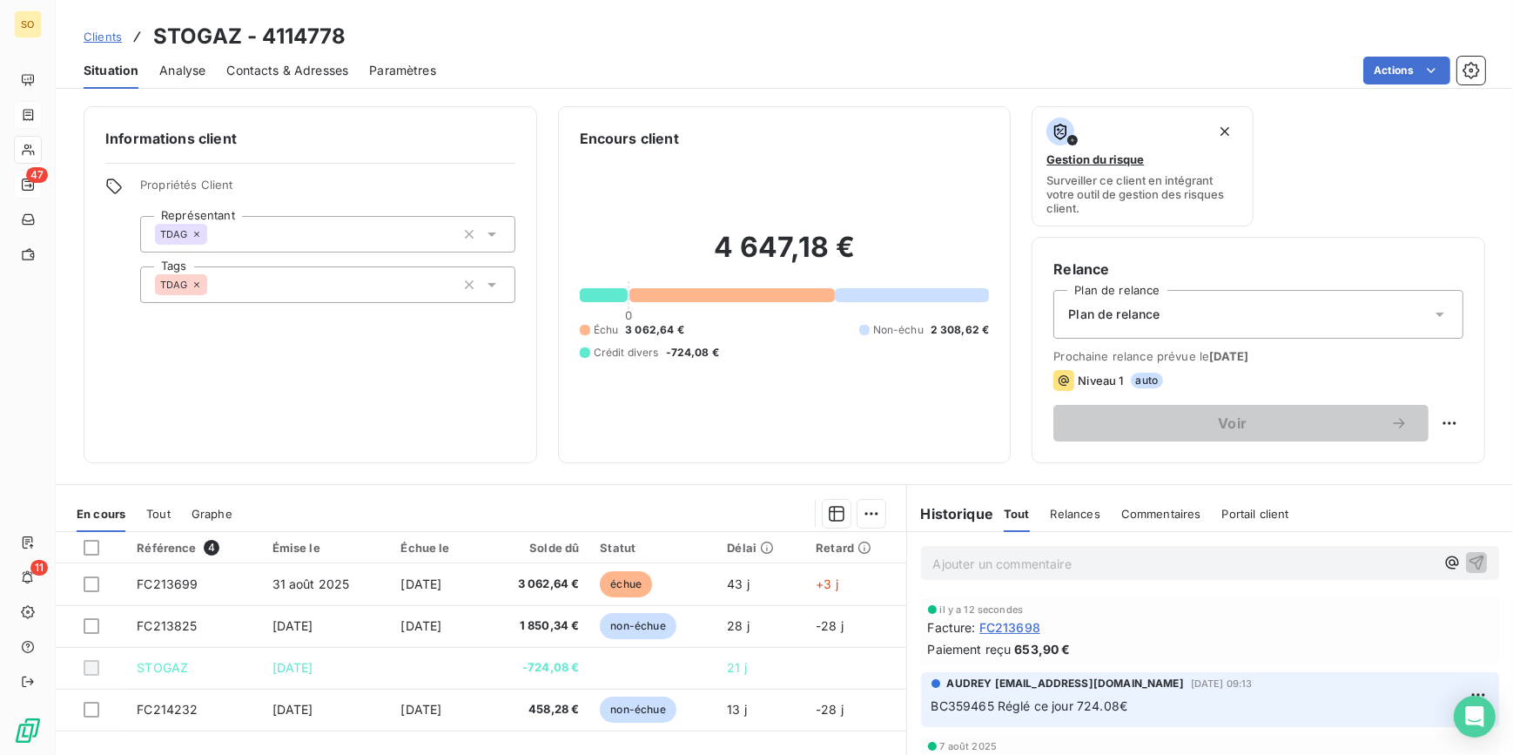
click at [133, 23] on div "Clients STOGAZ - 4114778" at bounding box center [215, 36] width 262 height 31
click at [115, 26] on div "Clients STOGAZ - 4114778" at bounding box center [215, 36] width 262 height 31
click at [113, 35] on span "Clients" at bounding box center [103, 37] width 38 height 14
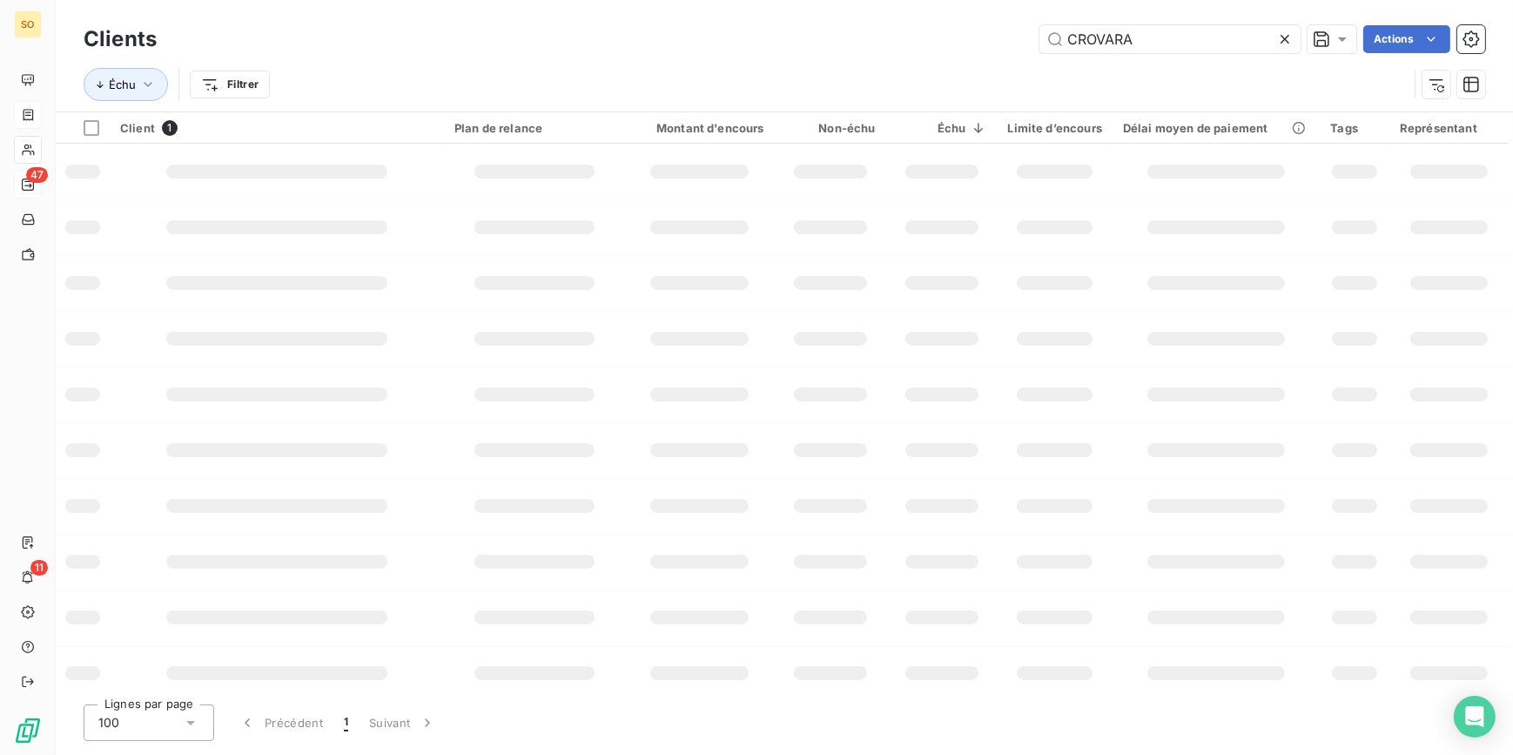
click at [1224, 36] on input "CROVARA" at bounding box center [1169, 39] width 261 height 28
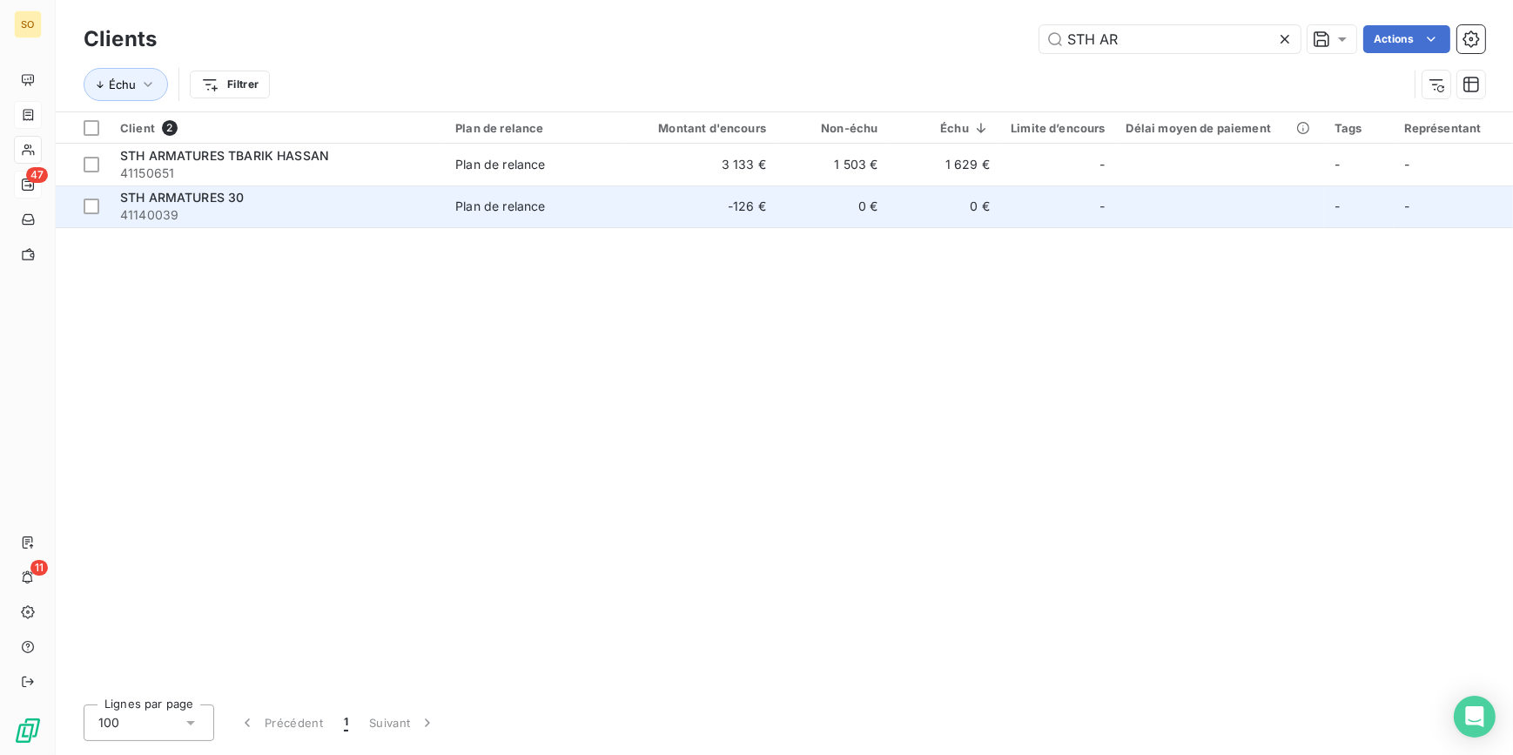
type input "STH AR"
click at [224, 197] on span "STH ARMATURES 30" at bounding box center [182, 197] width 124 height 15
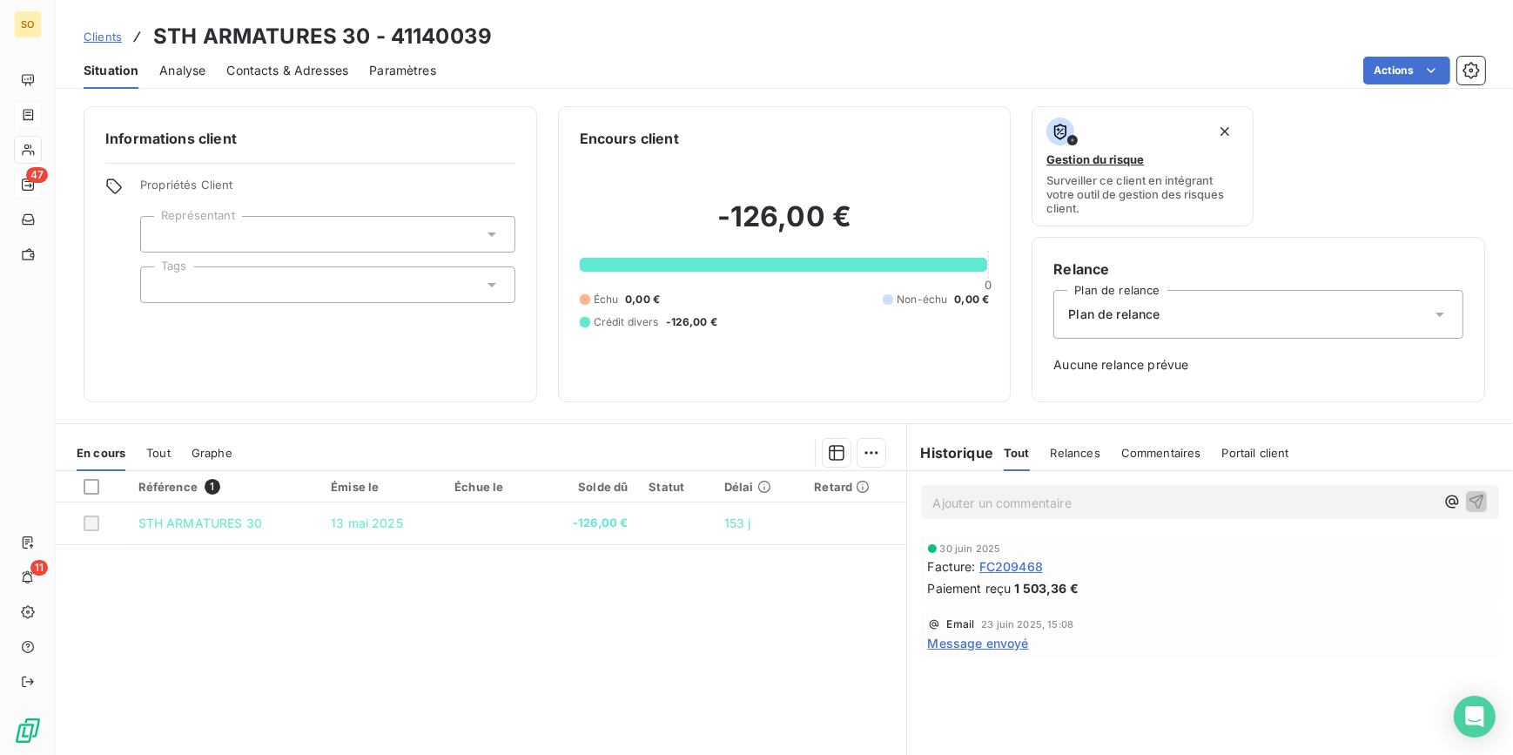
click at [99, 37] on span "Clients" at bounding box center [103, 37] width 38 height 14
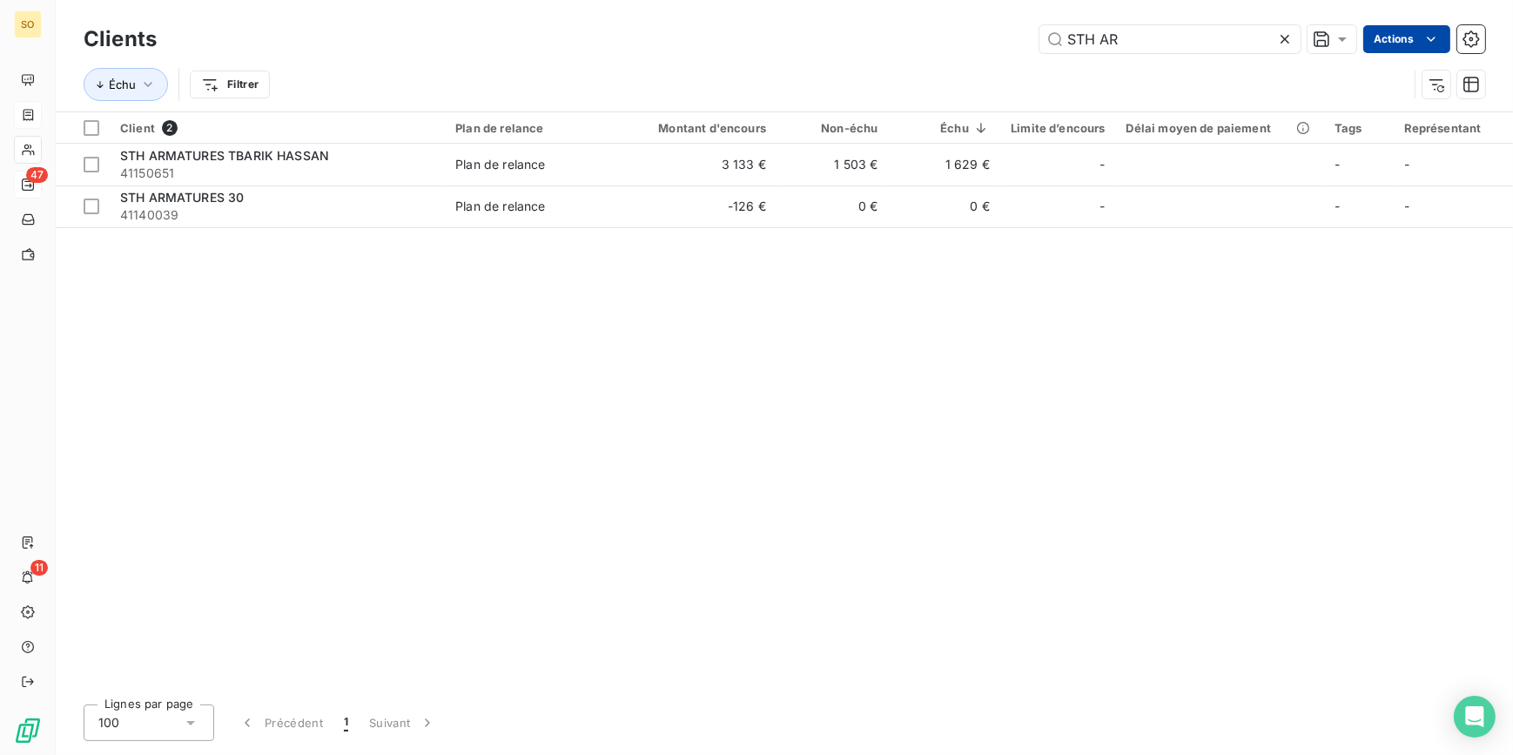
drag, startPoint x: 1054, startPoint y: 37, endPoint x: 1440, endPoint y: 35, distance: 386.4
click at [1338, 35] on div "STH AR Actions" at bounding box center [831, 39] width 1307 height 28
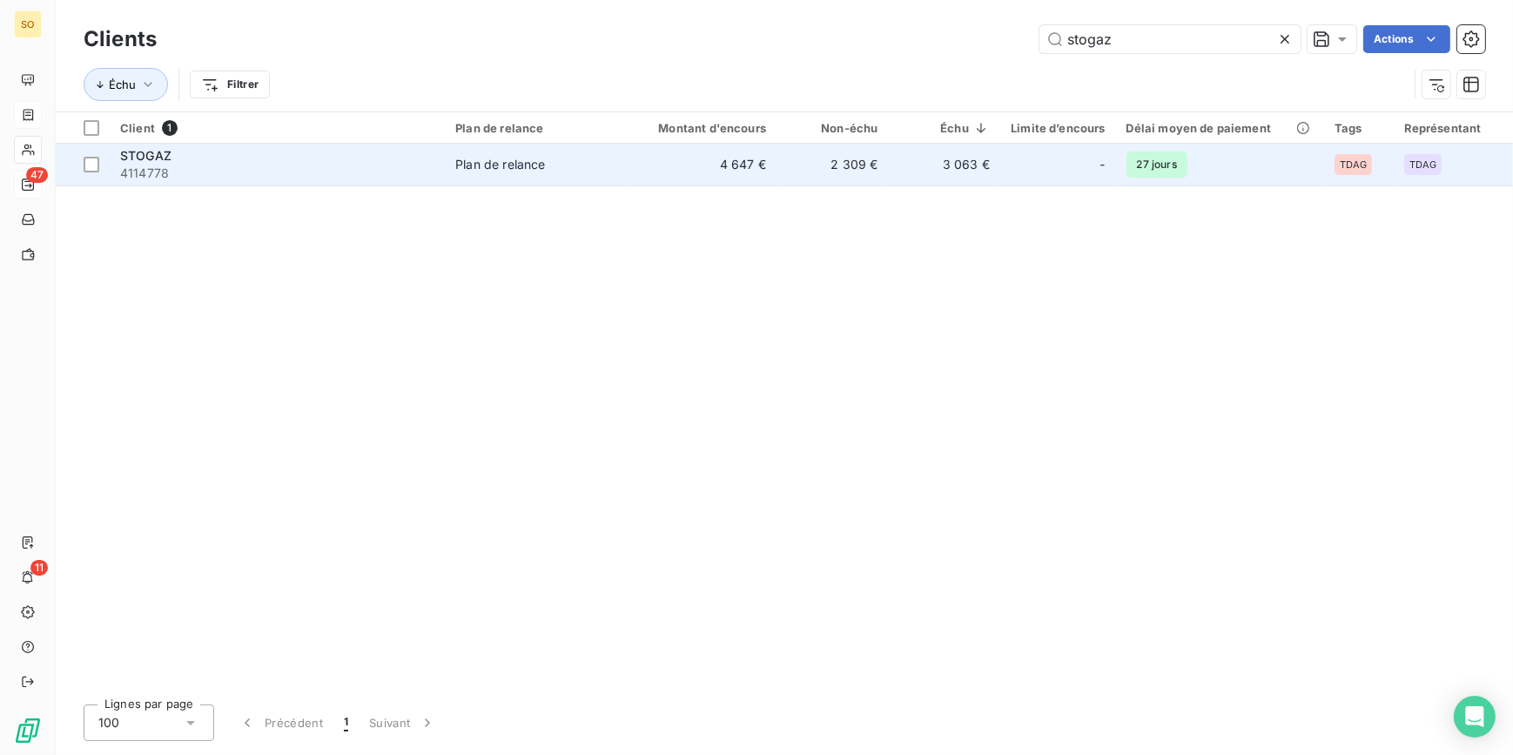
type input "stogaz"
click at [760, 156] on td "4 647 €" at bounding box center [702, 165] width 150 height 42
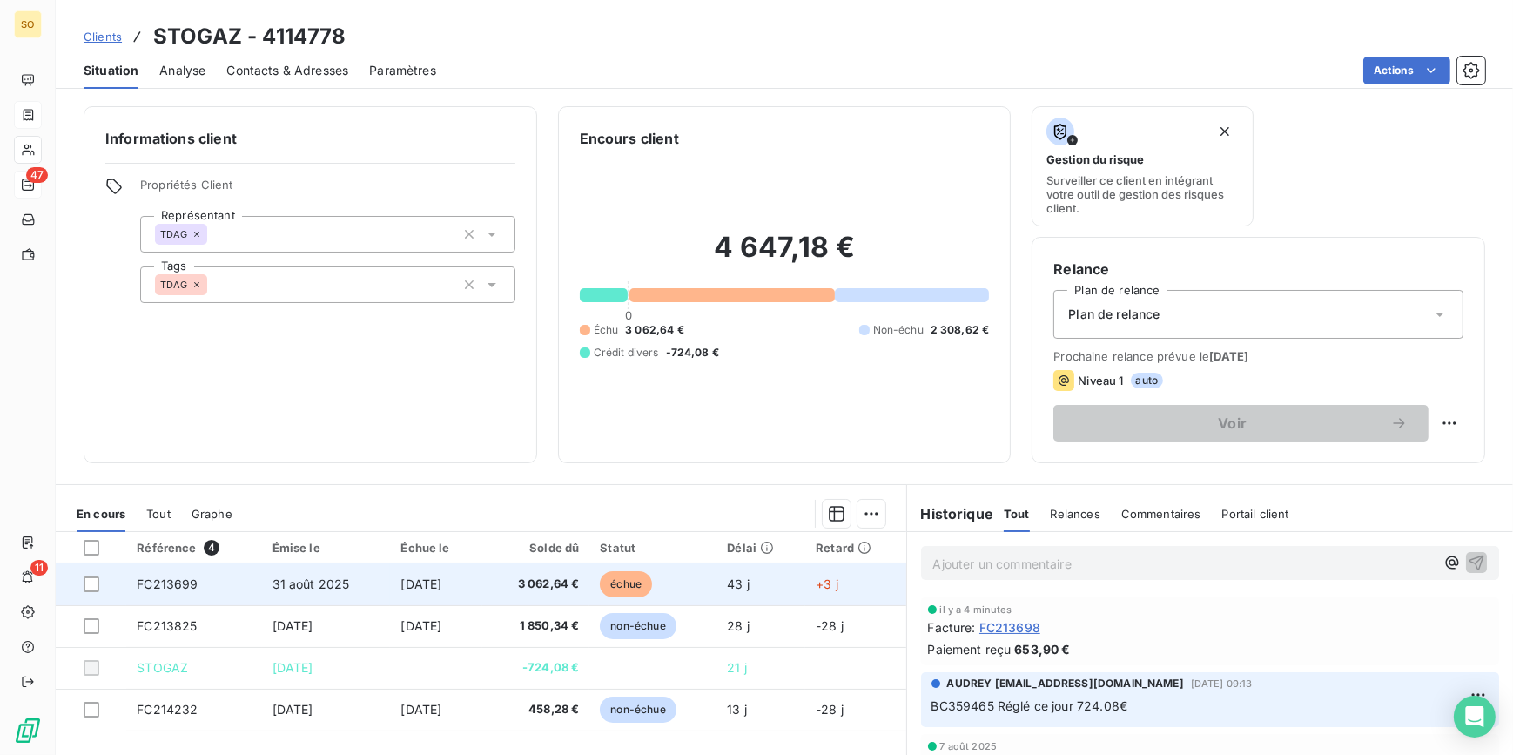
click at [641, 582] on span "échue" at bounding box center [626, 584] width 52 height 26
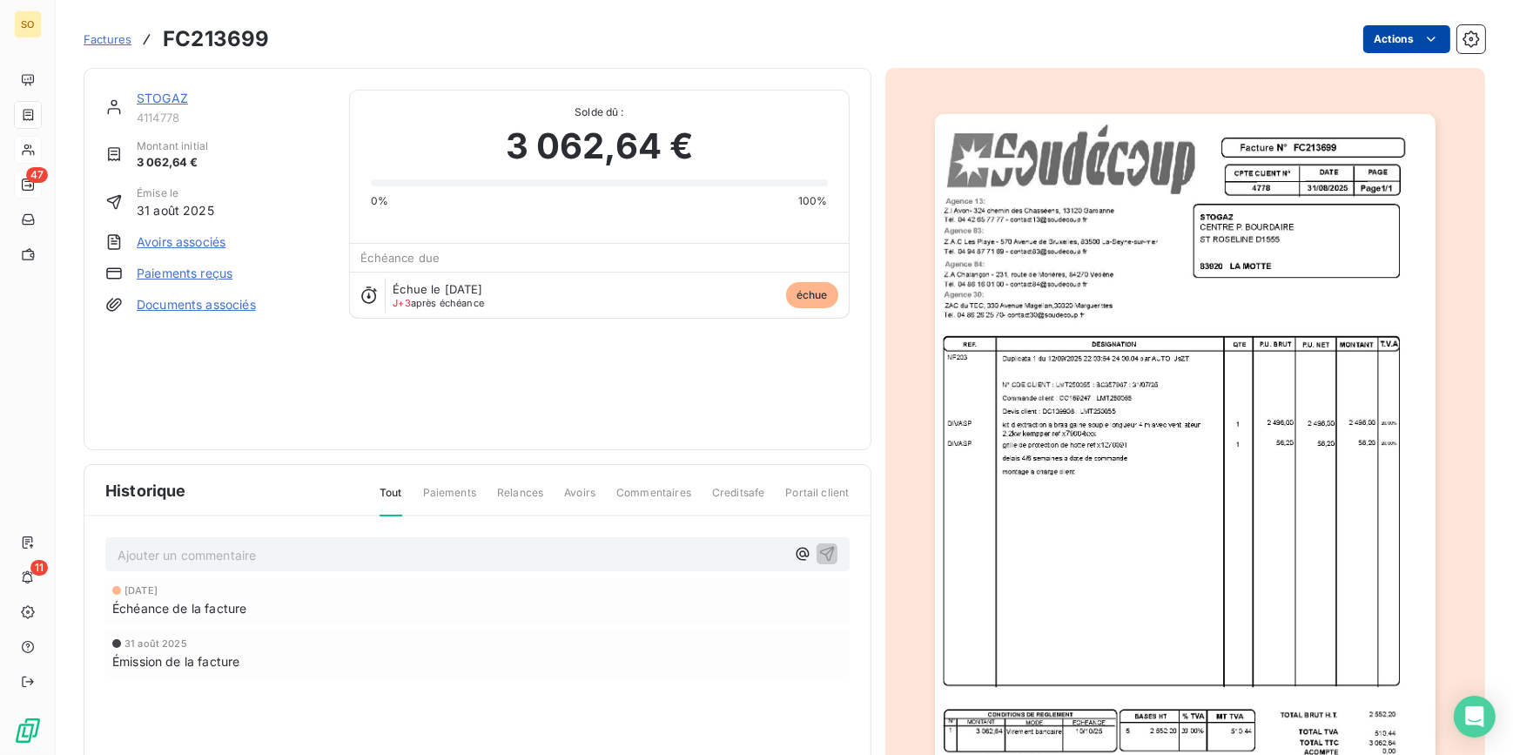
click at [1379, 31] on html "SO 47 11 Factures FC213699 Actions STOGAZ 4114778 Montant initial 3 062,64 € Ém…" at bounding box center [756, 377] width 1513 height 755
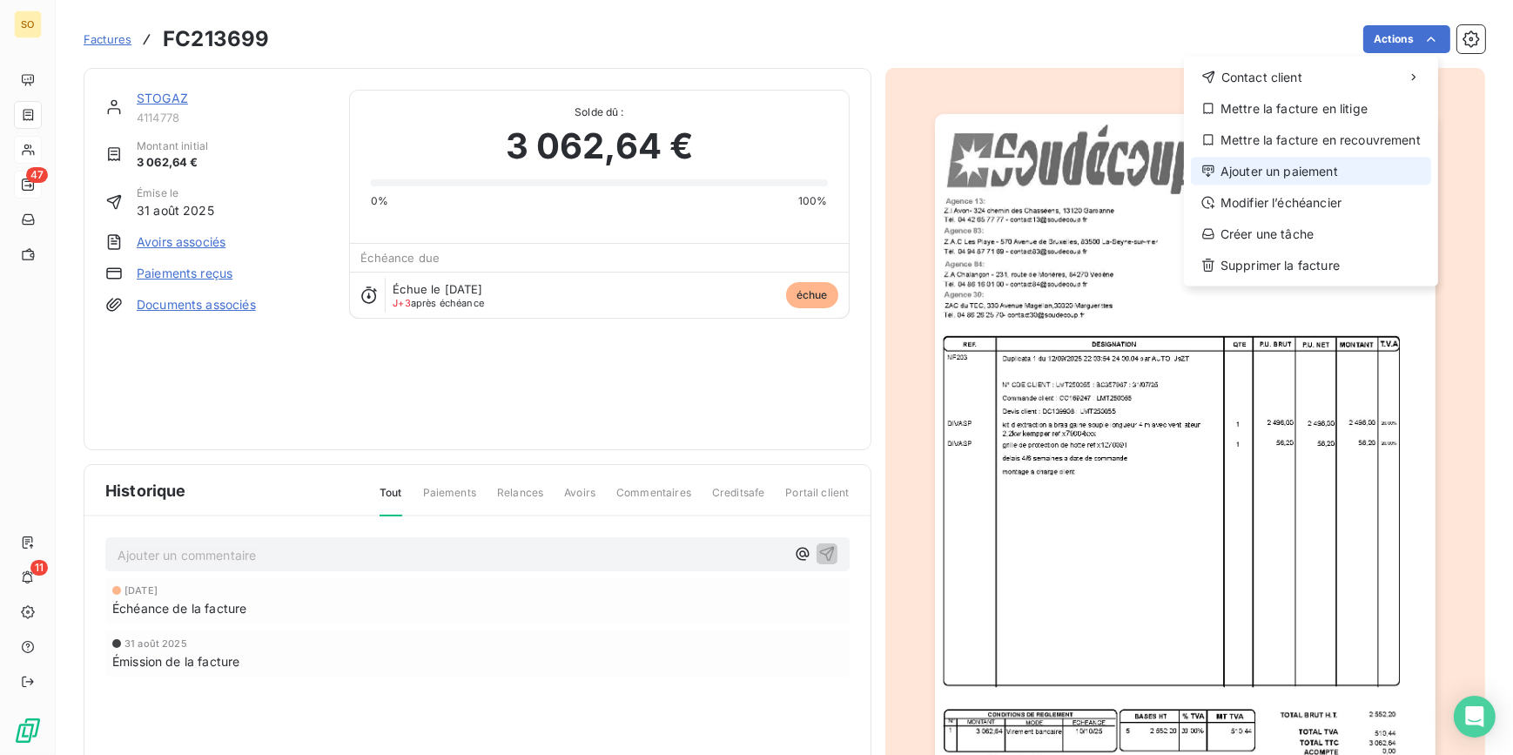
drag, startPoint x: 1286, startPoint y: 154, endPoint x: 1288, endPoint y: 172, distance: 18.4
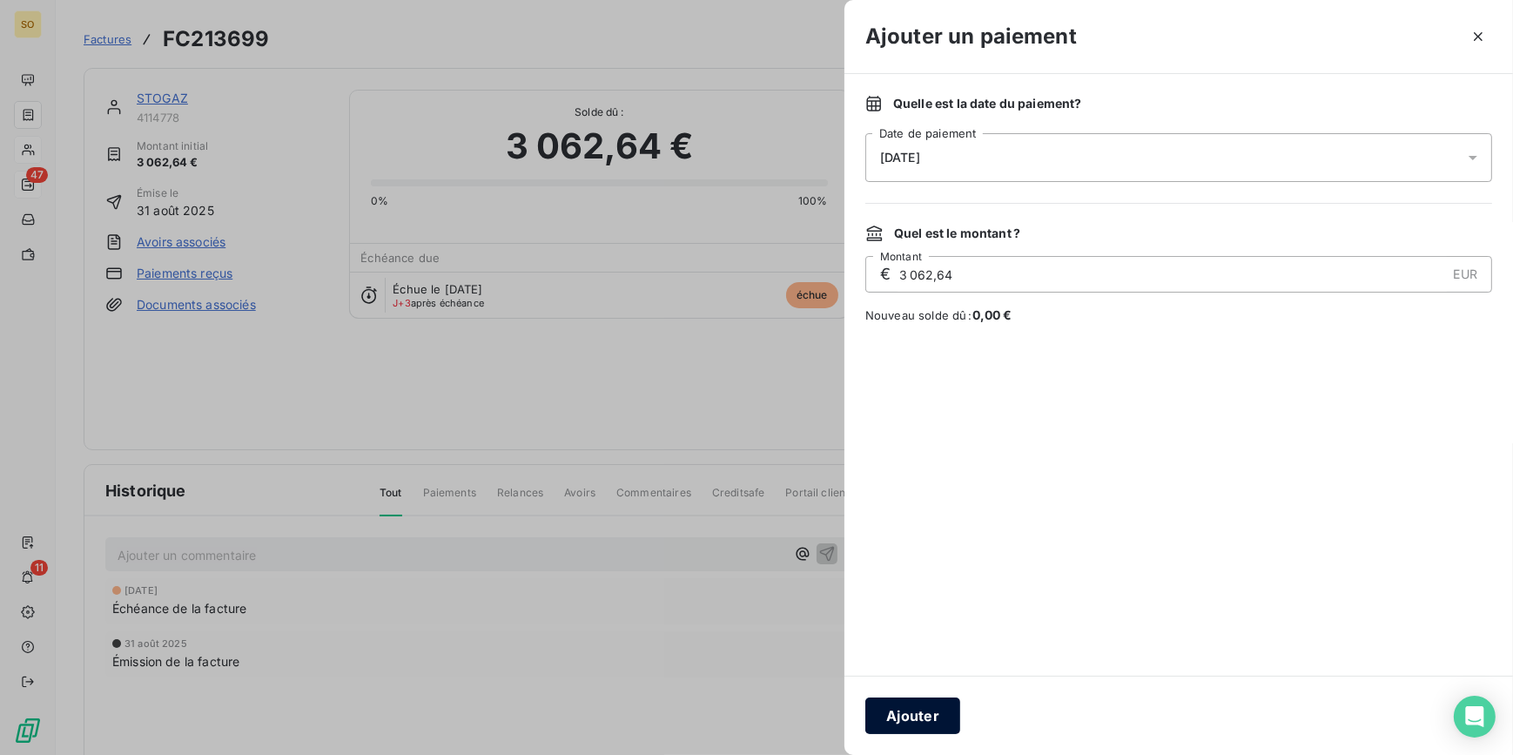
click at [926, 711] on button "Ajouter" at bounding box center [912, 715] width 95 height 37
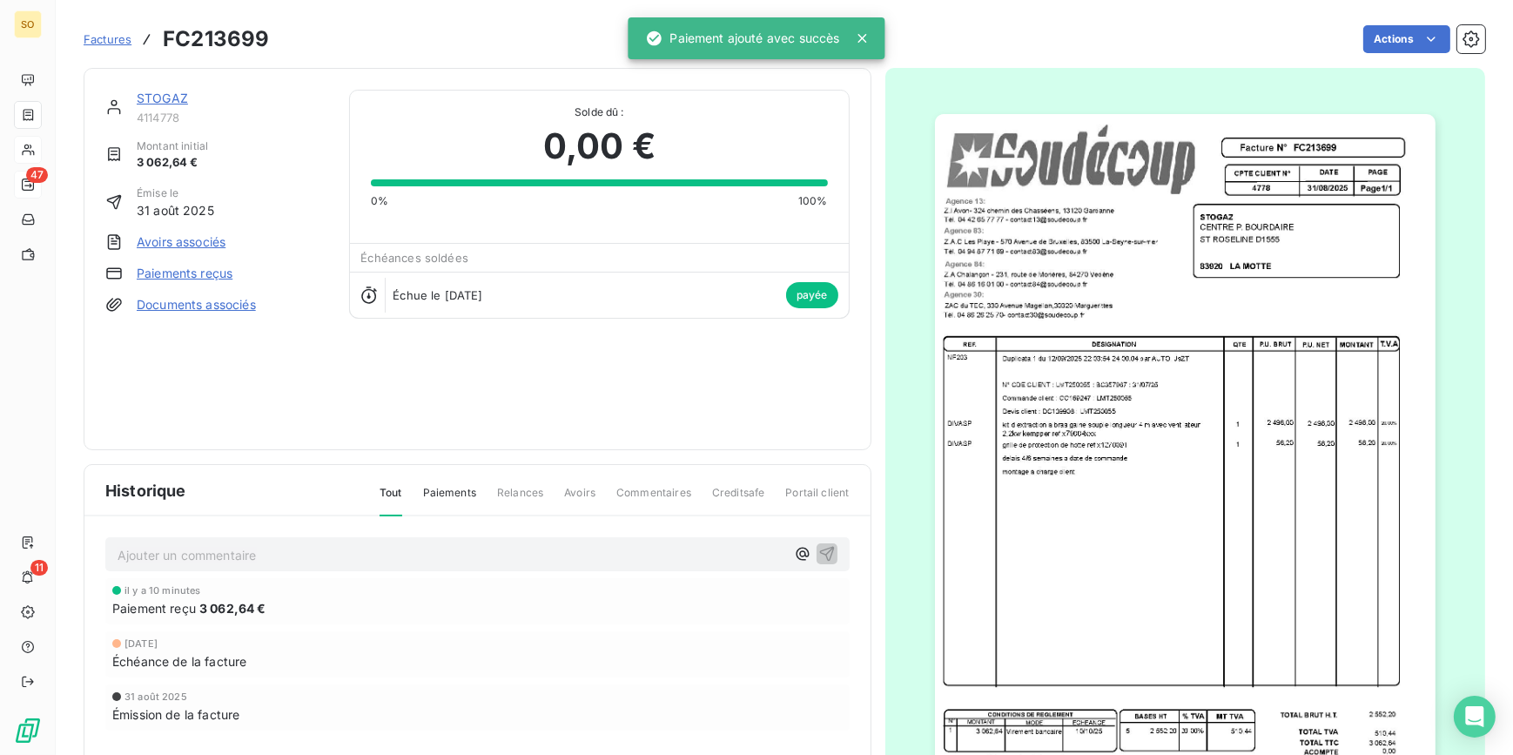
click at [103, 42] on span "Factures" at bounding box center [108, 39] width 48 height 14
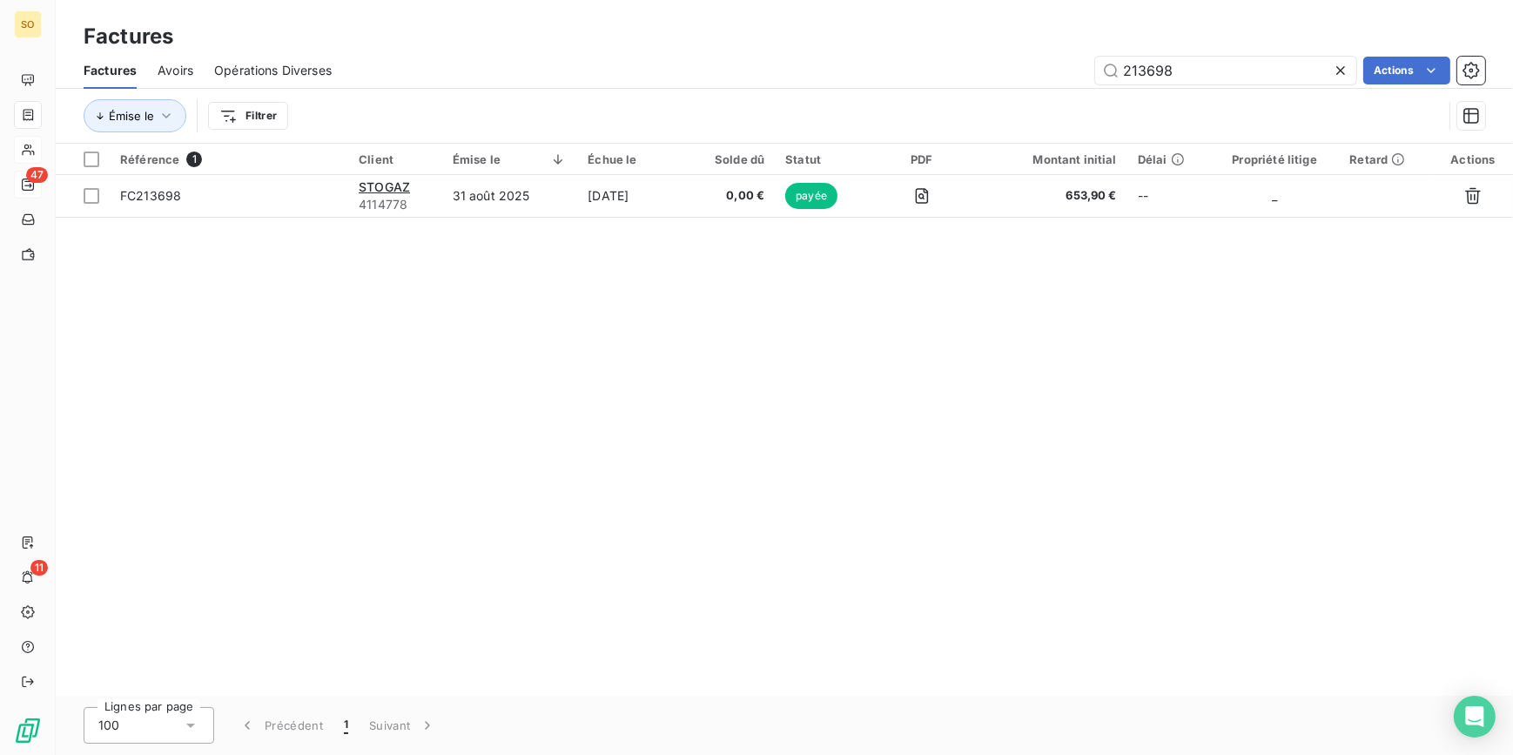
drag, startPoint x: 1137, startPoint y: 74, endPoint x: 1506, endPoint y: 129, distance: 373.0
click at [1461, 122] on div "Factures Avoirs Opérations Diverses 213698 Actions Émise le Filtrer" at bounding box center [784, 97] width 1457 height 91
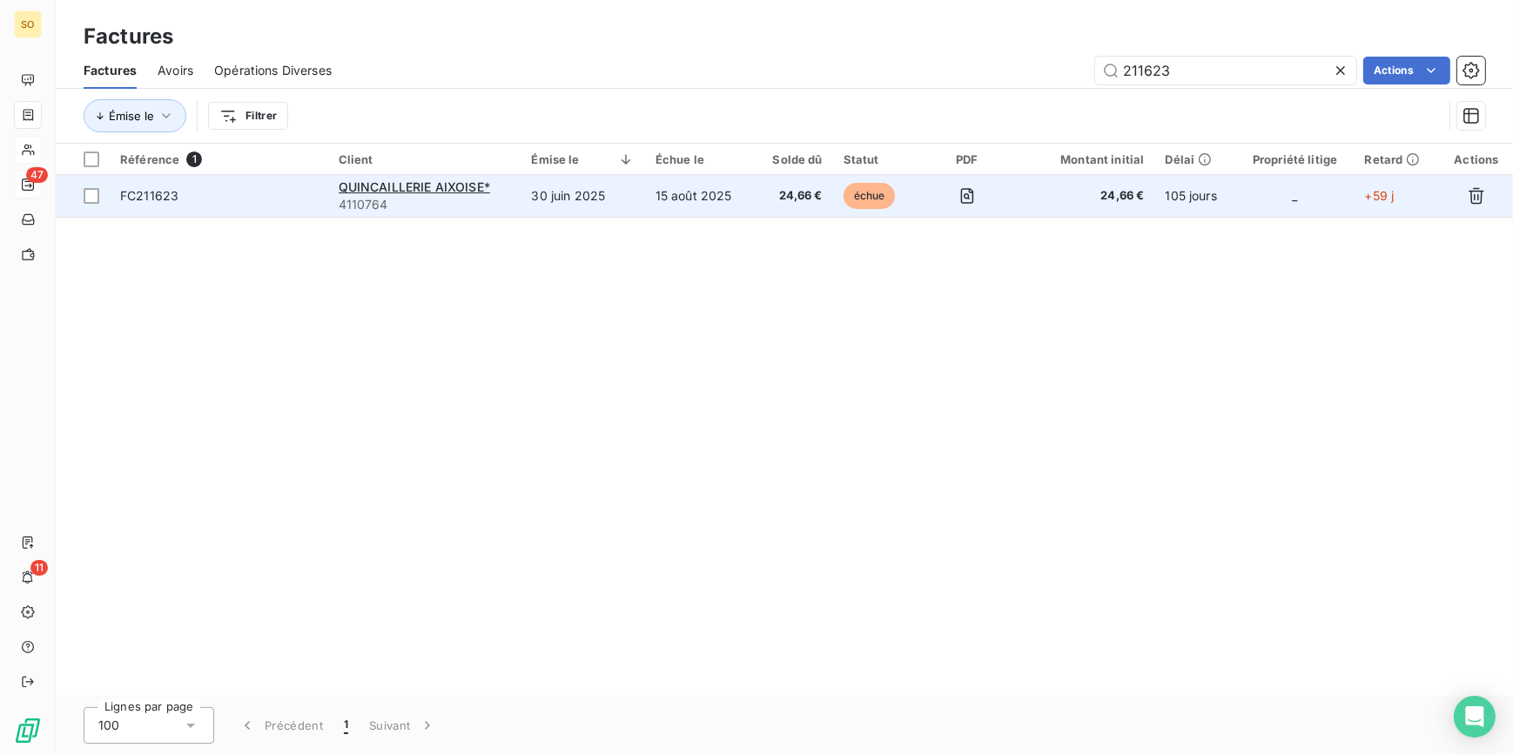
type input "211623"
click at [870, 193] on span "échue" at bounding box center [869, 196] width 52 height 26
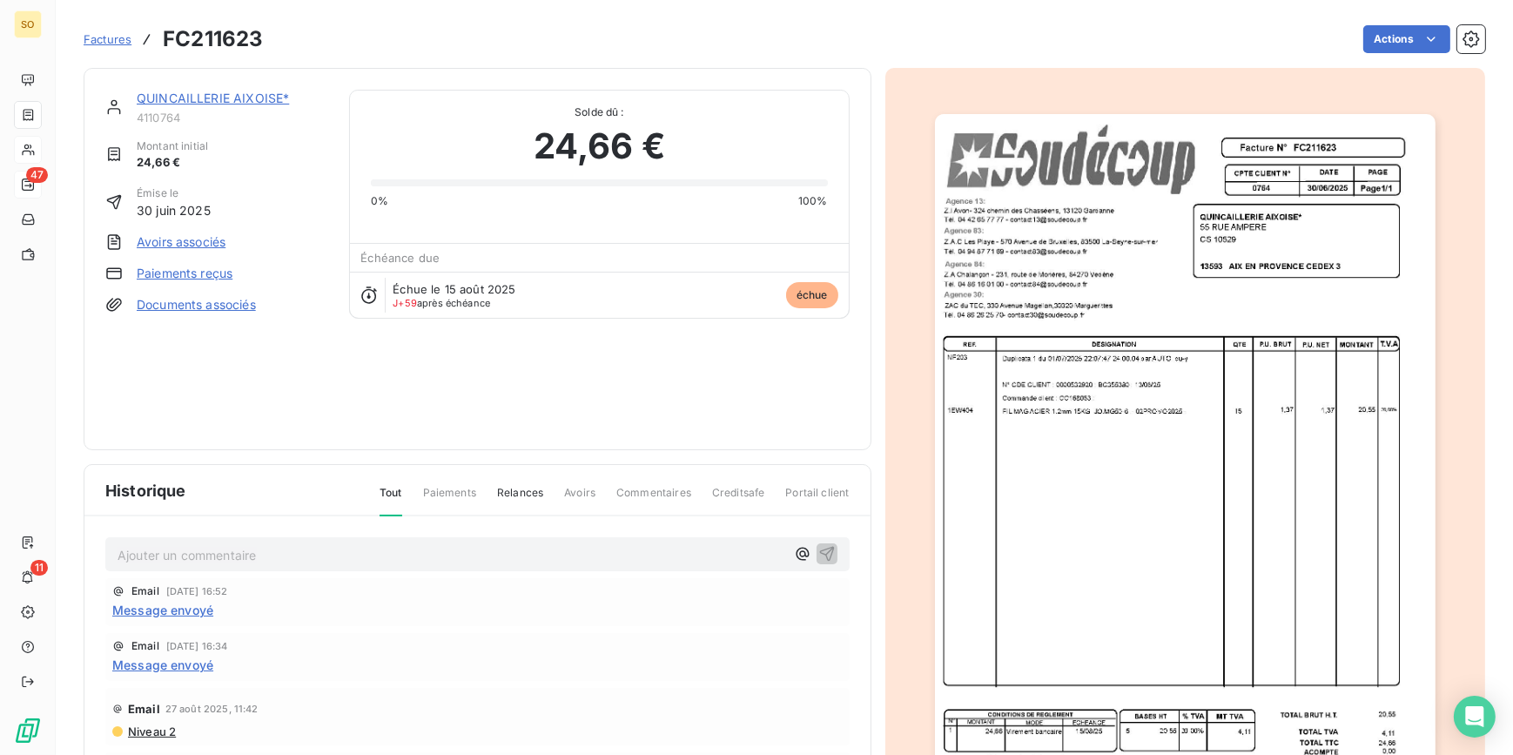
click at [224, 94] on link "QUINCAILLERIE AIXOISE*" at bounding box center [213, 98] width 152 height 15
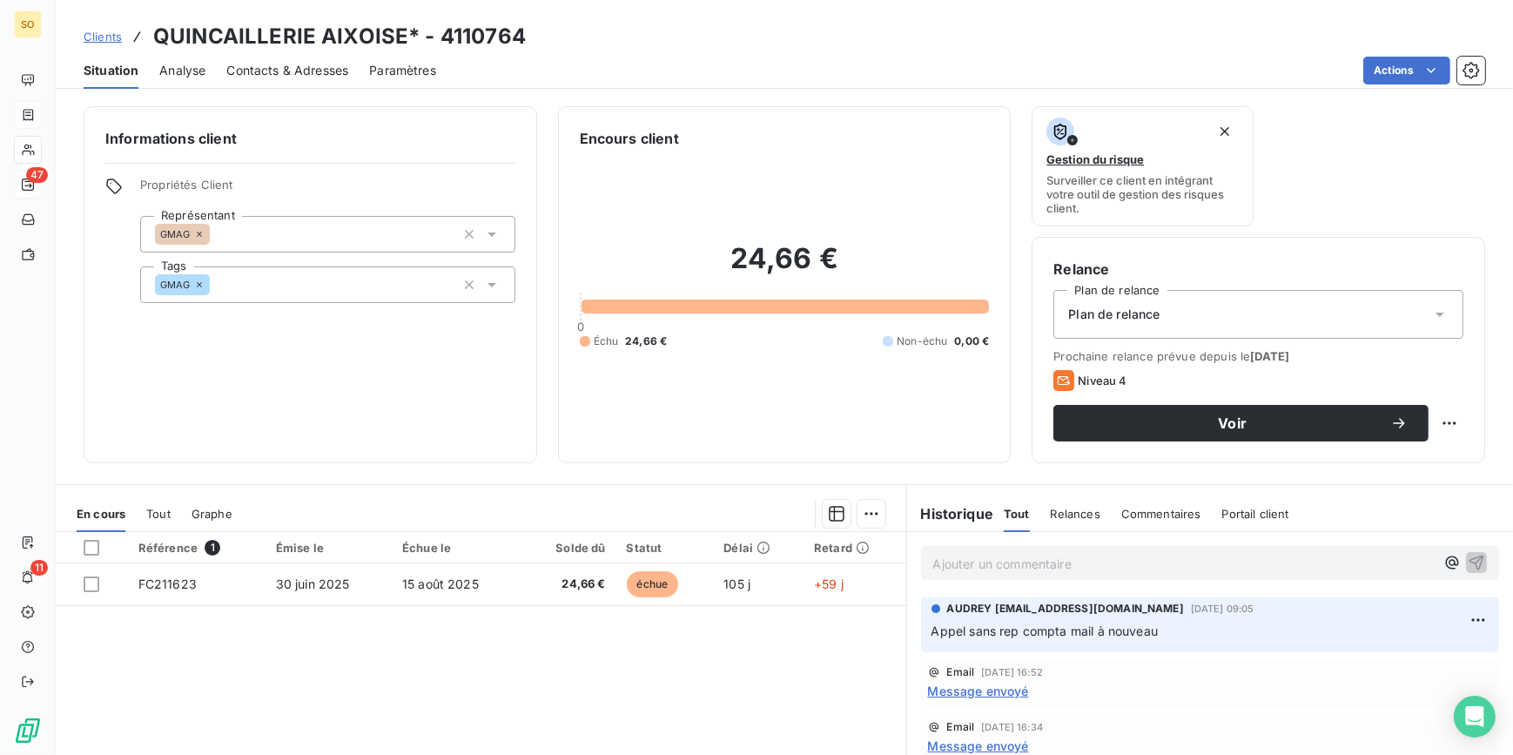
click at [104, 32] on span "Clients" at bounding box center [103, 37] width 38 height 14
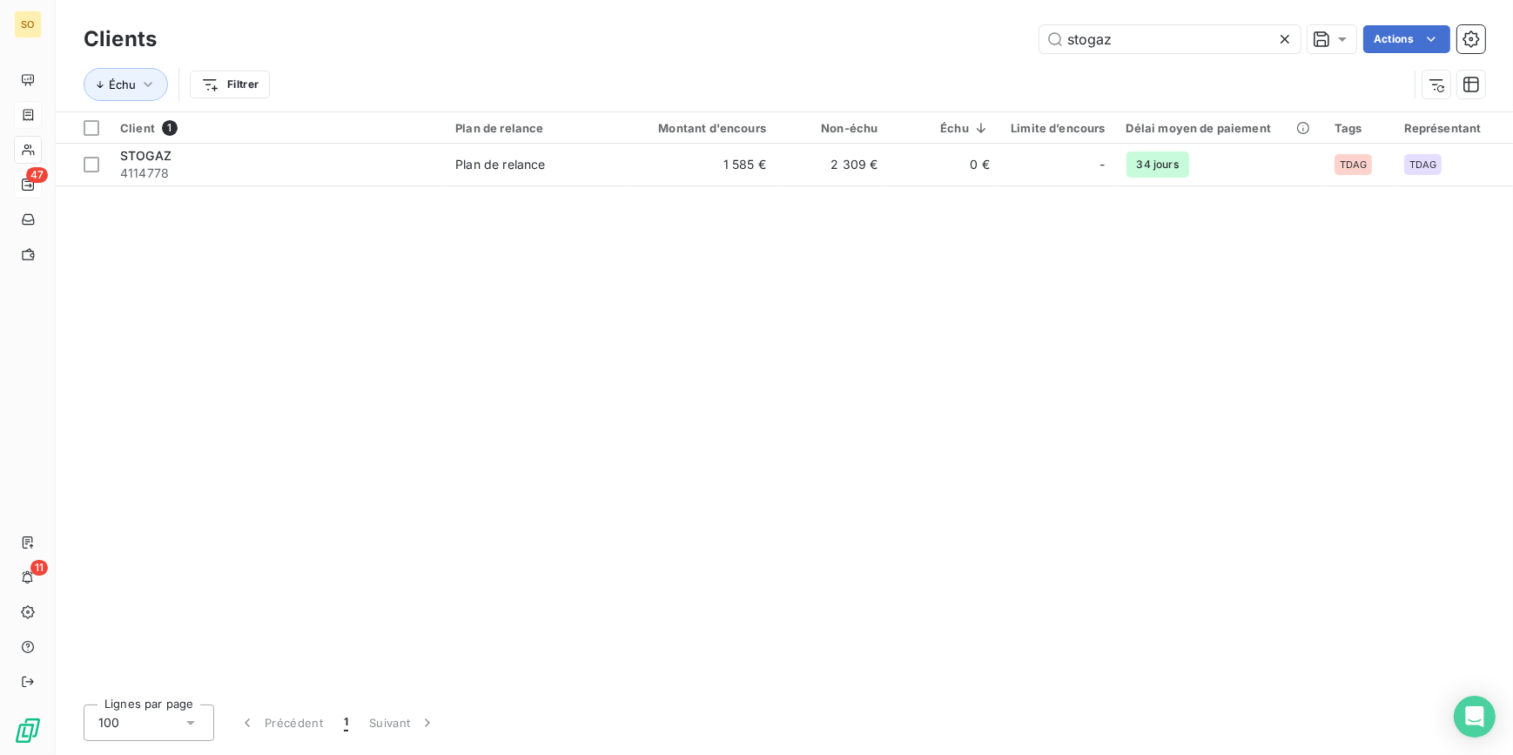
click at [1282, 35] on icon at bounding box center [1284, 38] width 17 height 17
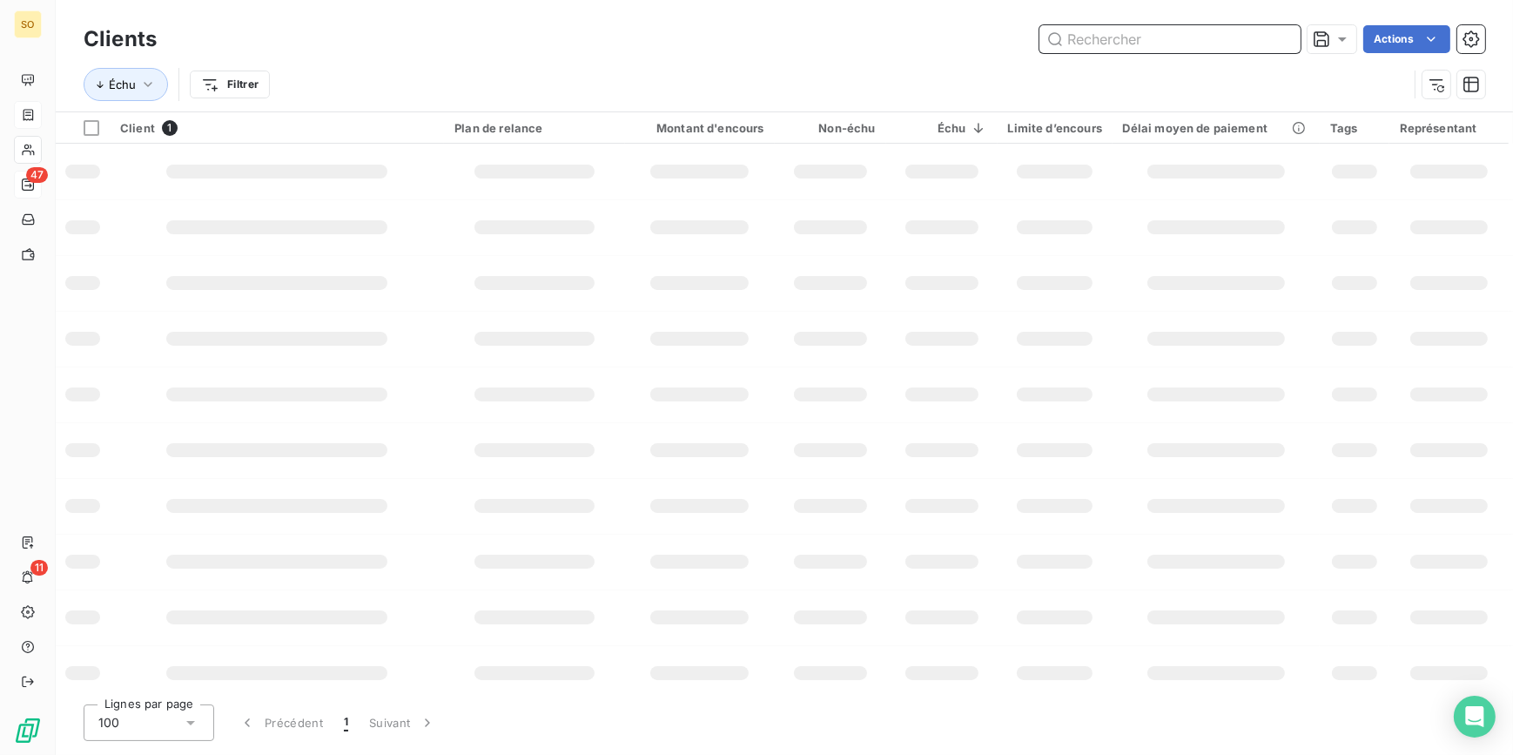
click at [1106, 37] on input "text" at bounding box center [1169, 39] width 261 height 28
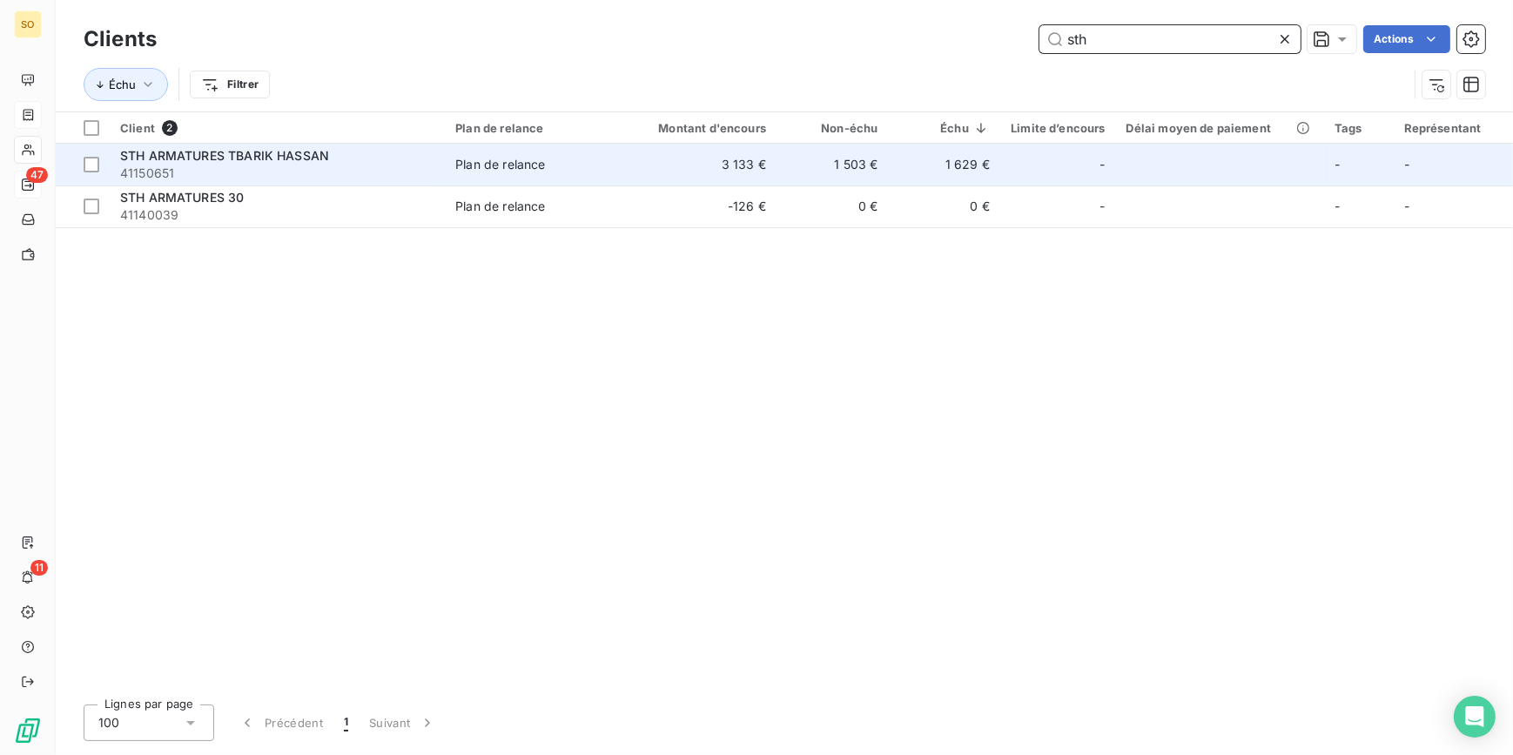
type input "sth"
click at [706, 160] on td "3 133 €" at bounding box center [702, 165] width 150 height 42
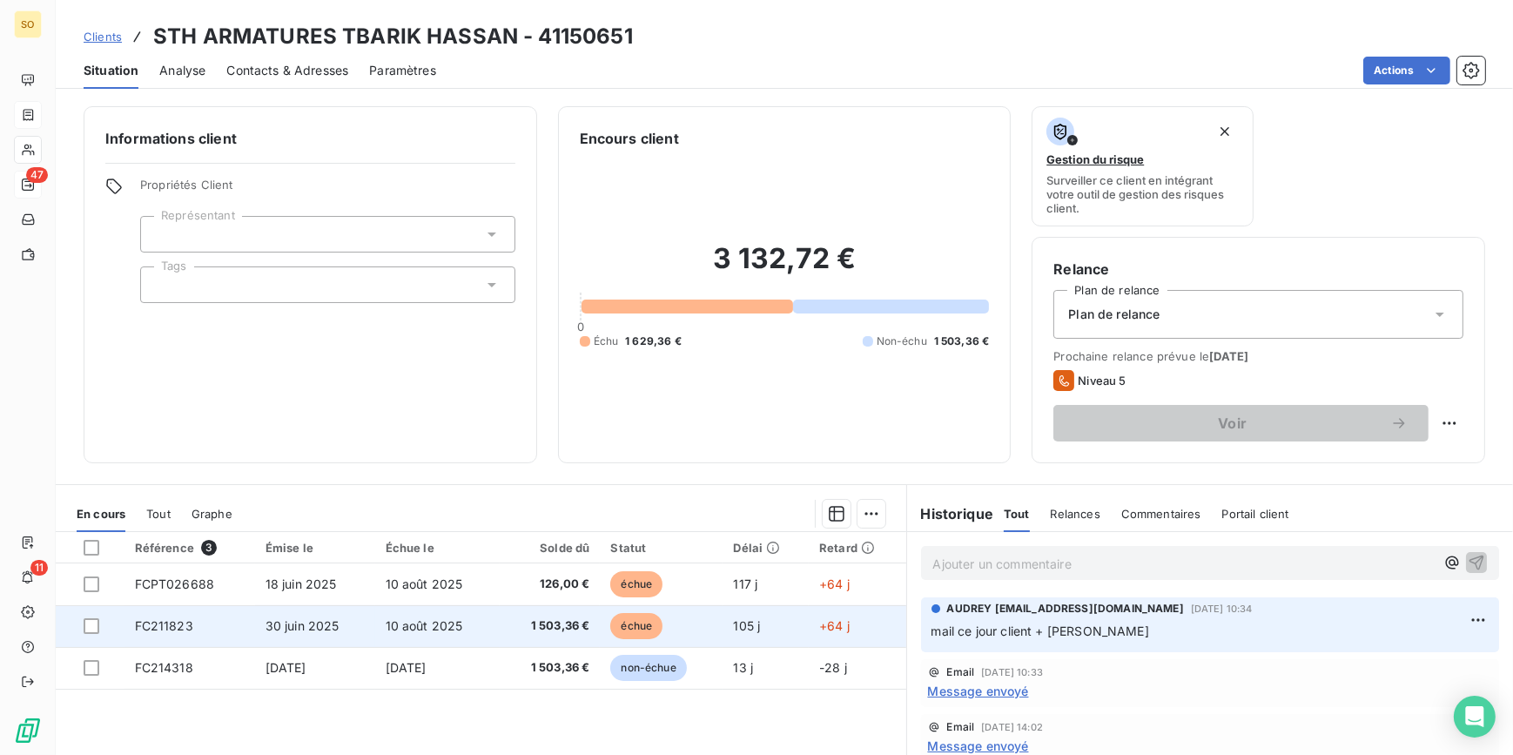
click at [634, 622] on span "échue" at bounding box center [636, 626] width 52 height 26
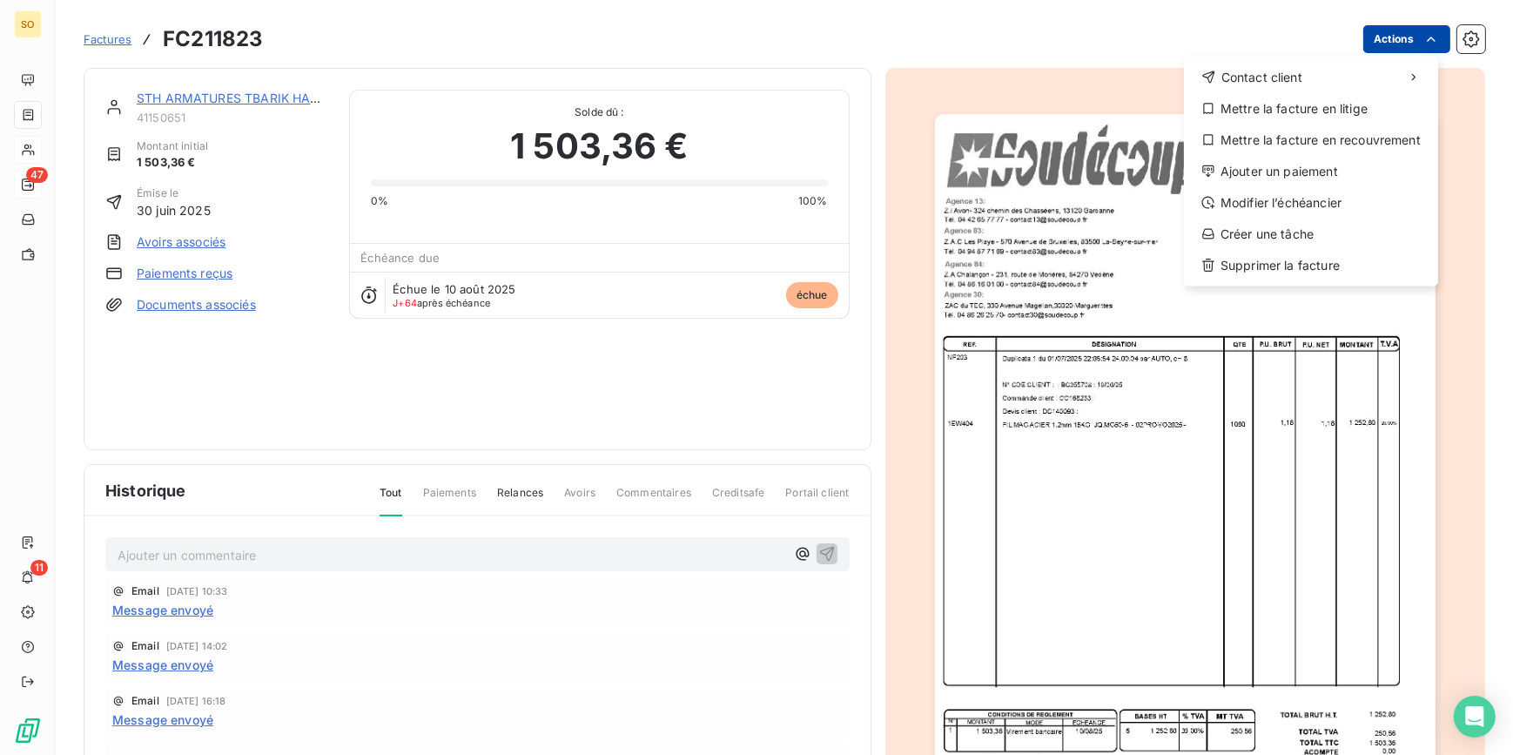
click at [1360, 26] on html "SO 47 11 Factures FC211823 Actions Contact client Mettre la facture en litige M…" at bounding box center [756, 377] width 1513 height 755
click at [1276, 167] on div "Ajouter un paiement" at bounding box center [1311, 172] width 240 height 28
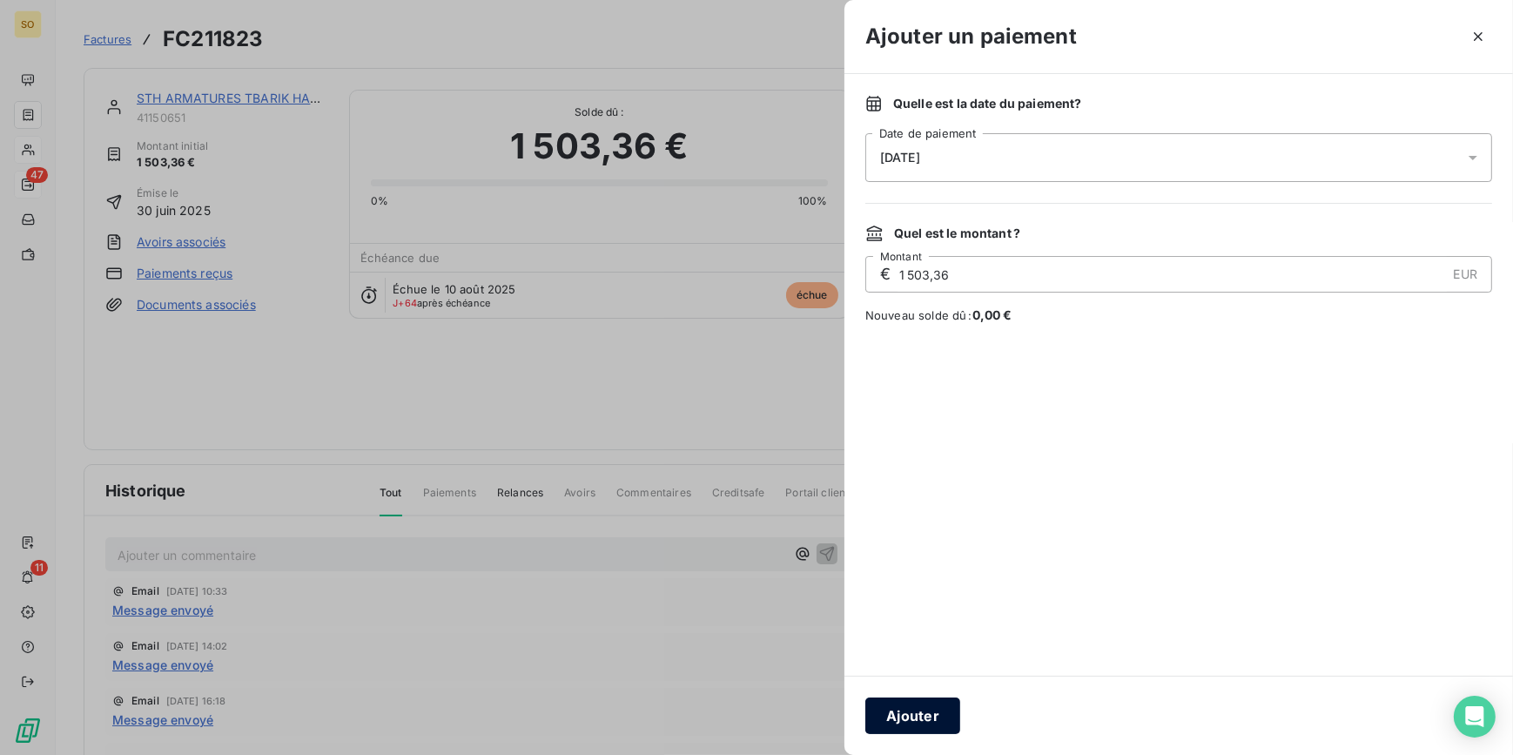
click at [897, 707] on button "Ajouter" at bounding box center [912, 715] width 95 height 37
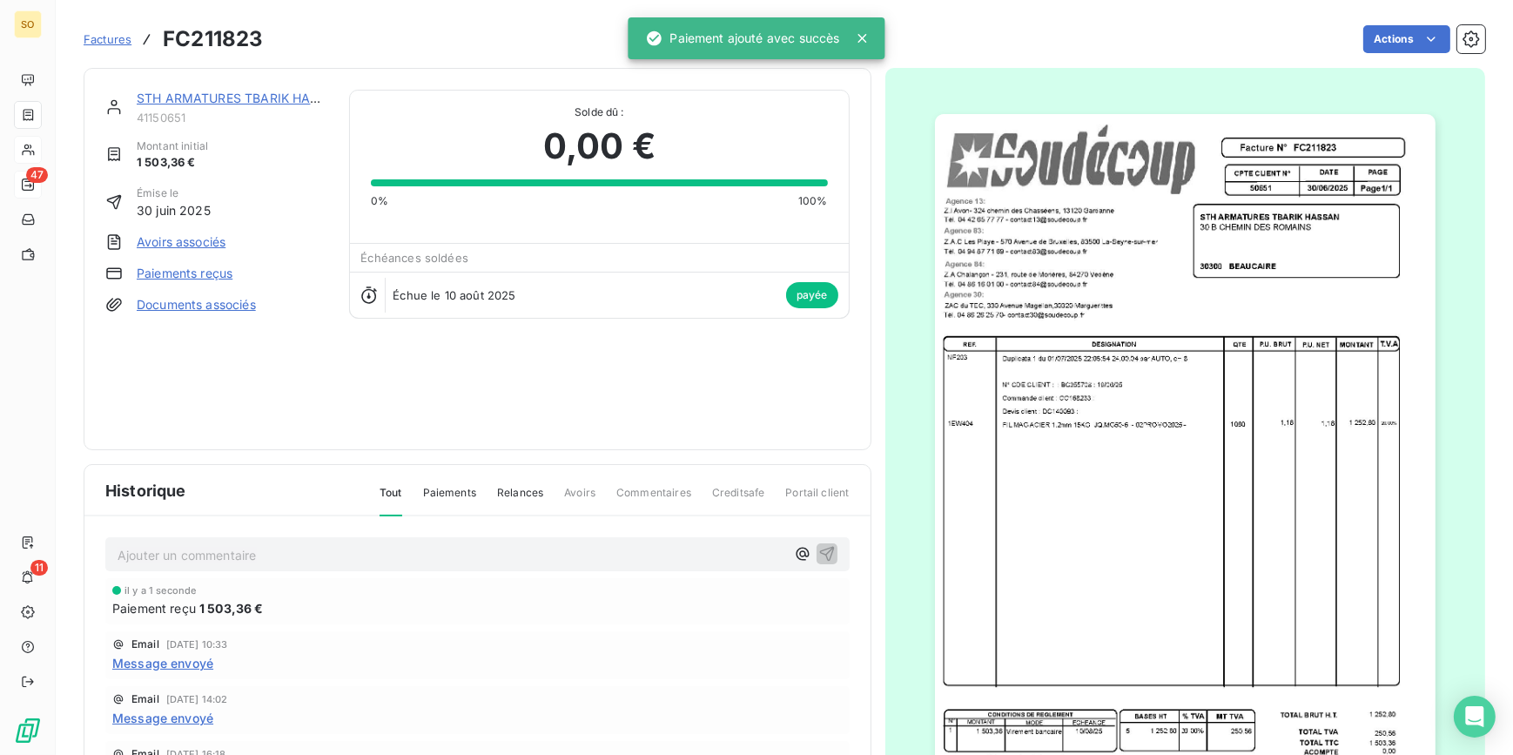
click at [221, 94] on link "STH ARMATURES TBARIK HASSAN" at bounding box center [241, 98] width 208 height 15
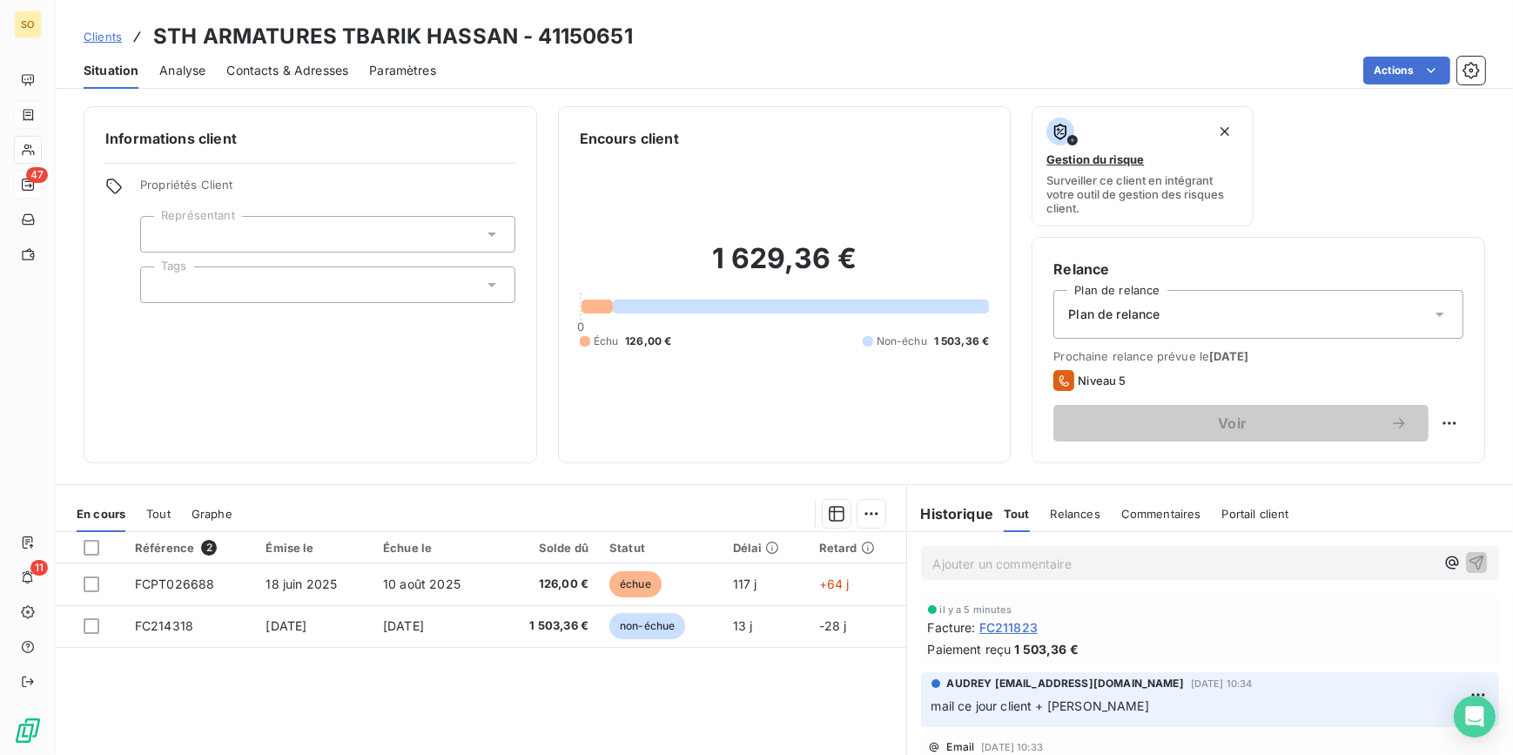
click at [100, 37] on span "Clients" at bounding box center [103, 37] width 38 height 14
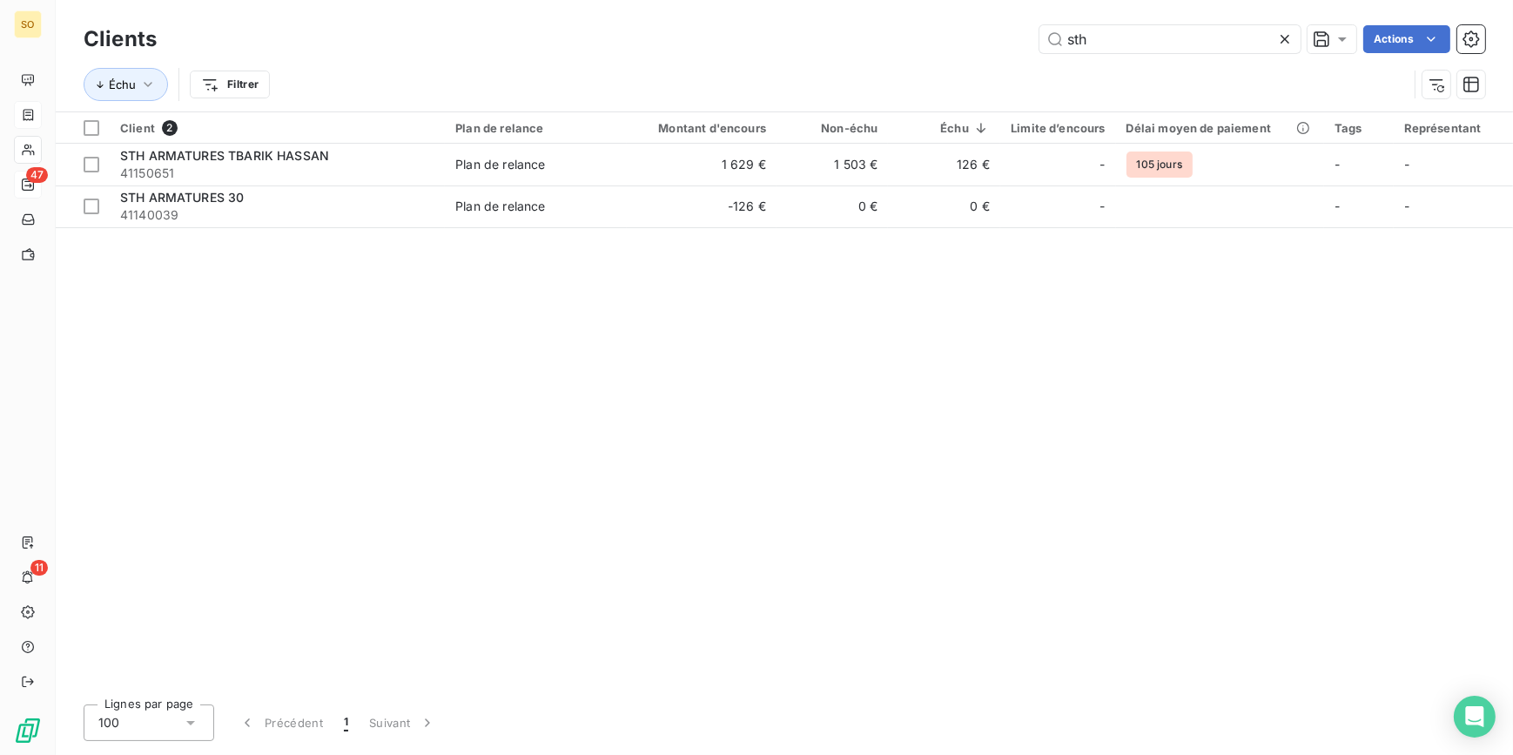
drag, startPoint x: 1064, startPoint y: 48, endPoint x: 1423, endPoint y: 59, distance: 358.7
click at [1258, 59] on div "Clients sth Actions Échu Filtrer" at bounding box center [784, 66] width 1401 height 91
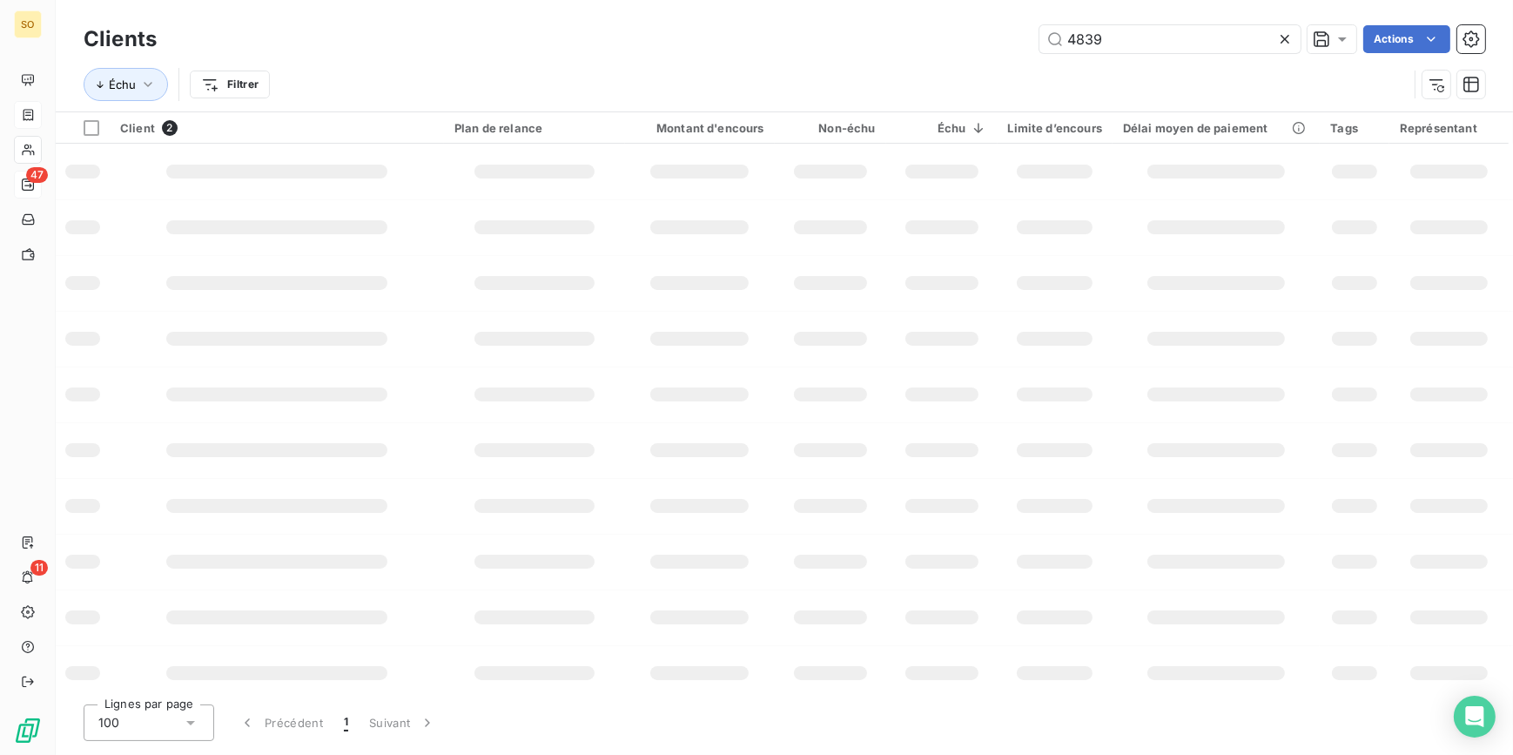
type input "4839"
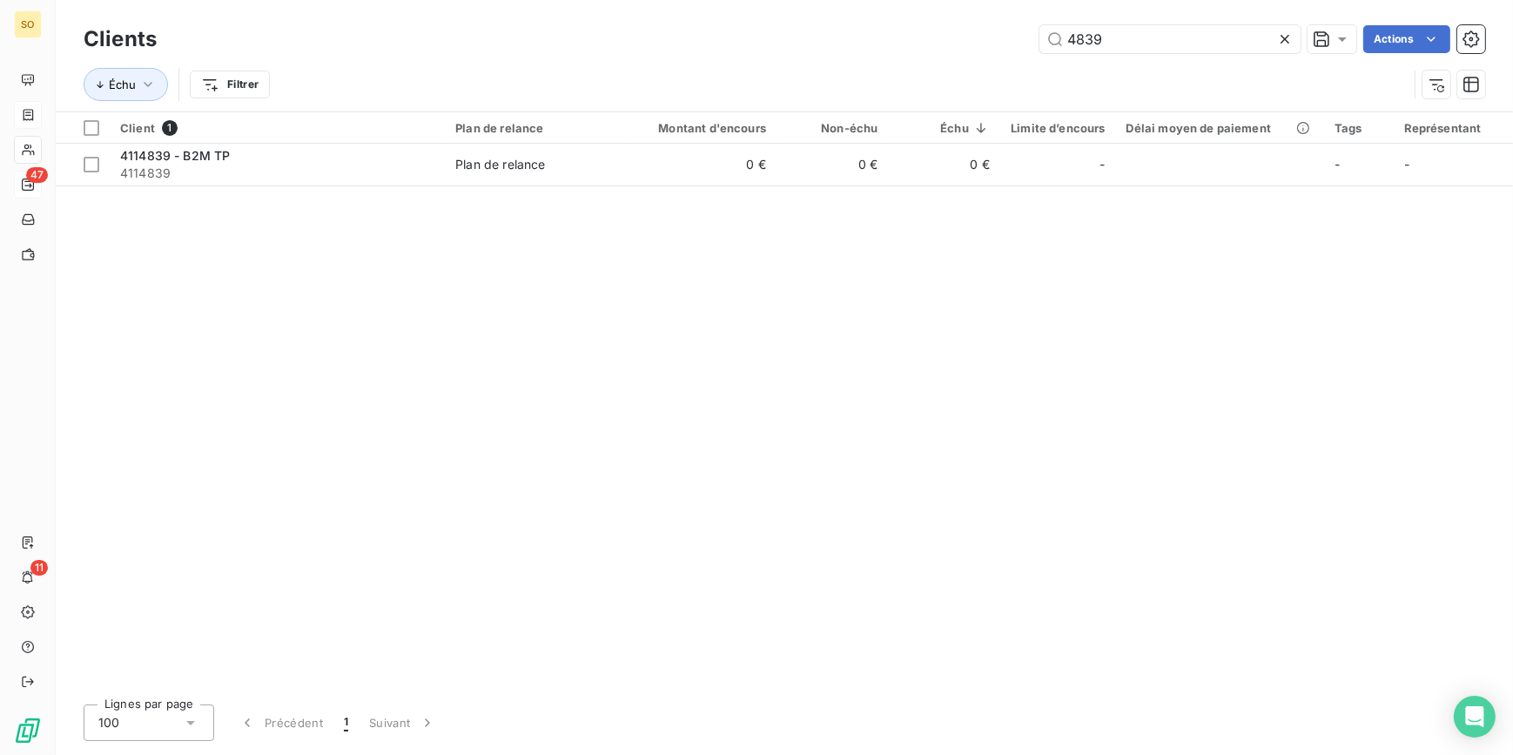
click at [1284, 41] on icon at bounding box center [1284, 38] width 17 height 17
